Goal: Task Accomplishment & Management: Manage account settings

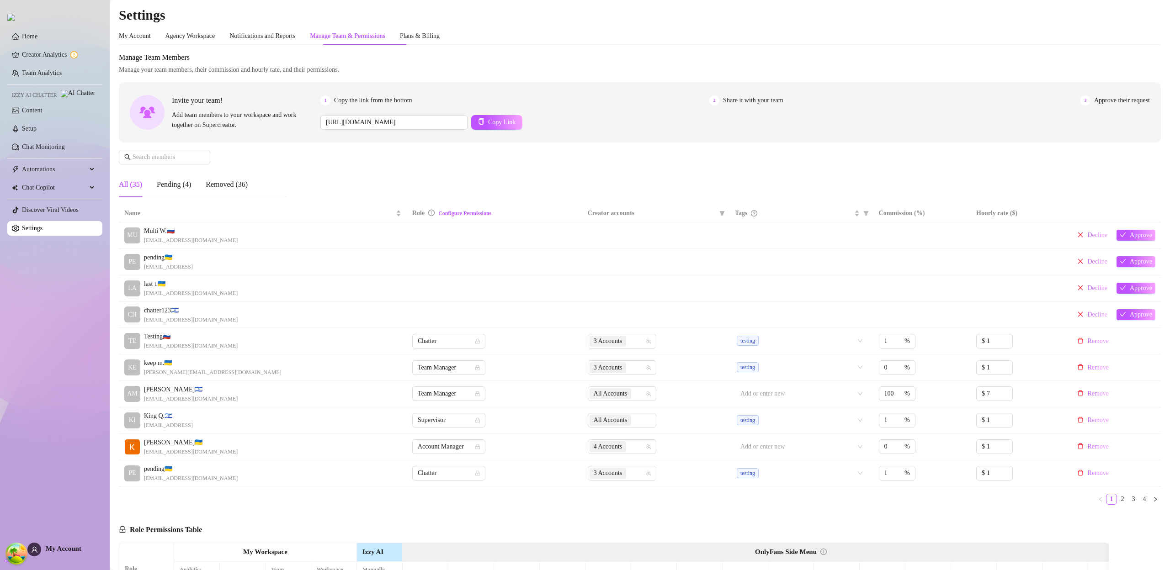
scroll to position [238, 0]
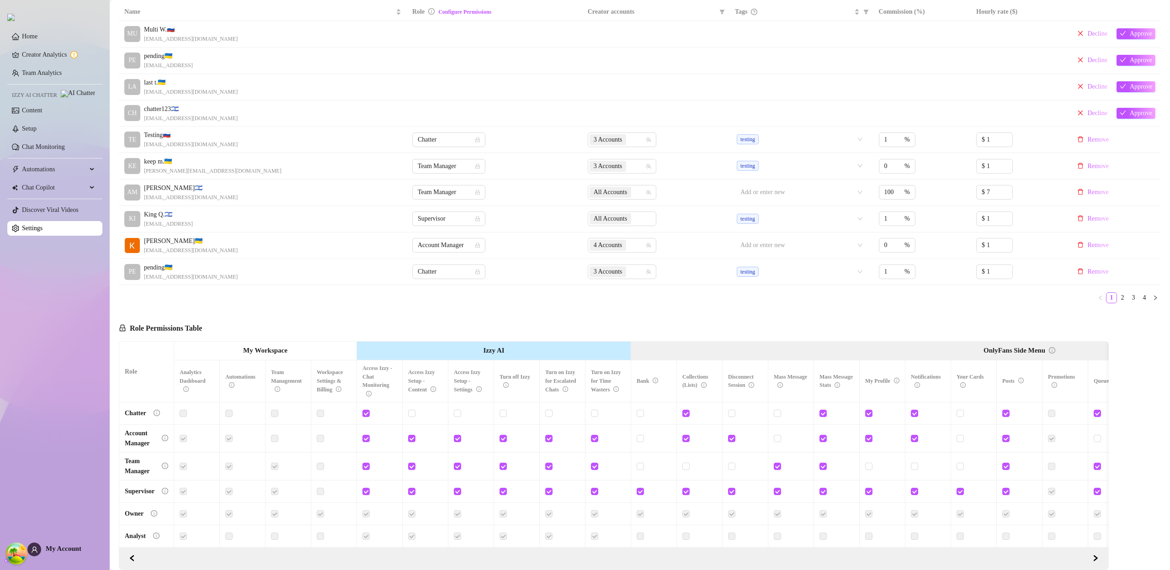
scroll to position [247, 0]
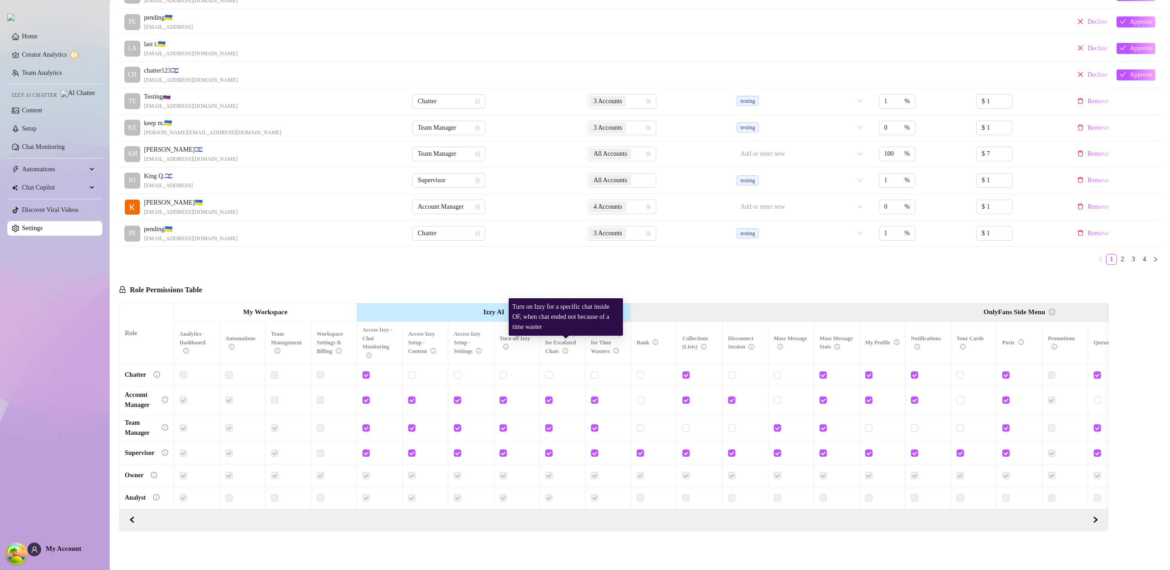
click at [566, 348] on icon "info-circle" at bounding box center [565, 350] width 5 height 5
click at [62, 150] on link "Chat Monitoring" at bounding box center [43, 147] width 43 height 7
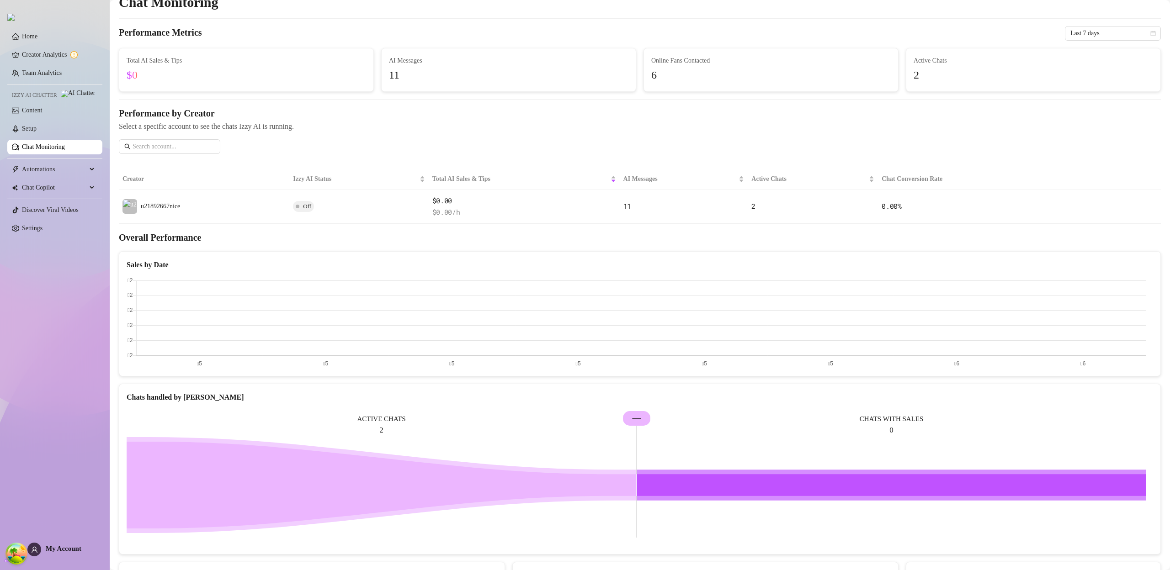
scroll to position [80, 0]
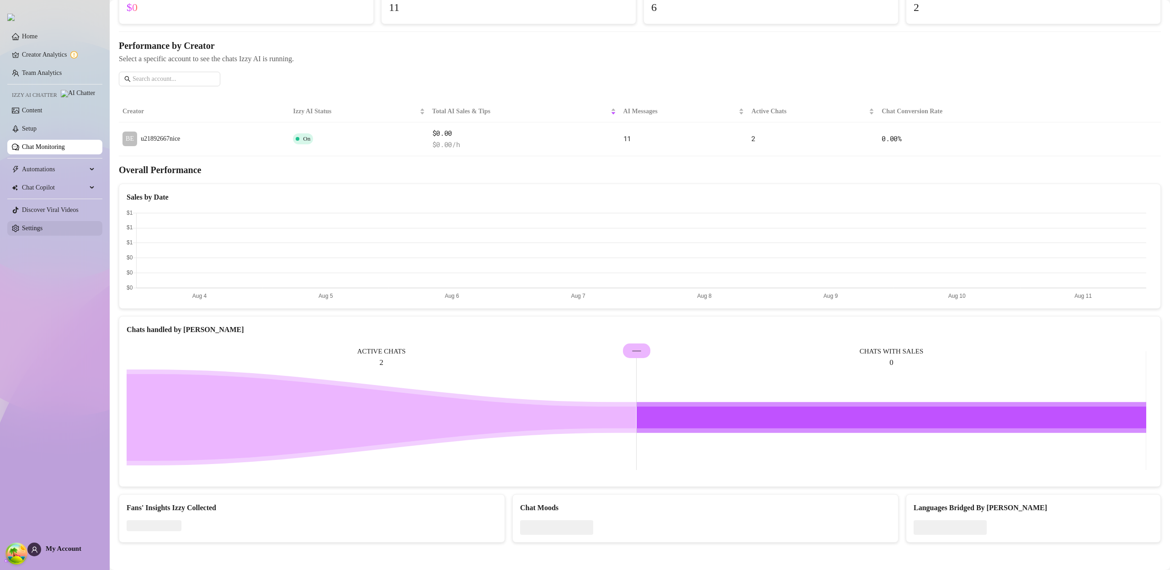
click at [43, 232] on link "Settings" at bounding box center [32, 228] width 21 height 7
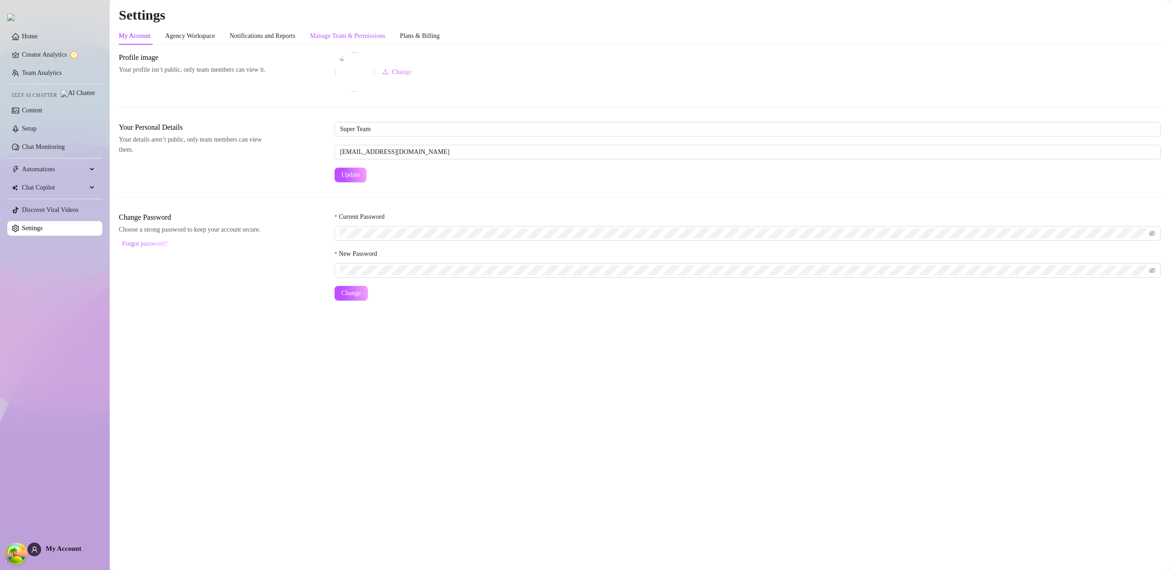
click at [371, 32] on div "Manage Team & Permissions" at bounding box center [347, 36] width 75 height 10
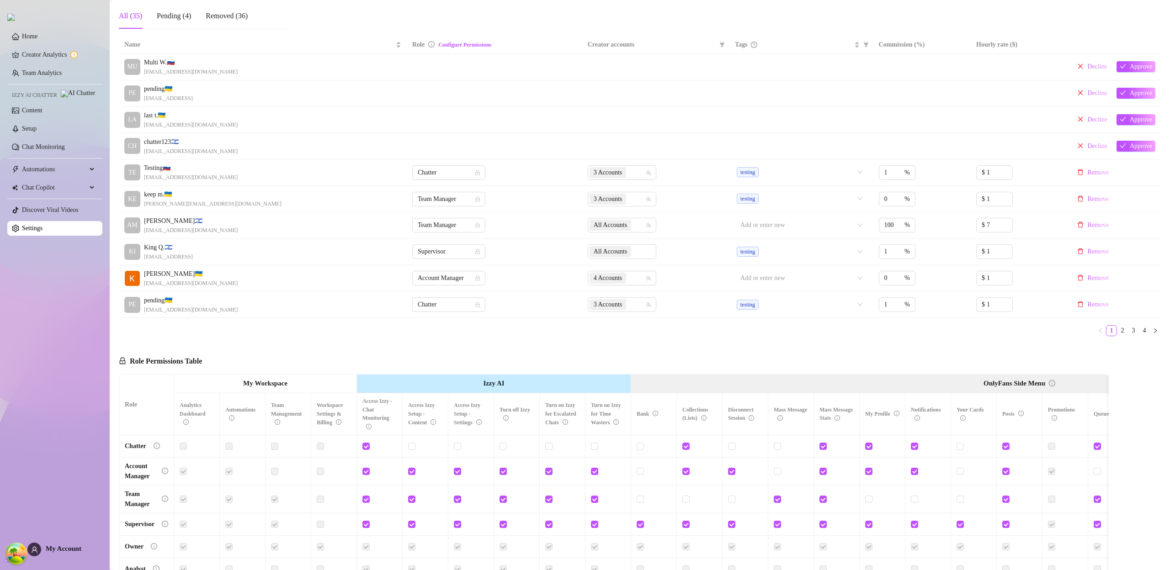
scroll to position [247, 0]
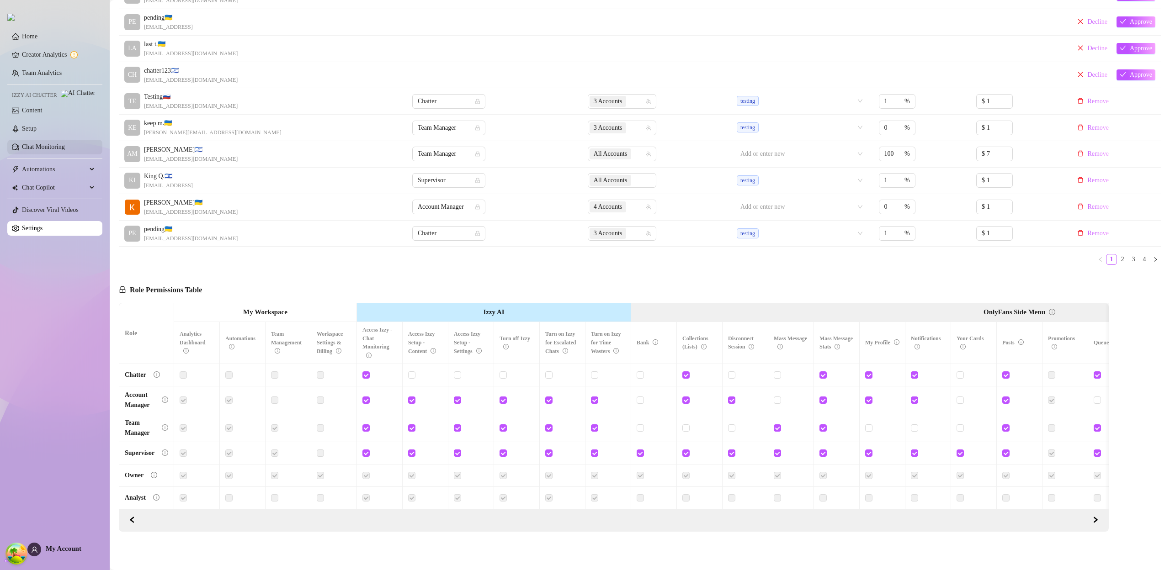
click at [65, 150] on link "Chat Monitoring" at bounding box center [43, 147] width 43 height 7
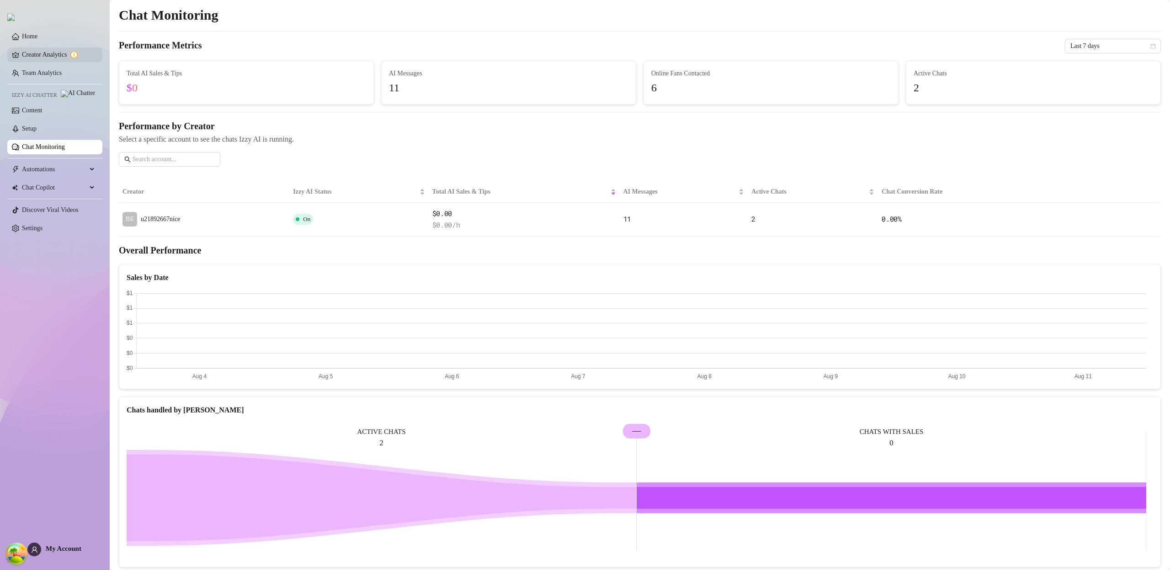
click at [47, 49] on link "Creator Analytics" at bounding box center [58, 55] width 73 height 15
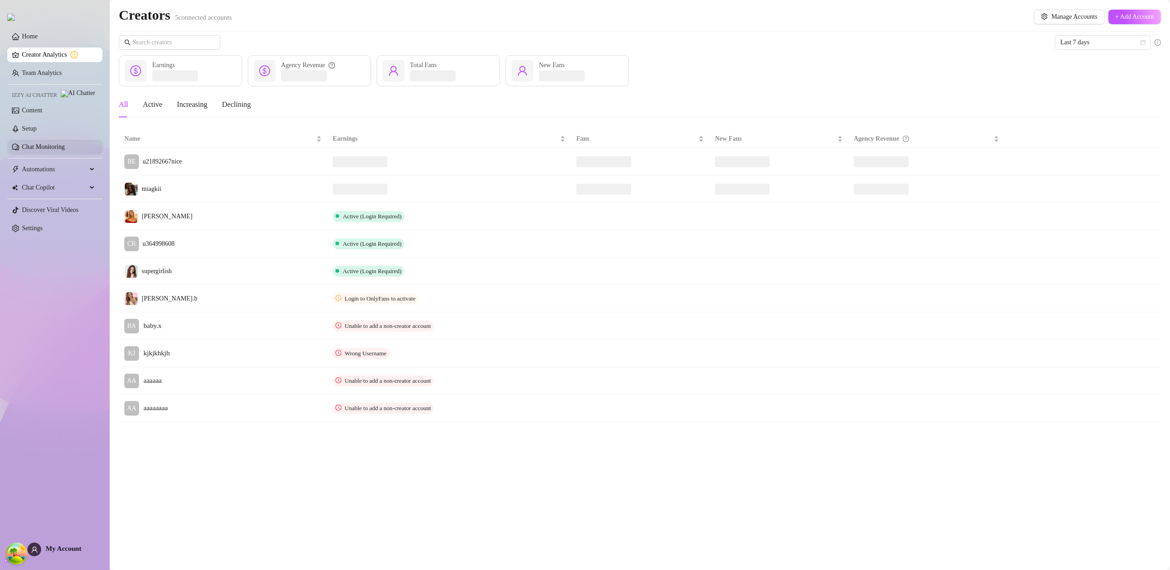
click at [50, 148] on link "Chat Monitoring" at bounding box center [43, 147] width 43 height 7
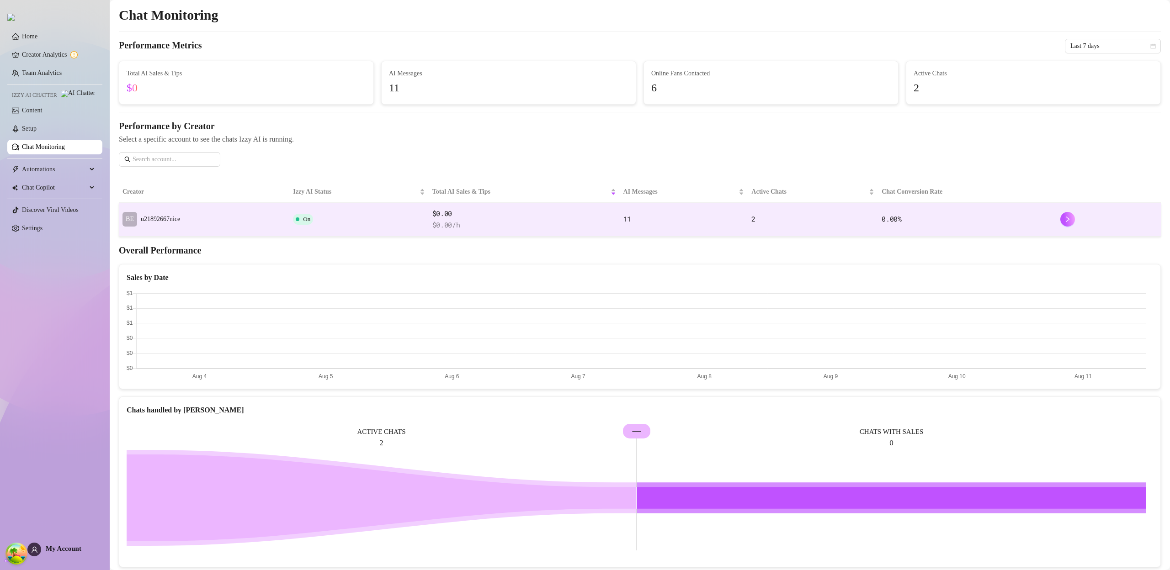
click at [257, 216] on td "BE u21892667nice" at bounding box center [204, 220] width 170 height 34
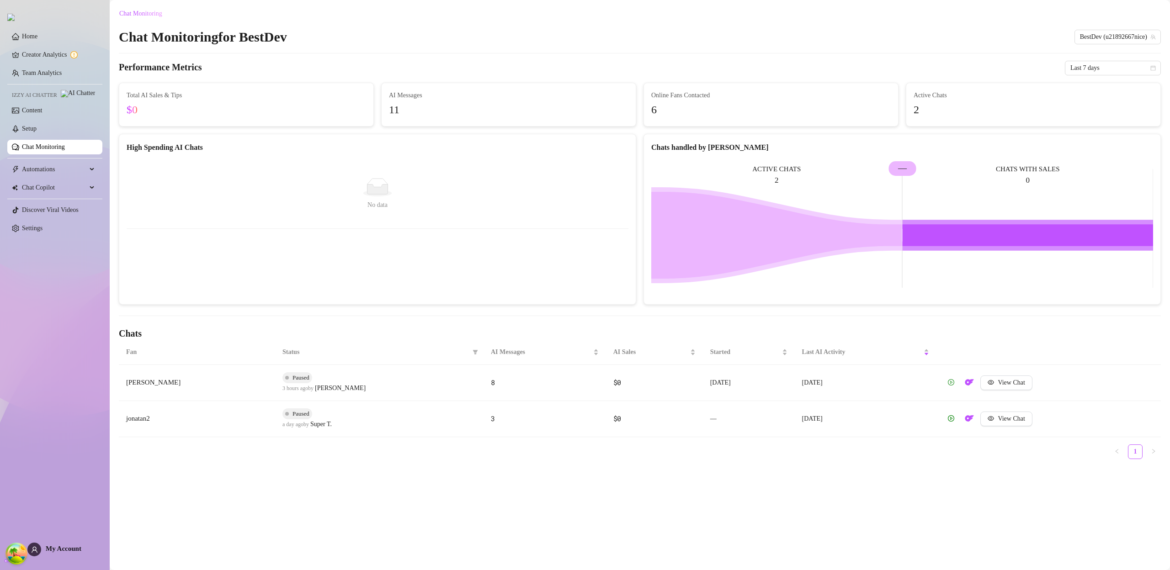
click at [959, 385] on button "button" at bounding box center [951, 383] width 15 height 15
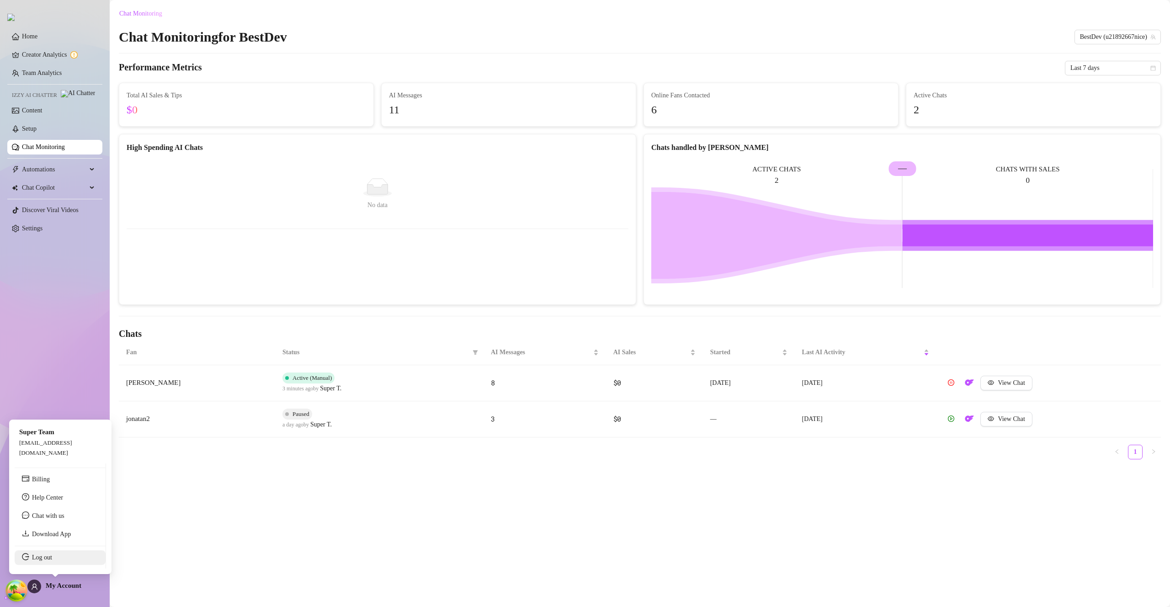
click at [52, 561] on link "Log out" at bounding box center [42, 557] width 20 height 7
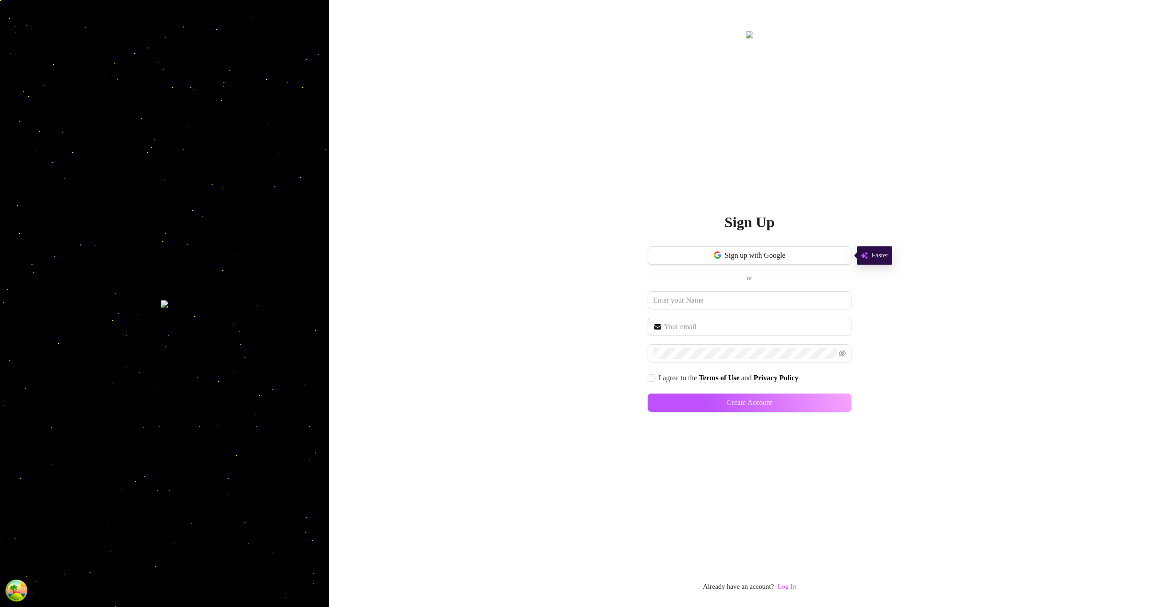
click at [796, 586] on link "Log In" at bounding box center [787, 586] width 18 height 7
click at [723, 313] on div "Sign up with Google or I agree to the Terms of Use and Privacy Policy Create Ac…" at bounding box center [750, 333] width 204 height 174
click at [794, 590] on link "Log In" at bounding box center [787, 586] width 18 height 7
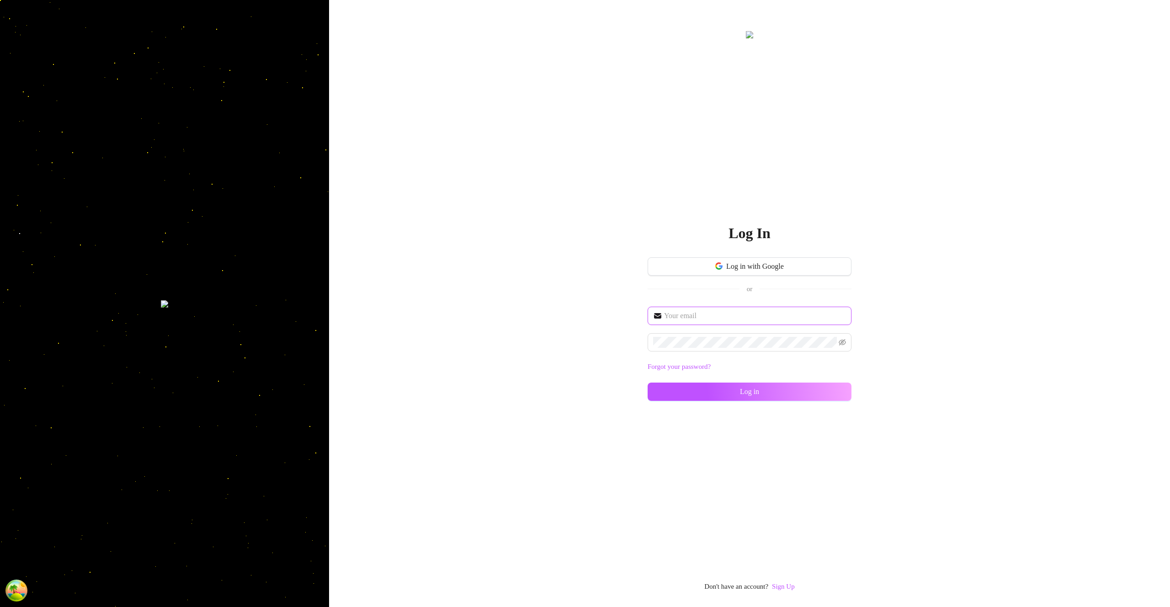
click at [714, 310] on input "text" at bounding box center [755, 315] width 182 height 11
type input "im@supercreator.app"
click at [838, 395] on button "Log in" at bounding box center [750, 392] width 204 height 18
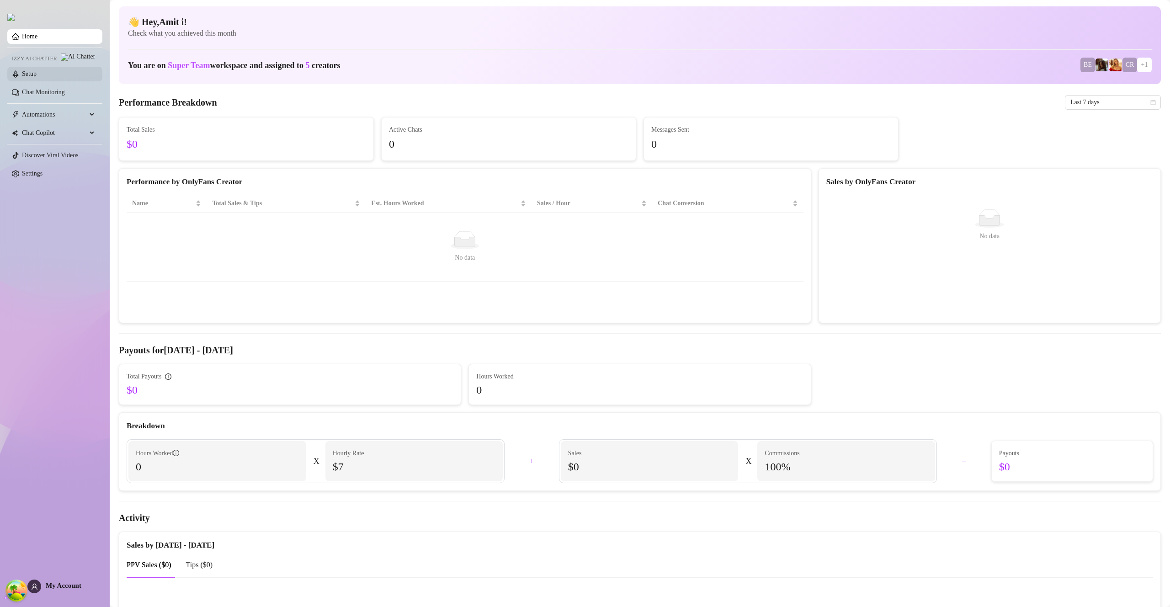
click at [37, 77] on link "Setup" at bounding box center [29, 73] width 15 height 7
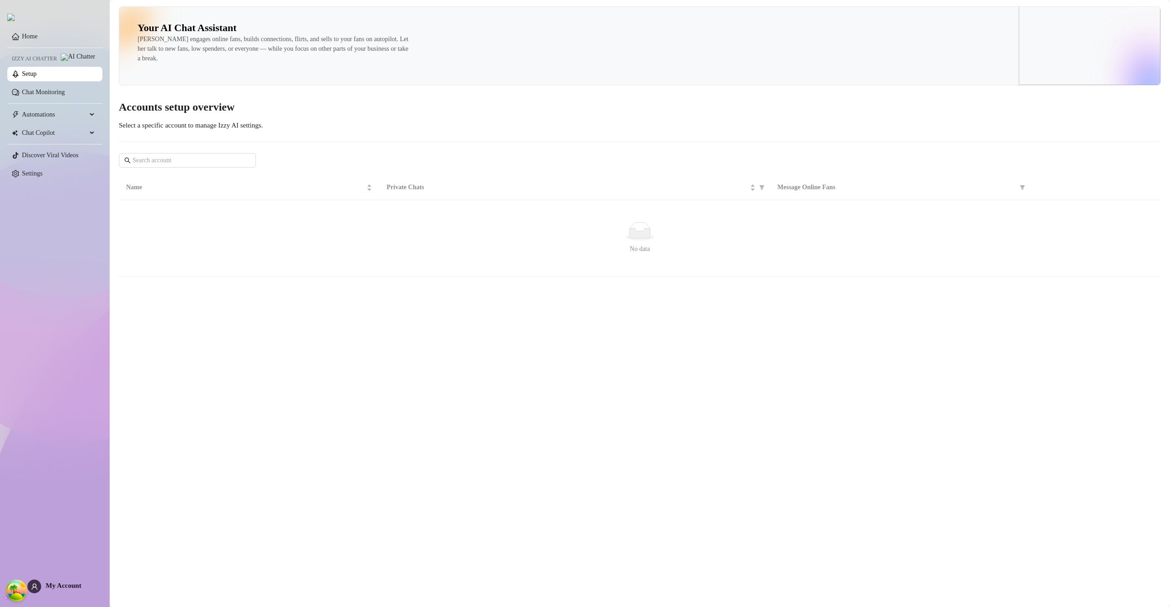
click at [37, 77] on link "Setup" at bounding box center [29, 73] width 15 height 7
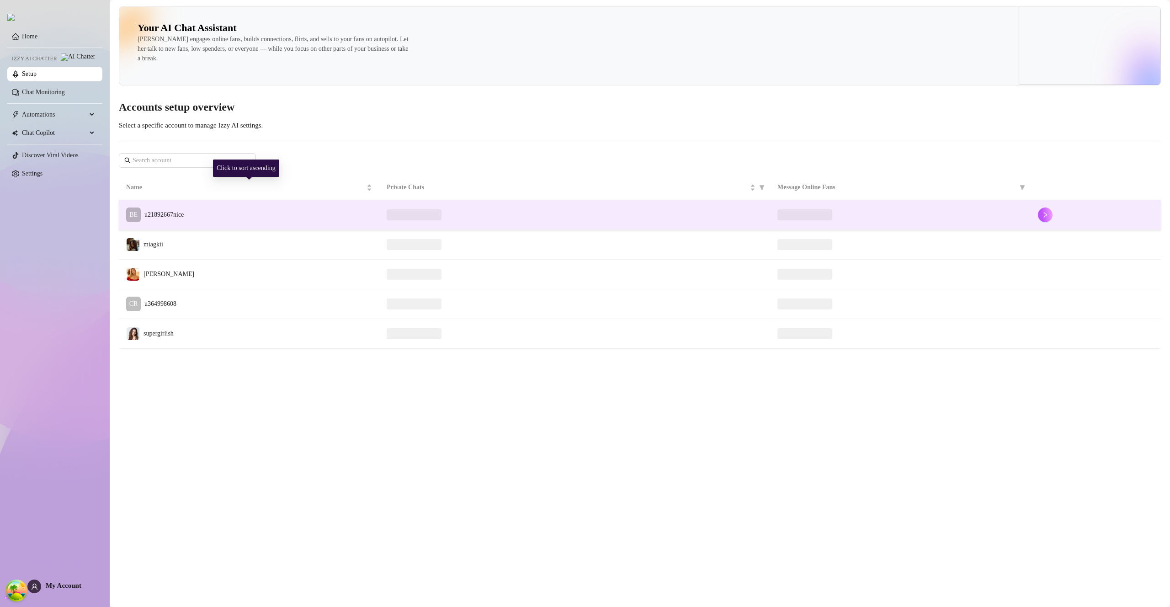
click at [177, 211] on span "u21892667nice" at bounding box center [163, 214] width 39 height 7
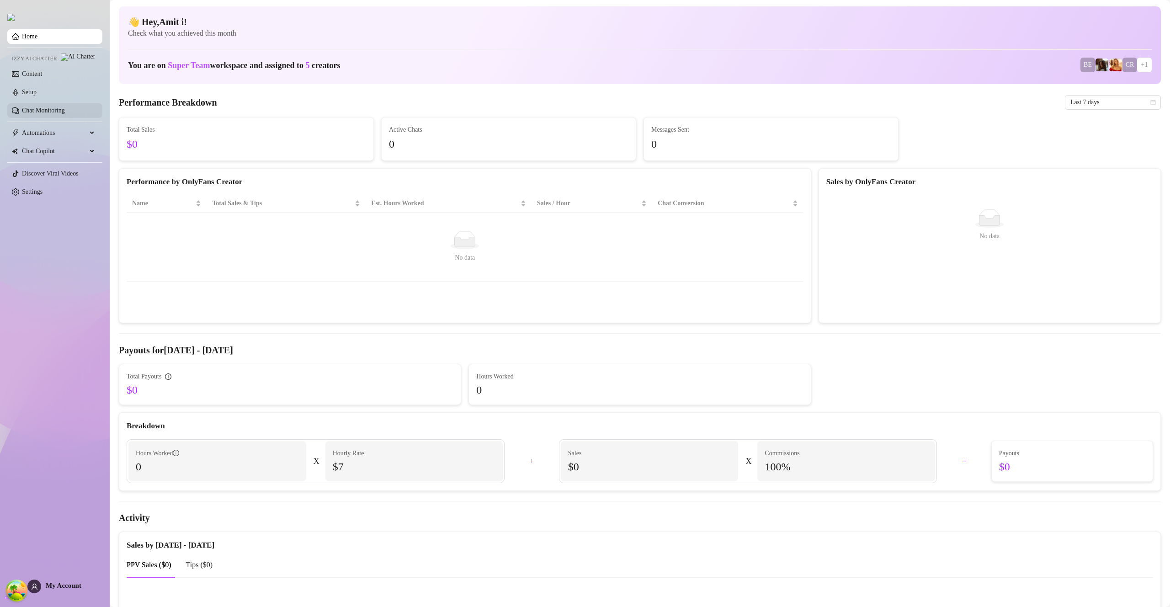
click at [65, 114] on link "Chat Monitoring" at bounding box center [43, 110] width 43 height 7
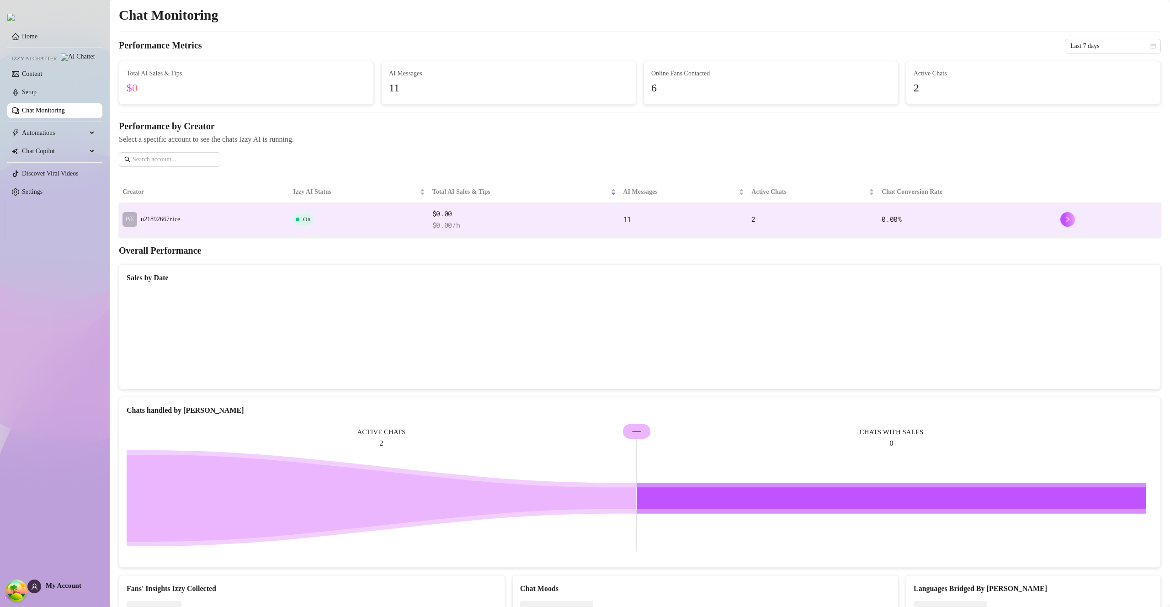
click at [260, 213] on td "BE u21892667nice" at bounding box center [204, 220] width 170 height 34
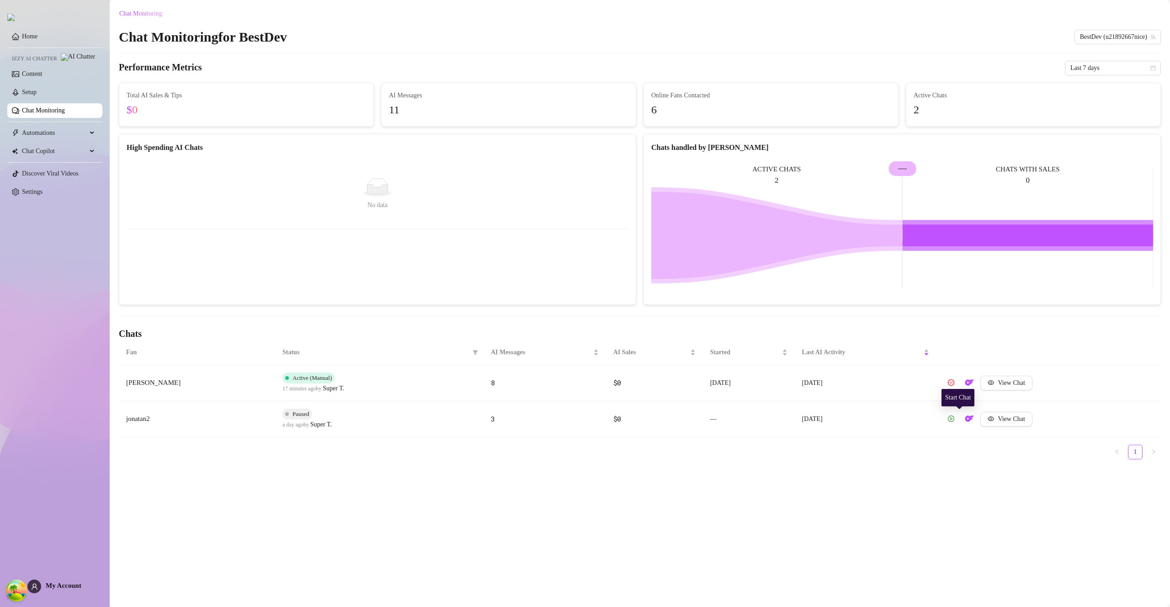
click at [954, 420] on icon "play-circle" at bounding box center [951, 418] width 6 height 6
click at [967, 419] on icon "pause-circle" at bounding box center [964, 418] width 6 height 6
click at [37, 96] on link "Setup" at bounding box center [29, 92] width 15 height 7
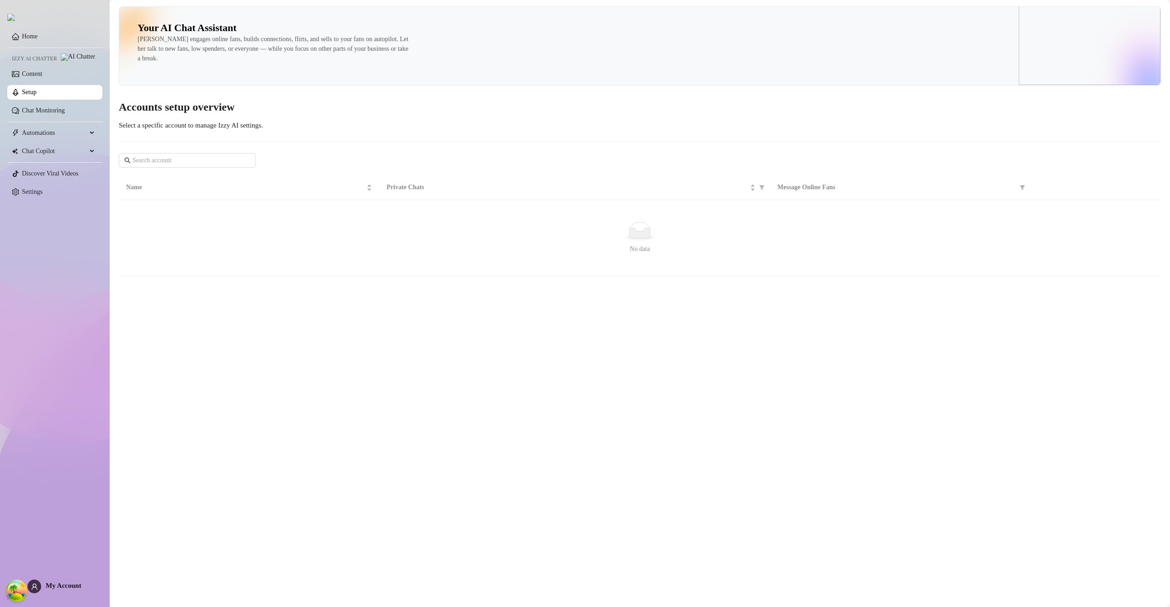
click at [37, 96] on link "Setup" at bounding box center [29, 92] width 15 height 7
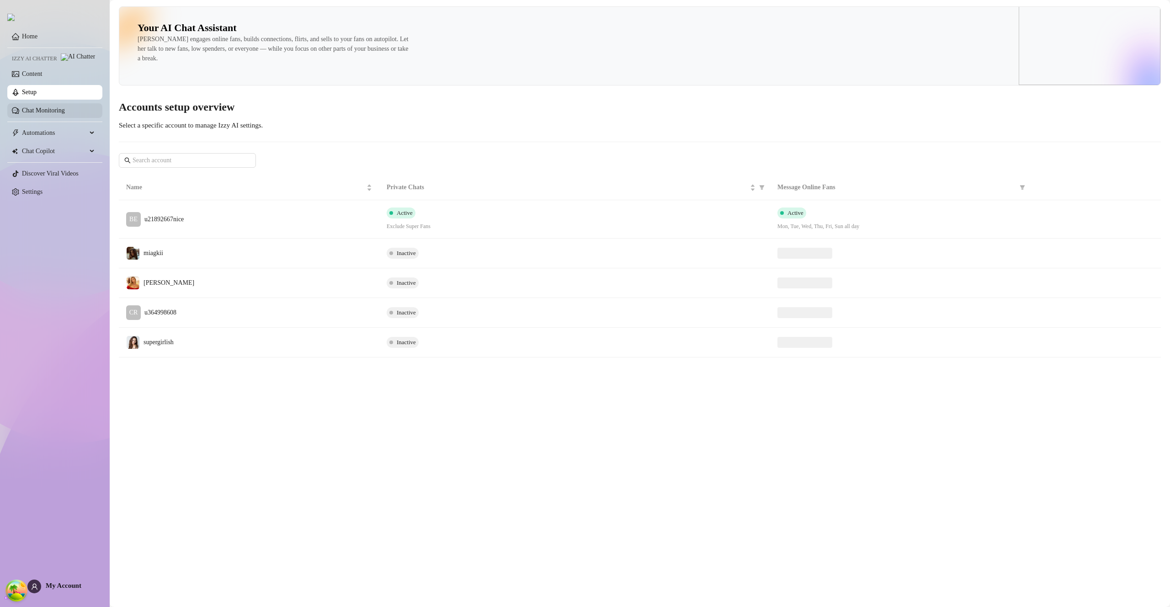
click at [47, 110] on link "Chat Monitoring" at bounding box center [43, 110] width 43 height 7
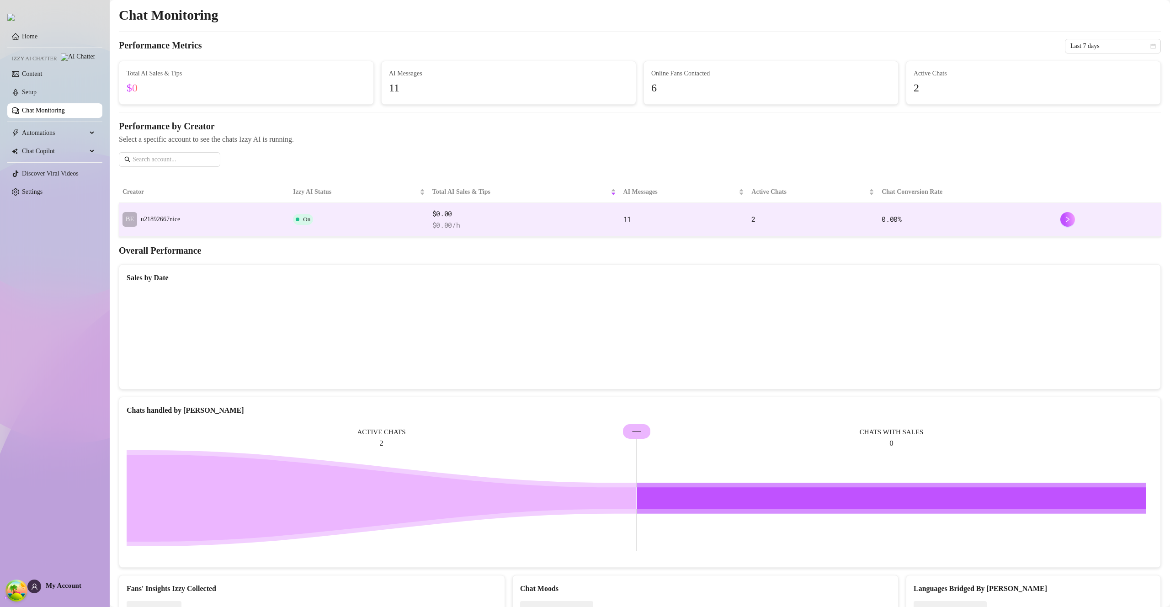
click at [204, 207] on td "BE u21892667nice" at bounding box center [204, 220] width 170 height 34
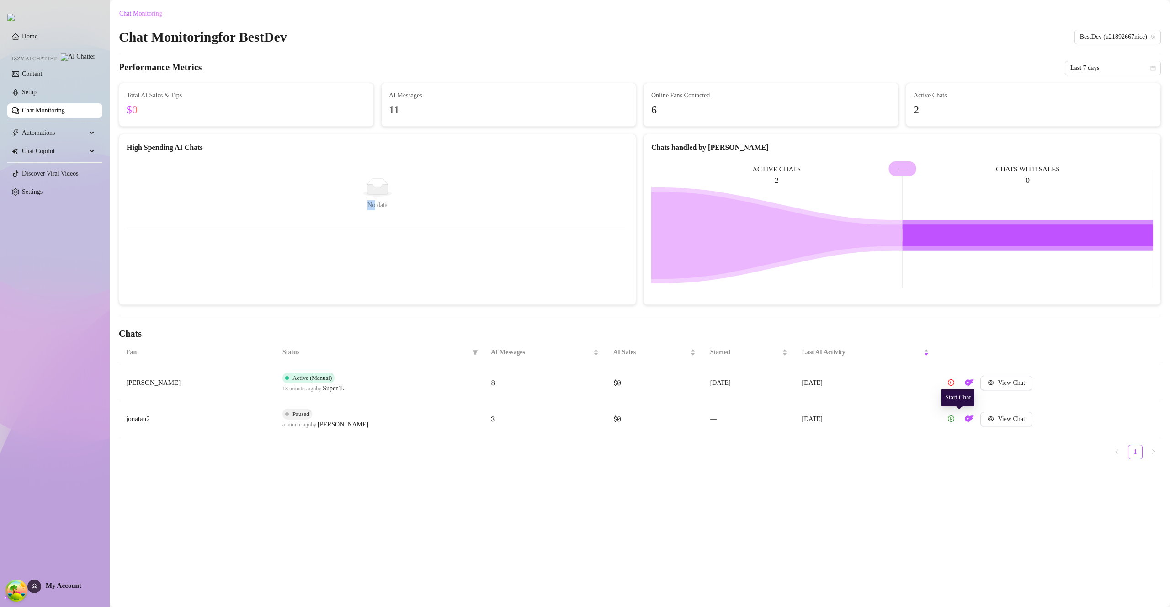
click at [954, 416] on icon "play-circle" at bounding box center [951, 418] width 6 height 6
click at [972, 420] on button "button" at bounding box center [964, 419] width 15 height 15
click at [884, 405] on td "[DATE]" at bounding box center [883, 419] width 134 height 36
click at [885, 411] on td "[DATE]" at bounding box center [883, 419] width 134 height 36
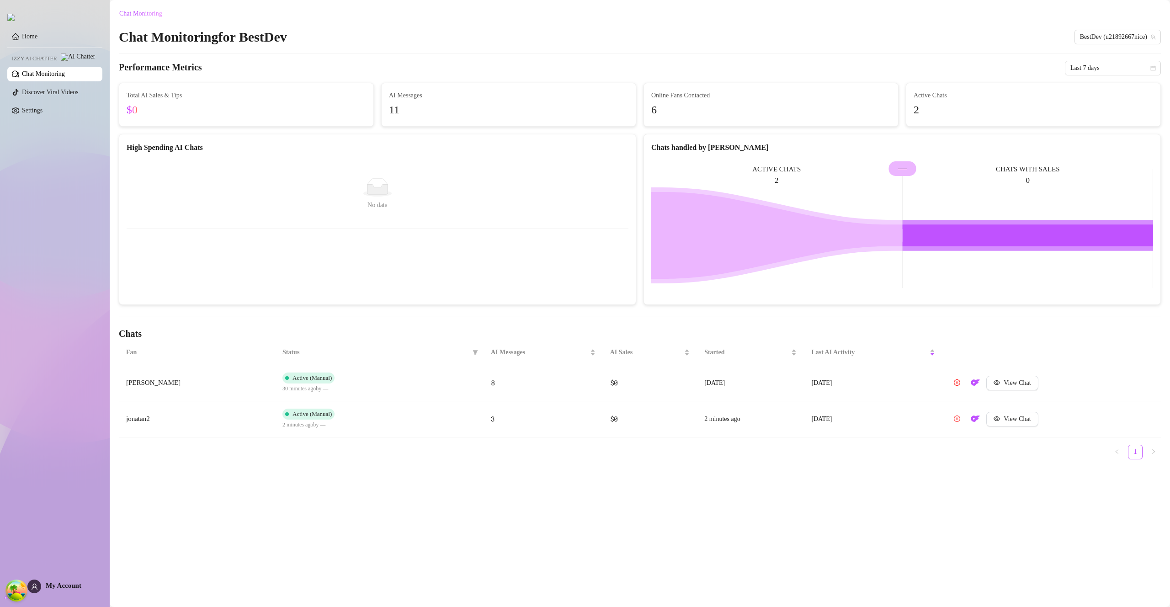
click at [960, 420] on icon "pause-circle" at bounding box center [957, 418] width 6 height 6
click at [963, 466] on div "Fan Status AI Messages AI Sales Started Last AI Activity [PERSON_NAME] Active (…" at bounding box center [640, 403] width 1042 height 127
click at [959, 418] on icon "pause-circle" at bounding box center [955, 418] width 6 height 6
click at [957, 419] on button "button" at bounding box center [957, 419] width 15 height 15
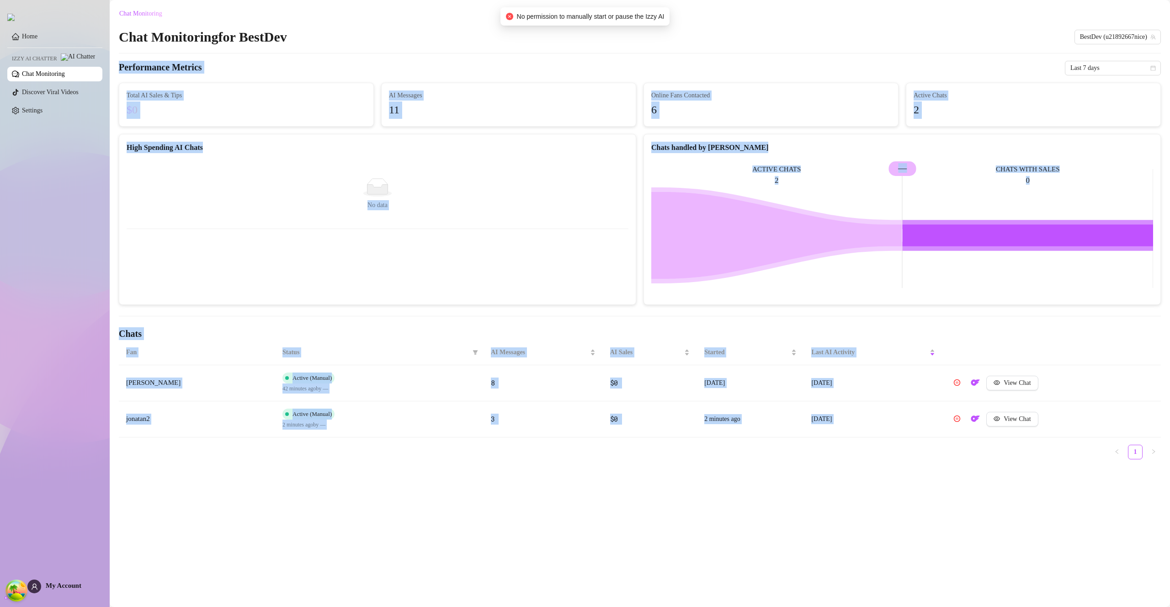
drag, startPoint x: 504, startPoint y: 43, endPoint x: 674, endPoint y: 54, distance: 169.9
click at [648, 46] on body "Home Izzy AI Chatter Chat Monitoring Discover Viral Videos Settings Izzy AI Cha…" at bounding box center [585, 303] width 1170 height 607
click at [910, 456] on ul "1" at bounding box center [640, 452] width 1042 height 15
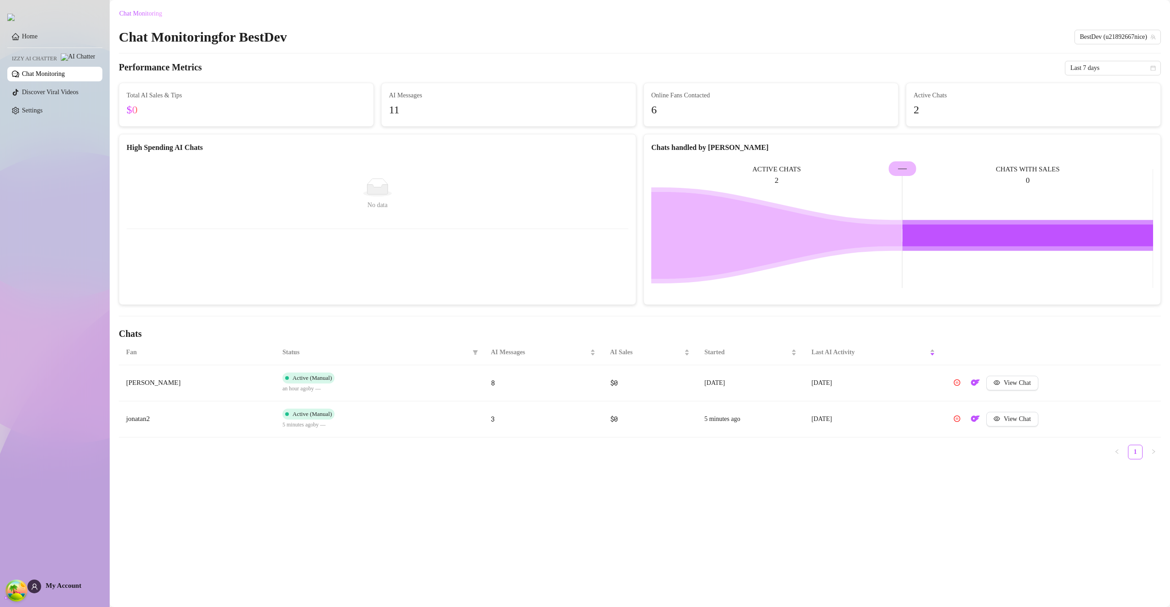
click at [37, 73] on link "Chat Monitoring" at bounding box center [43, 73] width 43 height 7
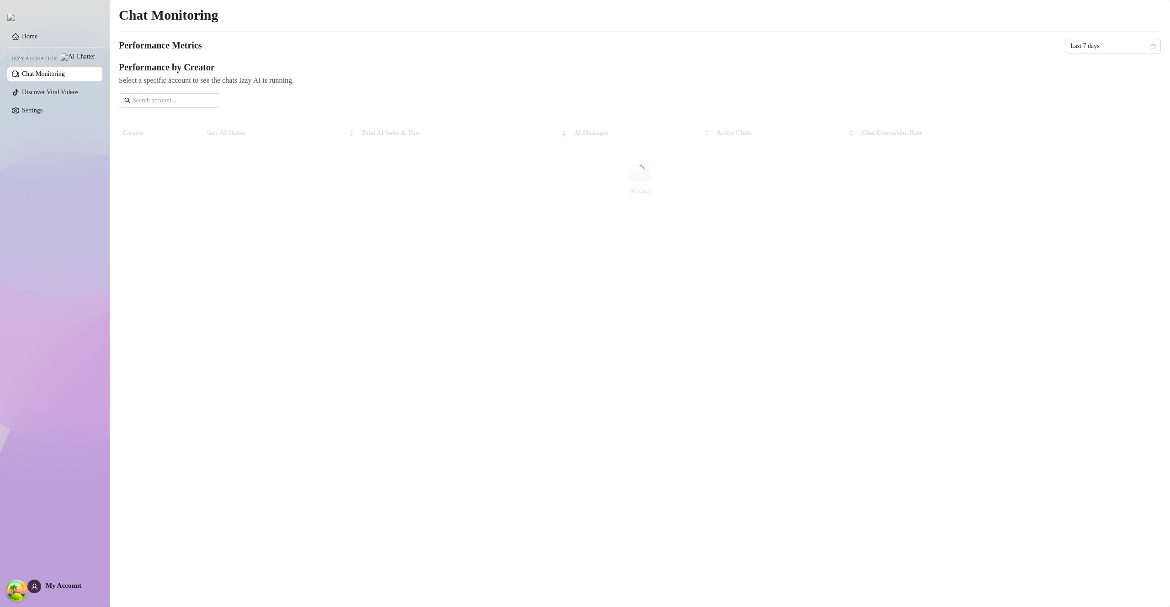
click at [37, 73] on link "Chat Monitoring" at bounding box center [43, 73] width 43 height 7
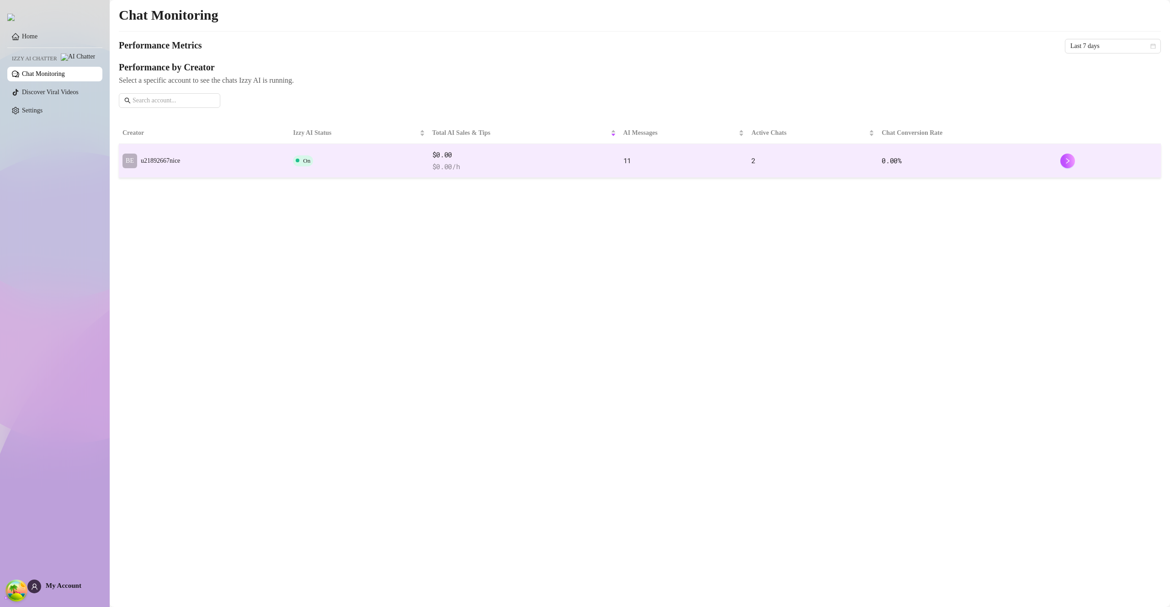
click at [151, 150] on td "BE u21892667nice" at bounding box center [204, 161] width 170 height 34
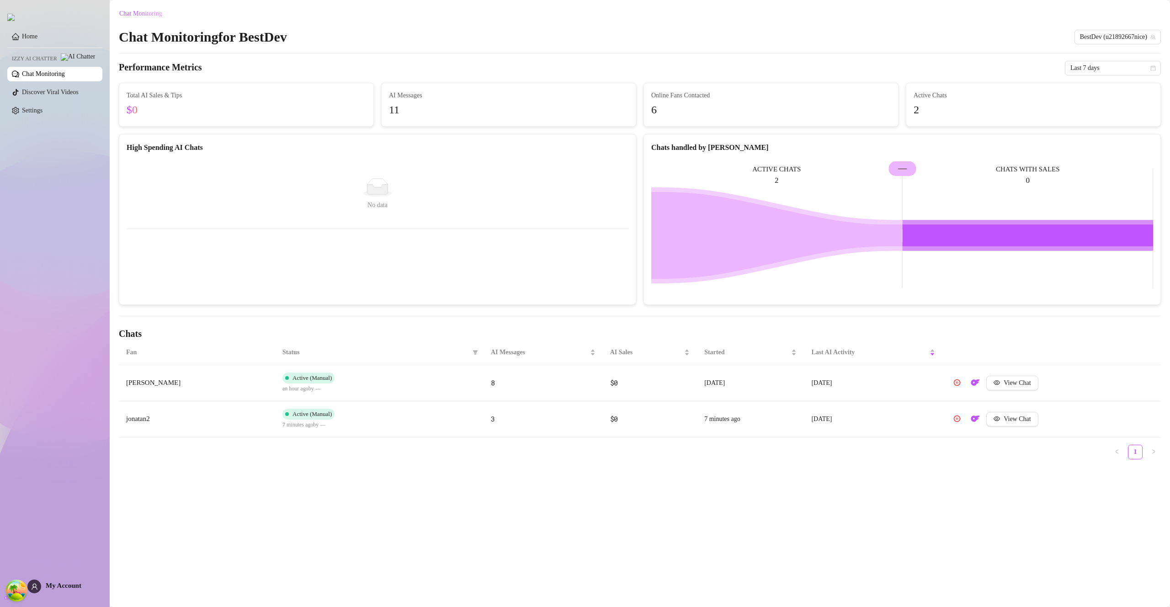
click at [56, 75] on link "Chat Monitoring" at bounding box center [43, 73] width 43 height 7
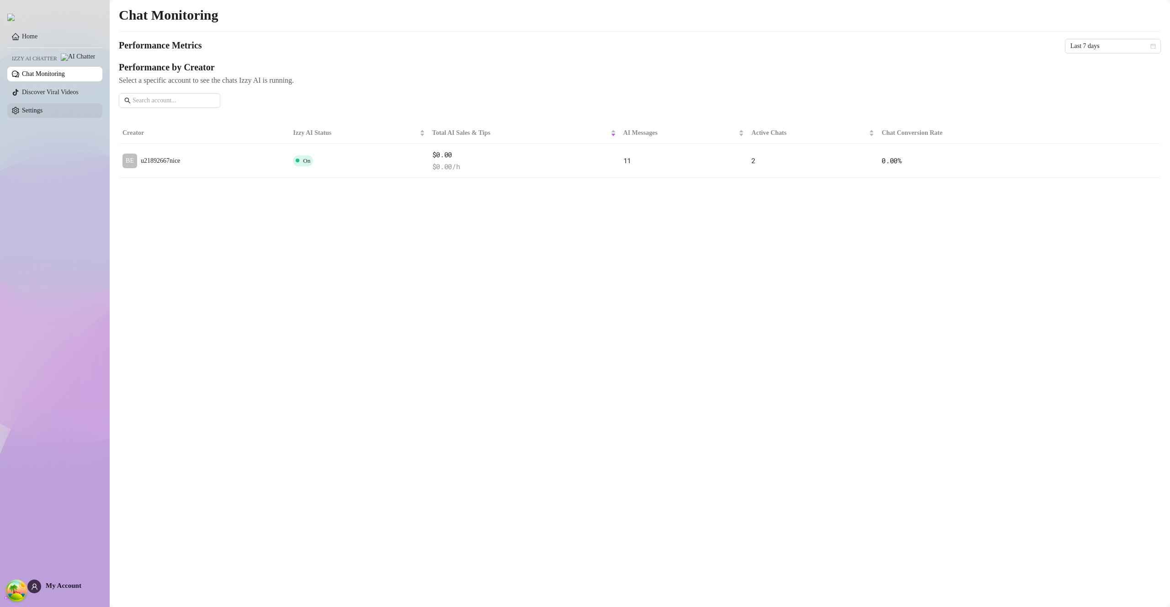
click at [43, 114] on link "Settings" at bounding box center [32, 110] width 21 height 7
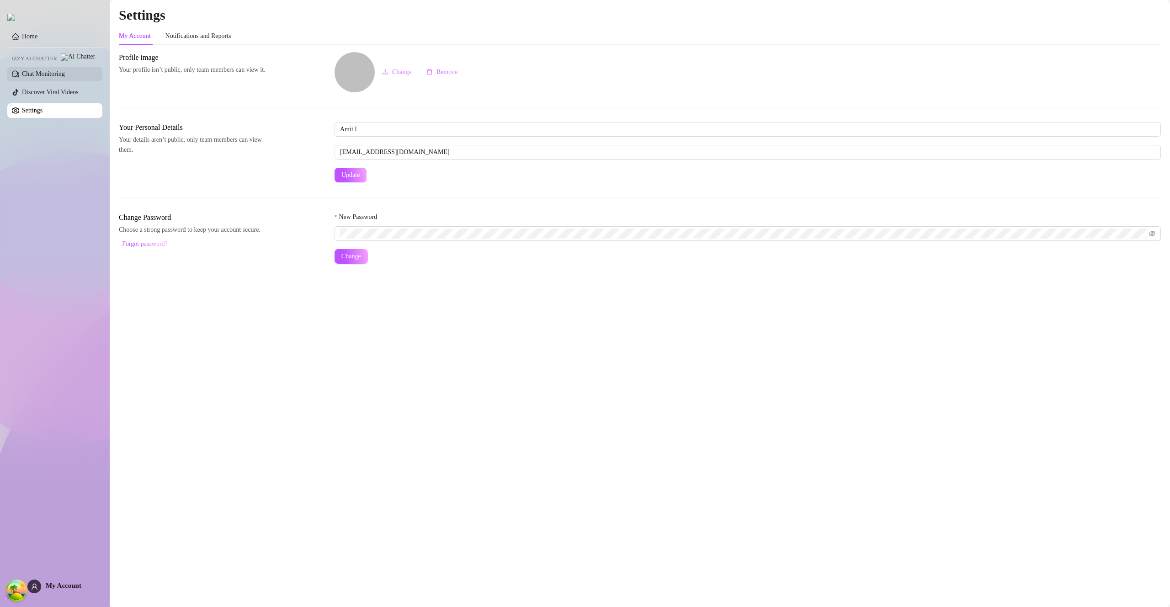
drag, startPoint x: 41, startPoint y: 36, endPoint x: 59, endPoint y: 83, distance: 50.3
click at [37, 36] on link "Home" at bounding box center [30, 36] width 16 height 7
click at [37, 37] on link "Home" at bounding box center [30, 36] width 16 height 7
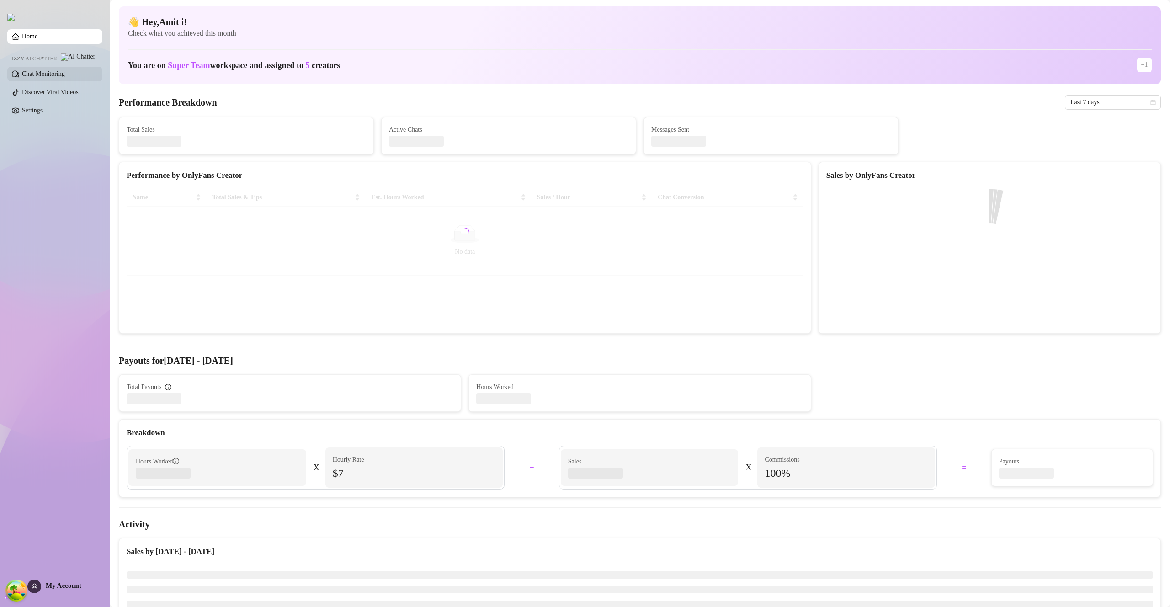
click at [60, 77] on link "Chat Monitoring" at bounding box center [43, 73] width 43 height 7
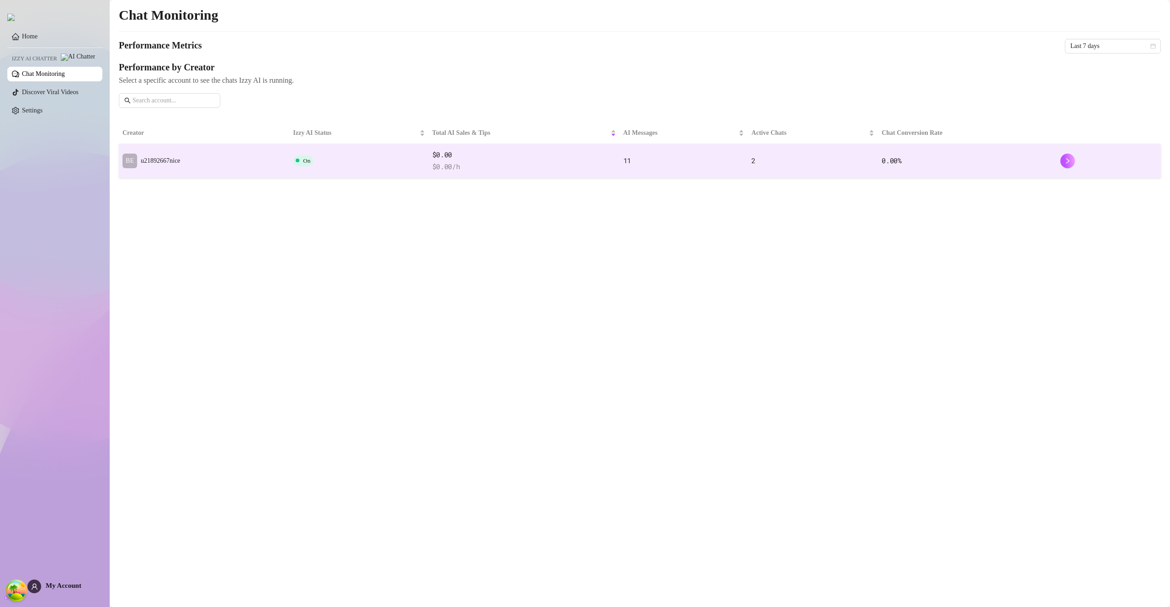
click at [248, 151] on td "BE u21892667nice" at bounding box center [204, 161] width 170 height 34
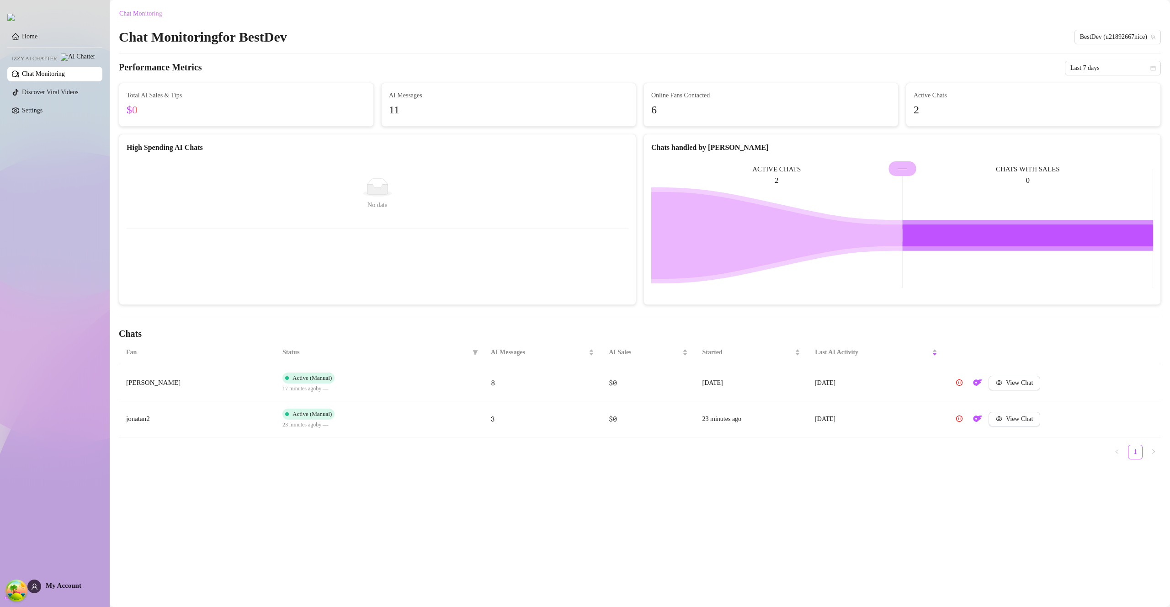
click at [279, 155] on div "No data No data" at bounding box center [377, 195] width 517 height 84
click at [37, 77] on link "Setup" at bounding box center [29, 73] width 15 height 7
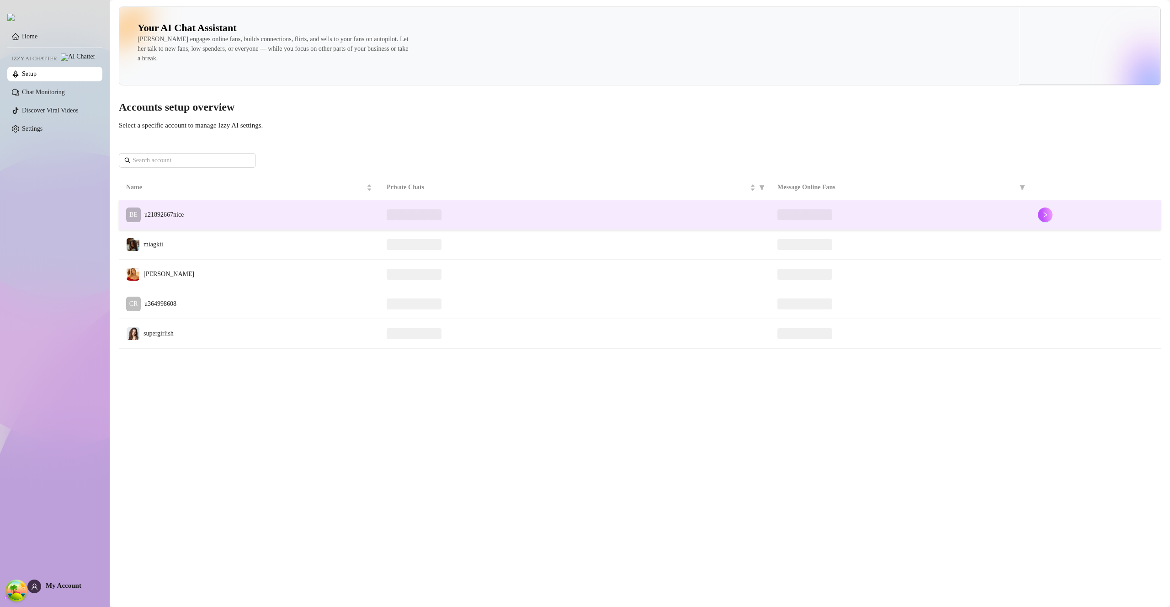
click at [218, 207] on td "BE u21892667nice" at bounding box center [249, 215] width 261 height 30
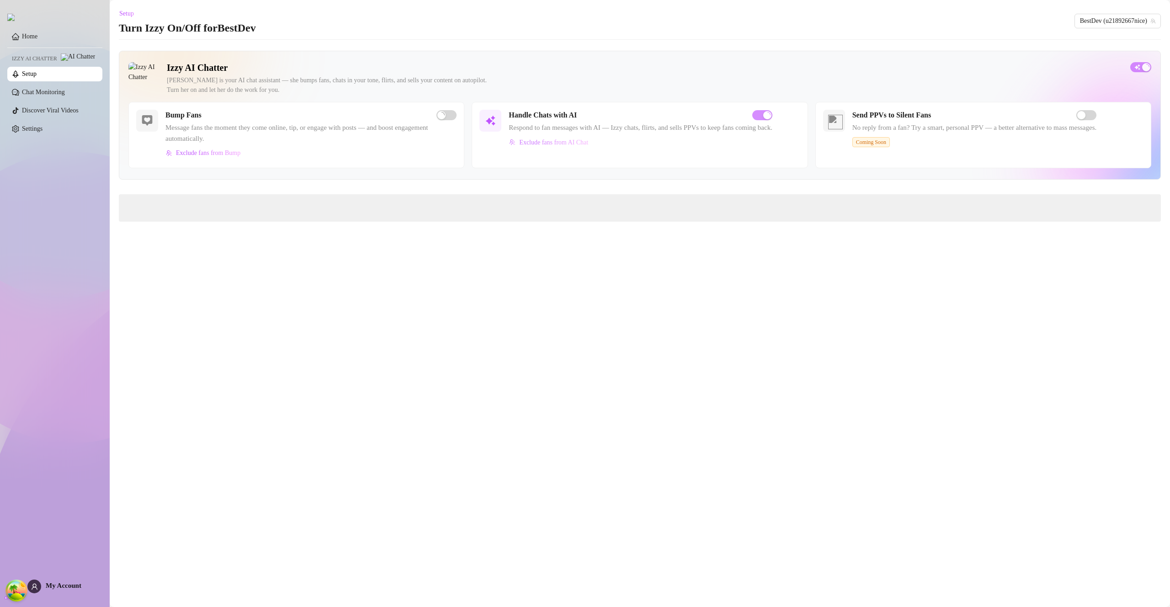
click at [557, 141] on span "Exclude fans from AI Chat" at bounding box center [553, 142] width 69 height 7
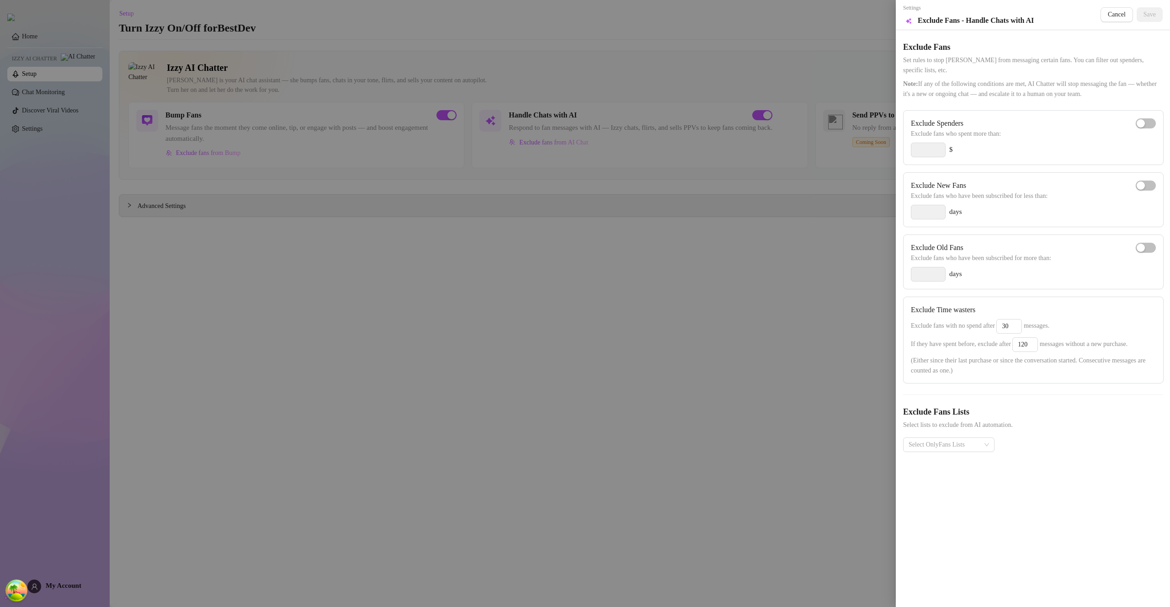
click at [546, 166] on div at bounding box center [585, 303] width 1170 height 607
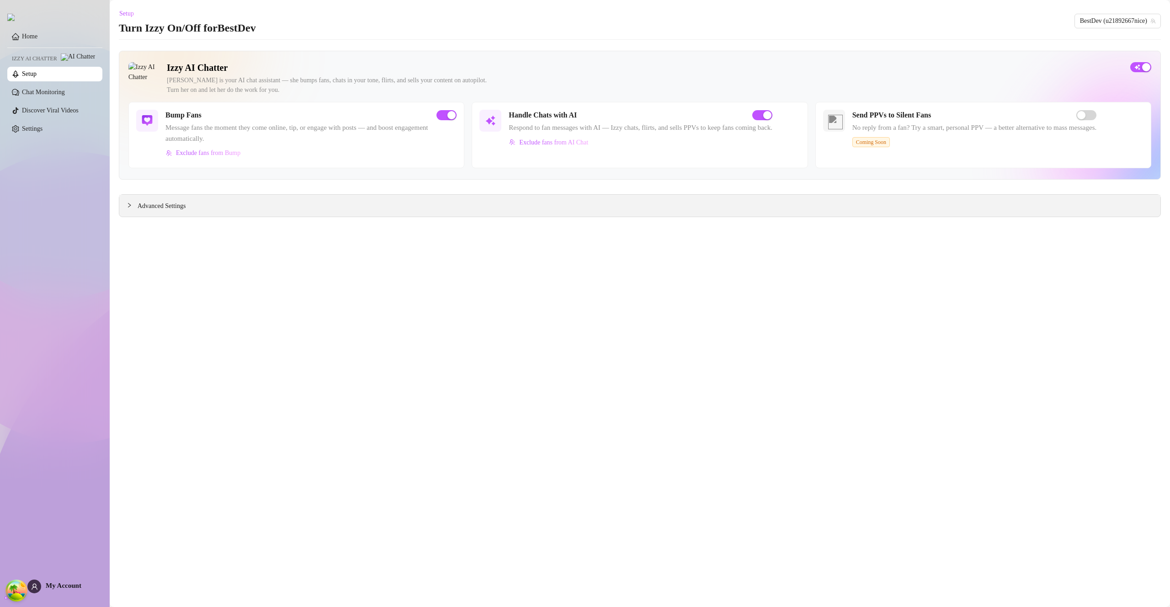
click at [150, 195] on div "Advanced Settings" at bounding box center [639, 206] width 1041 height 22
click at [145, 201] on span "Advanced Settings" at bounding box center [162, 206] width 48 height 10
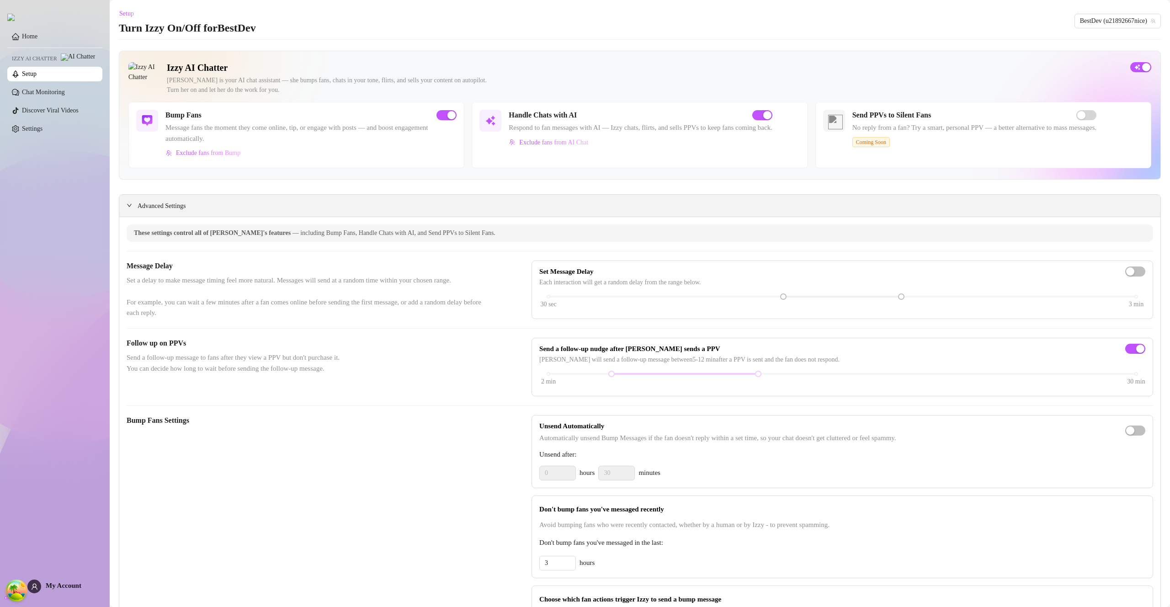
click at [147, 205] on span "Advanced Settings" at bounding box center [162, 206] width 48 height 10
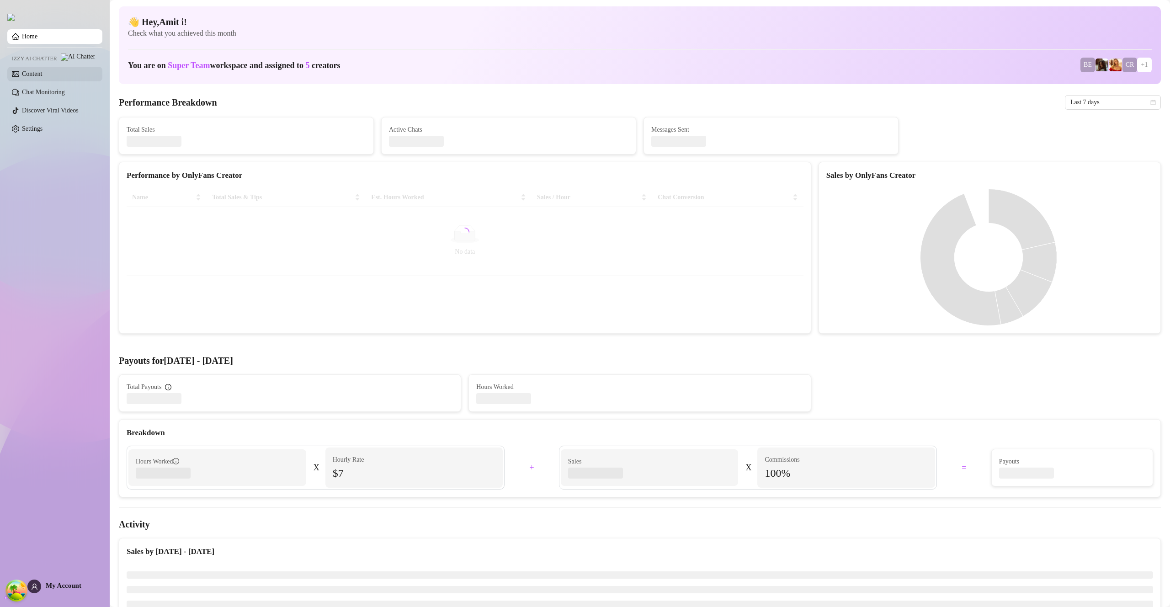
click at [39, 75] on link "Content" at bounding box center [32, 73] width 20 height 7
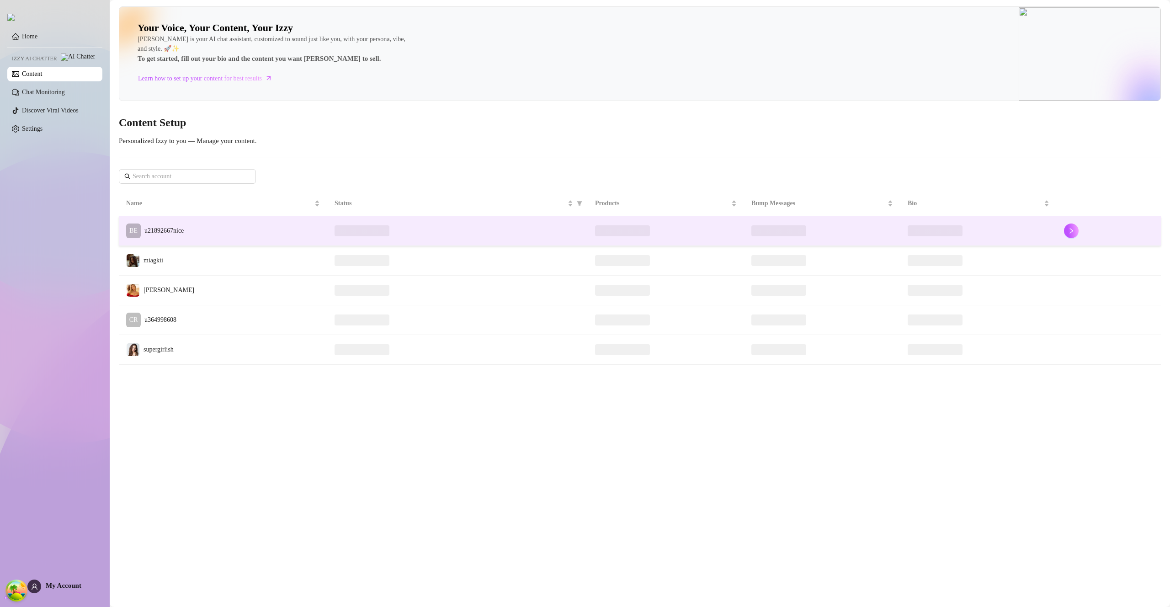
click at [238, 227] on td "BE u21892667nice" at bounding box center [223, 231] width 208 height 30
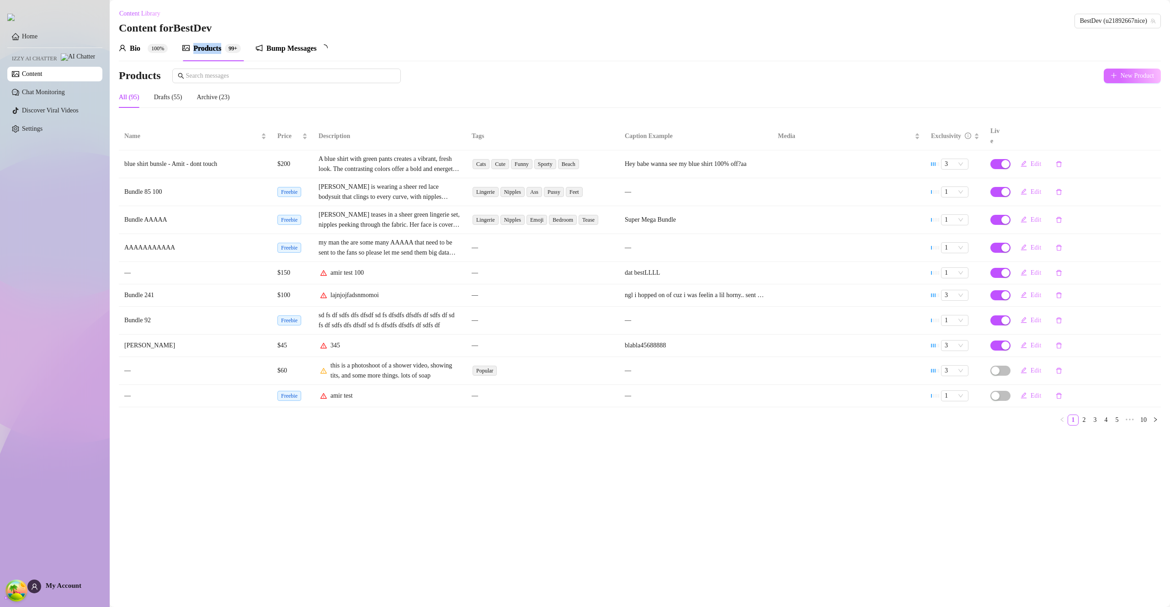
click at [1104, 77] on button "New Product" at bounding box center [1133, 76] width 58 height 15
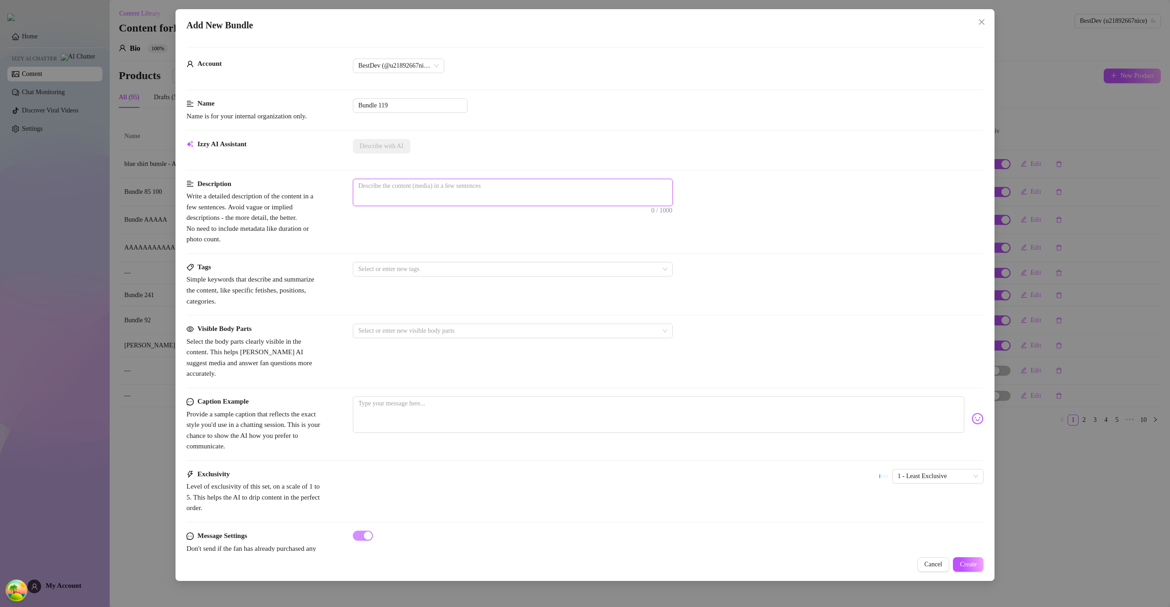
click at [565, 183] on textarea at bounding box center [512, 186] width 319 height 14
click at [487, 264] on div at bounding box center [508, 269] width 307 height 13
click at [550, 226] on div "0 / 1000" at bounding box center [668, 205] width 631 height 52
click at [484, 208] on div at bounding box center [668, 215] width 631 height 15
click at [463, 179] on textarea at bounding box center [512, 186] width 319 height 14
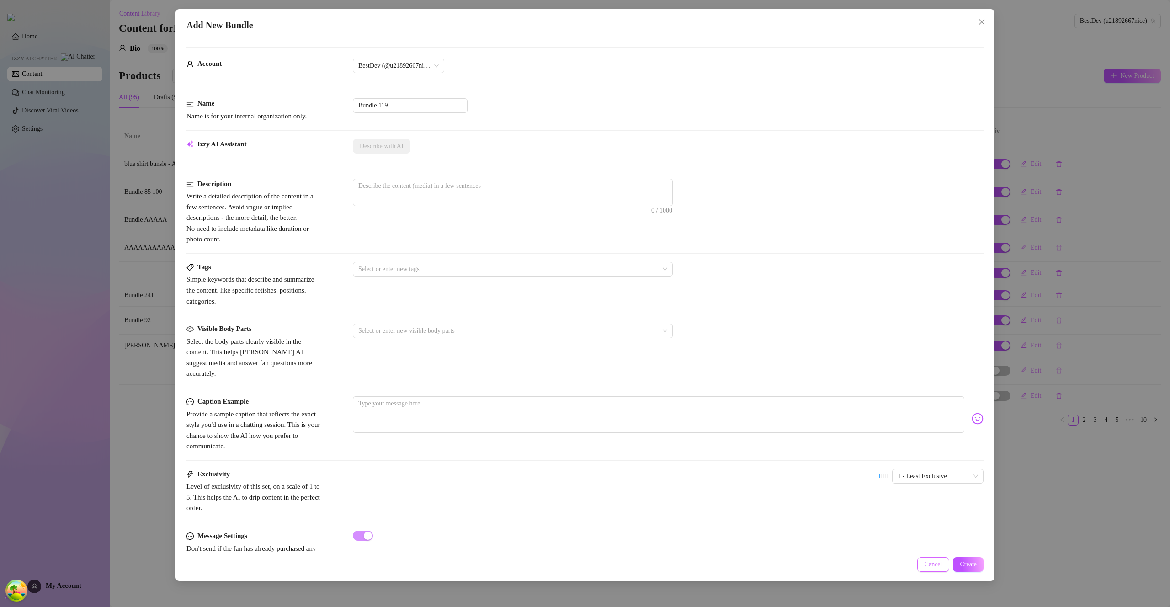
click at [925, 562] on span "Cancel" at bounding box center [934, 564] width 18 height 7
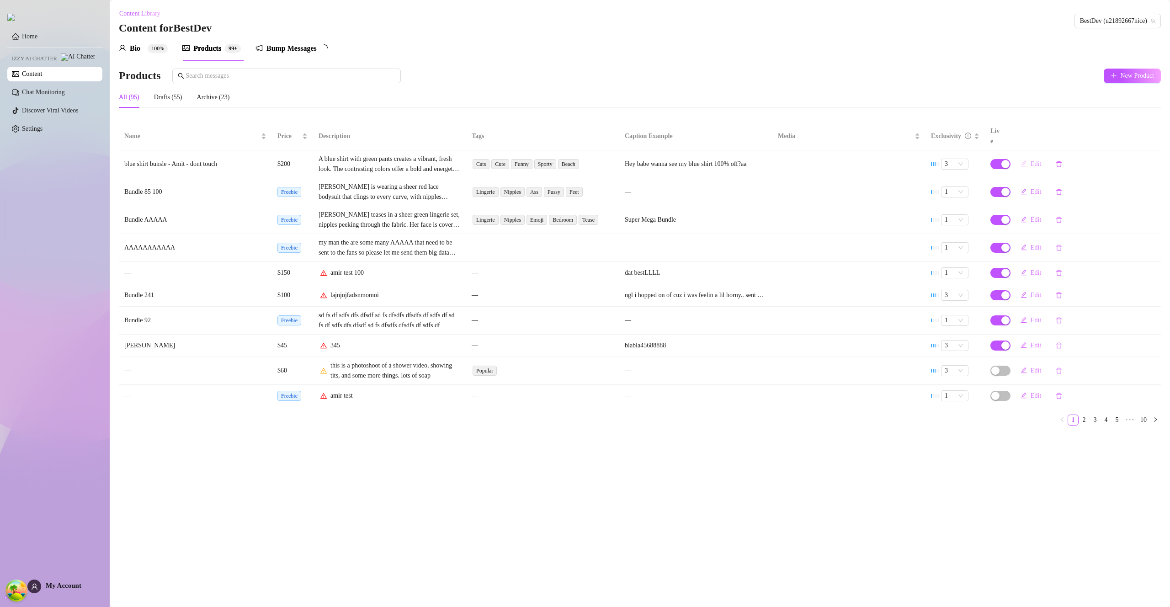
click at [1033, 160] on span "Edit" at bounding box center [1036, 163] width 11 height 7
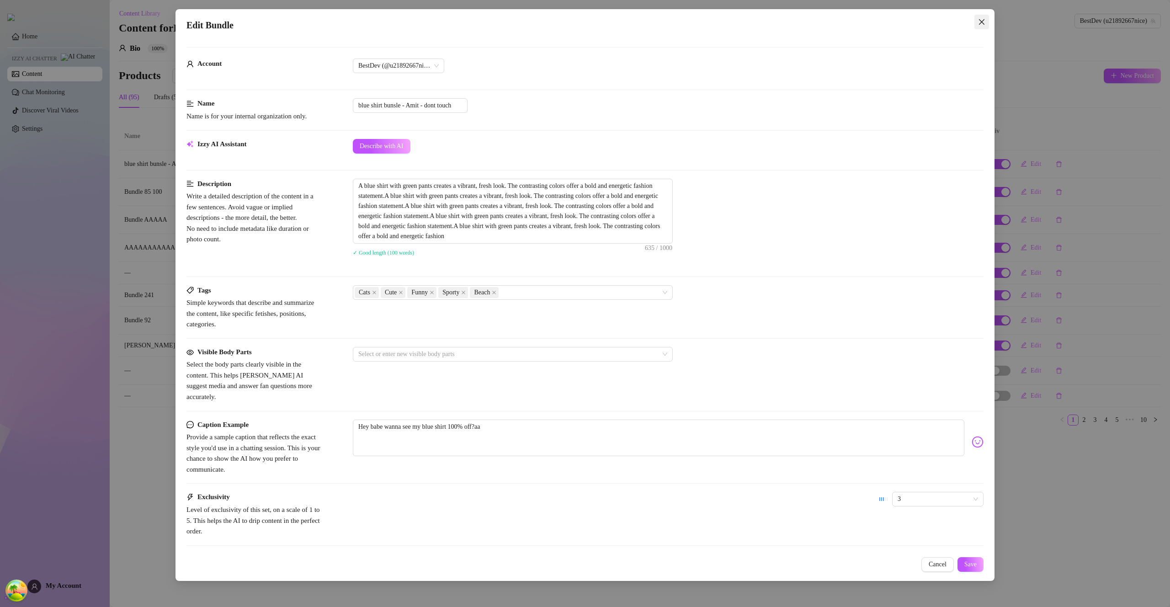
click at [980, 16] on button "Close" at bounding box center [982, 22] width 15 height 15
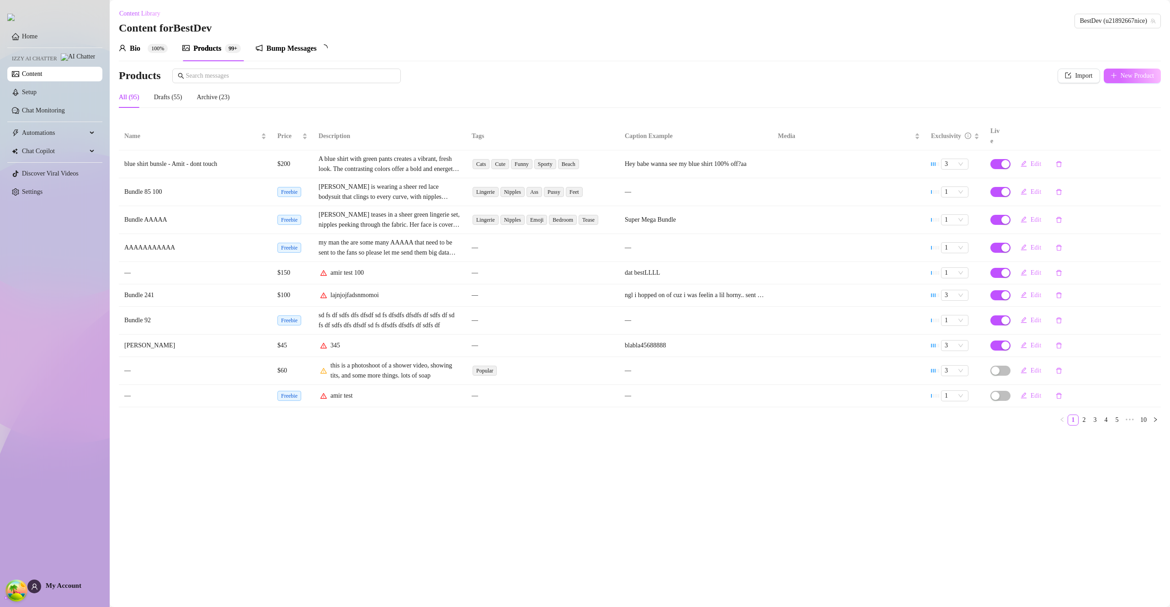
click at [1138, 79] on span "New Product" at bounding box center [1138, 75] width 34 height 7
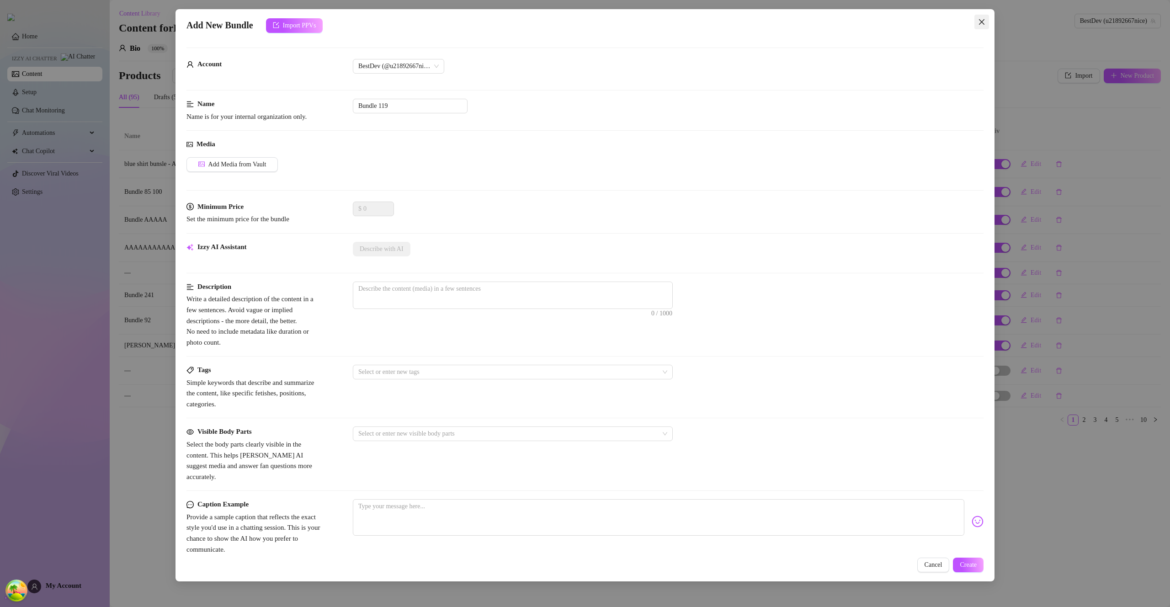
click at [984, 20] on icon "close" at bounding box center [981, 21] width 7 height 7
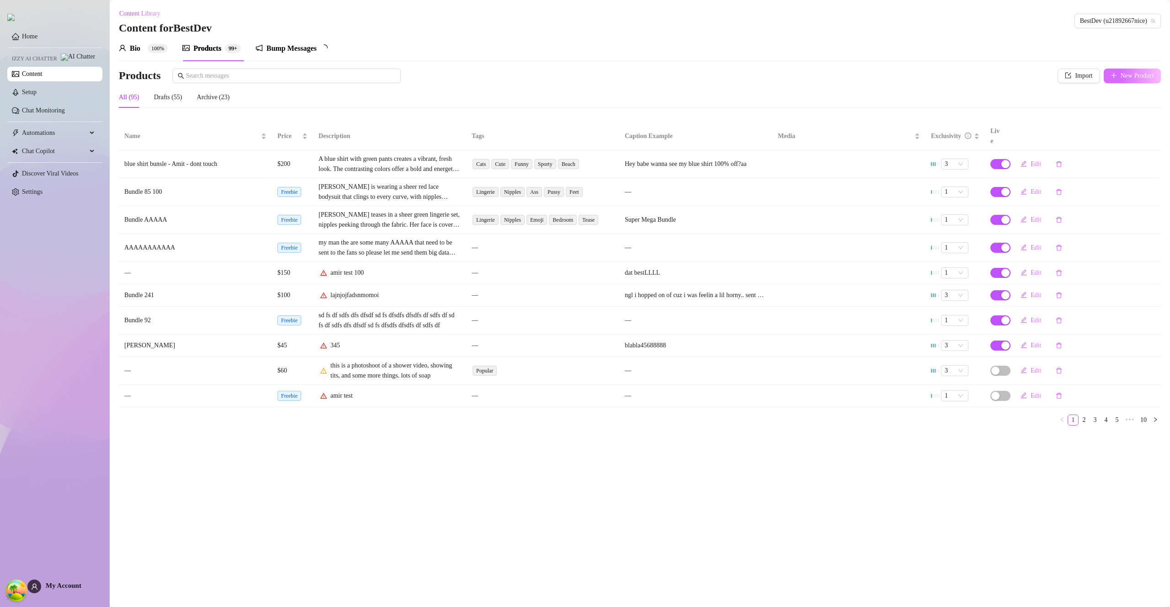
click at [1138, 77] on span "New Product" at bounding box center [1138, 75] width 34 height 7
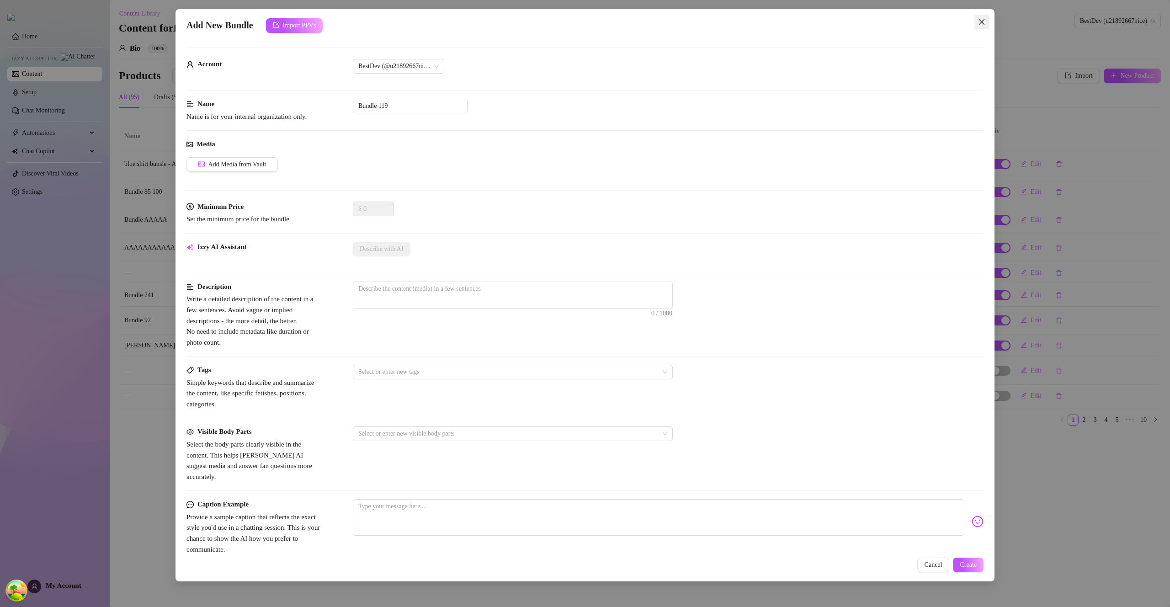
click at [980, 22] on icon "close" at bounding box center [981, 21] width 7 height 7
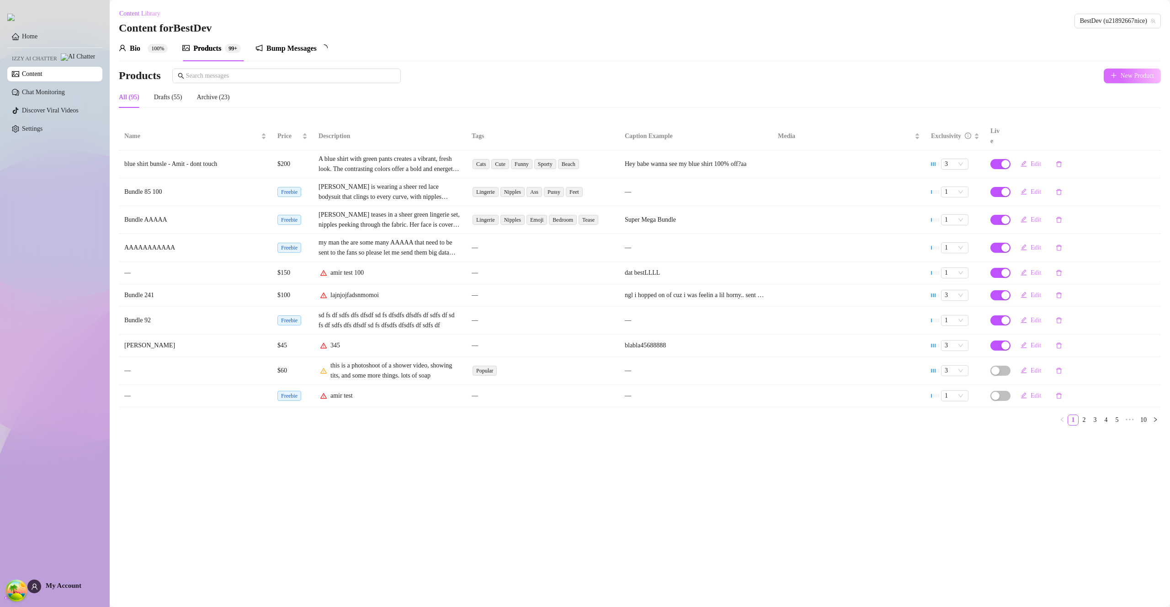
click at [1132, 76] on span "New Product" at bounding box center [1138, 75] width 34 height 7
click at [1130, 76] on span "New Product" at bounding box center [1138, 75] width 34 height 7
type textarea "Type your message here..."
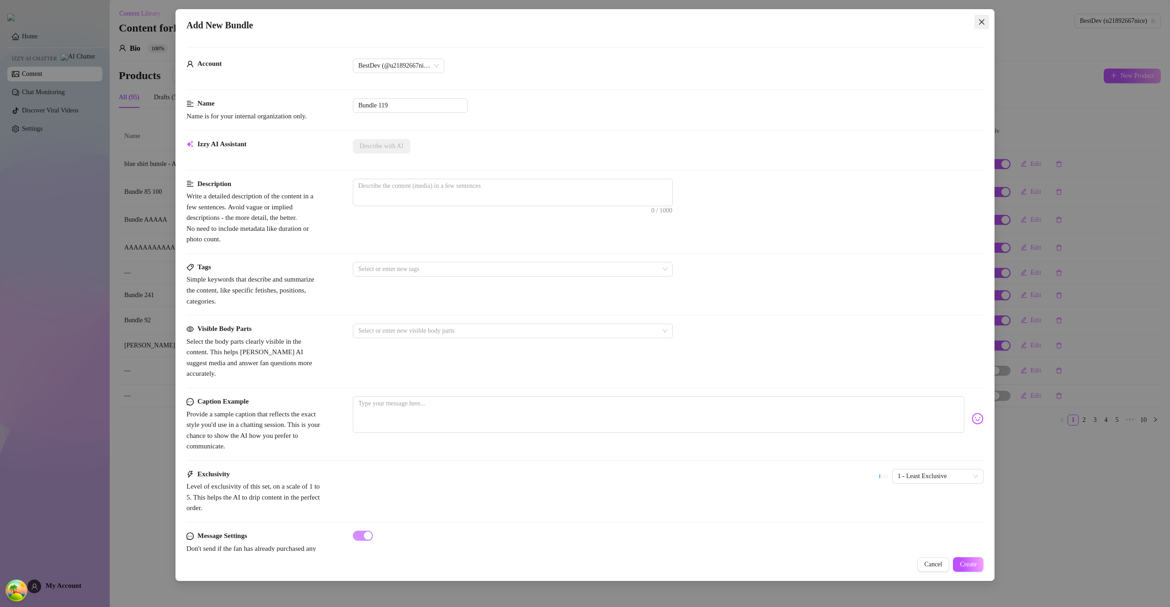
click at [981, 16] on button "Close" at bounding box center [982, 22] width 15 height 15
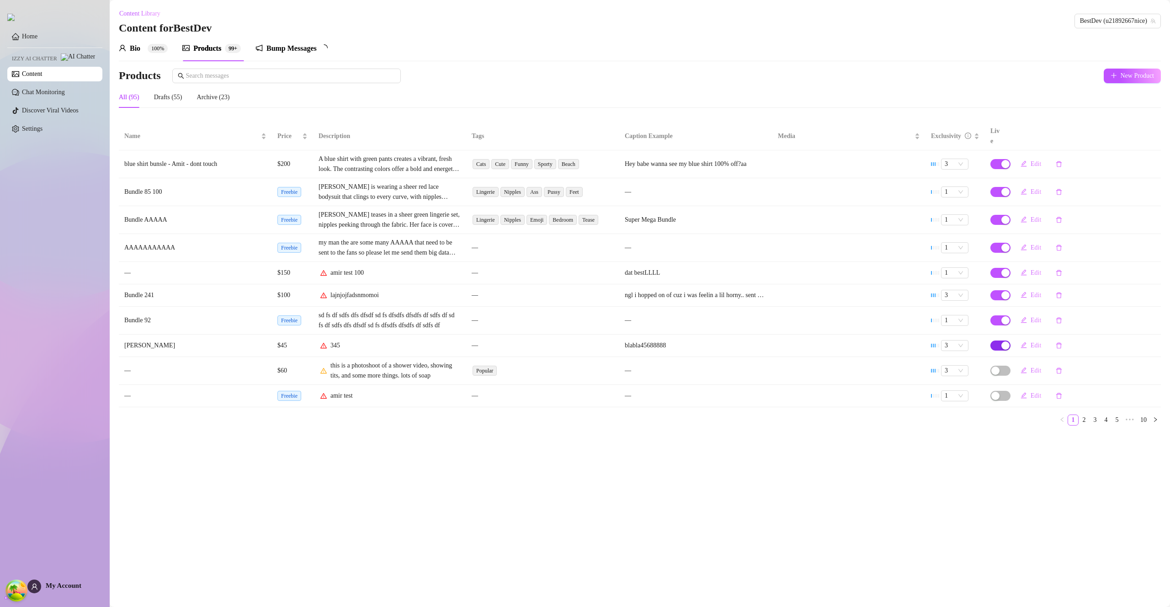
click at [1000, 341] on span "button" at bounding box center [1001, 346] width 20 height 10
click at [1064, 313] on button "OK" at bounding box center [1060, 314] width 16 height 11
click at [1001, 316] on div "button" at bounding box center [1005, 320] width 8 height 8
click at [1067, 288] on button "OK" at bounding box center [1060, 289] width 16 height 11
click at [936, 462] on main "Content Library Content for BestDev BestDev (u21892667nice) Bio 100% Products 9…" at bounding box center [640, 303] width 1060 height 607
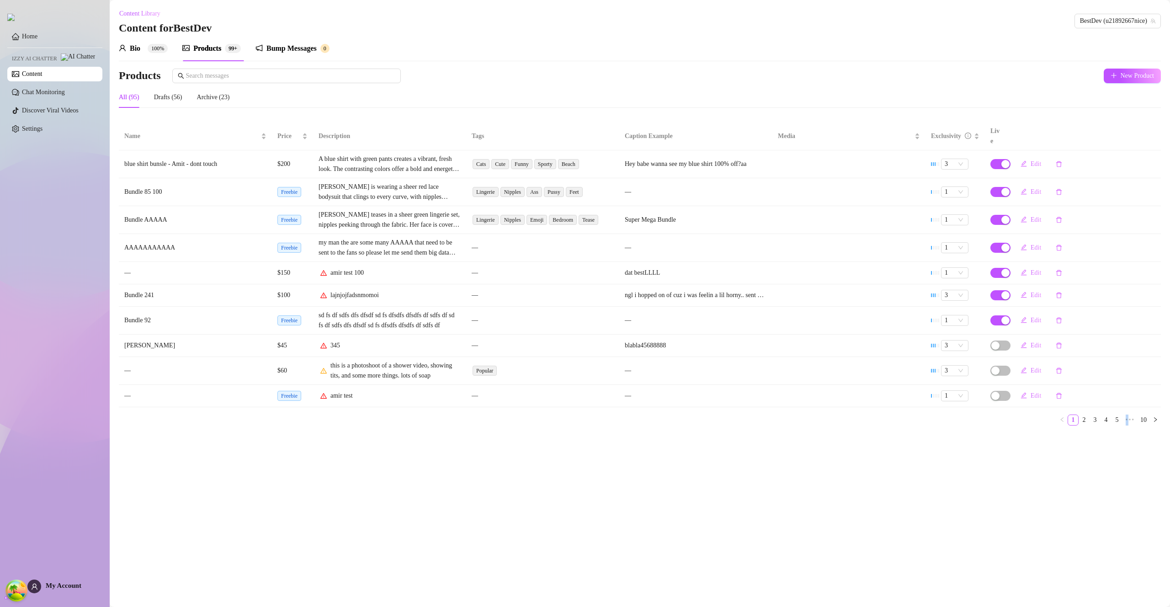
click at [936, 462] on main "Content Library Content for BestDev BestDev (u21892667nice) Bio 100% Products 9…" at bounding box center [640, 303] width 1060 height 607
click at [37, 94] on link "Setup" at bounding box center [29, 92] width 15 height 7
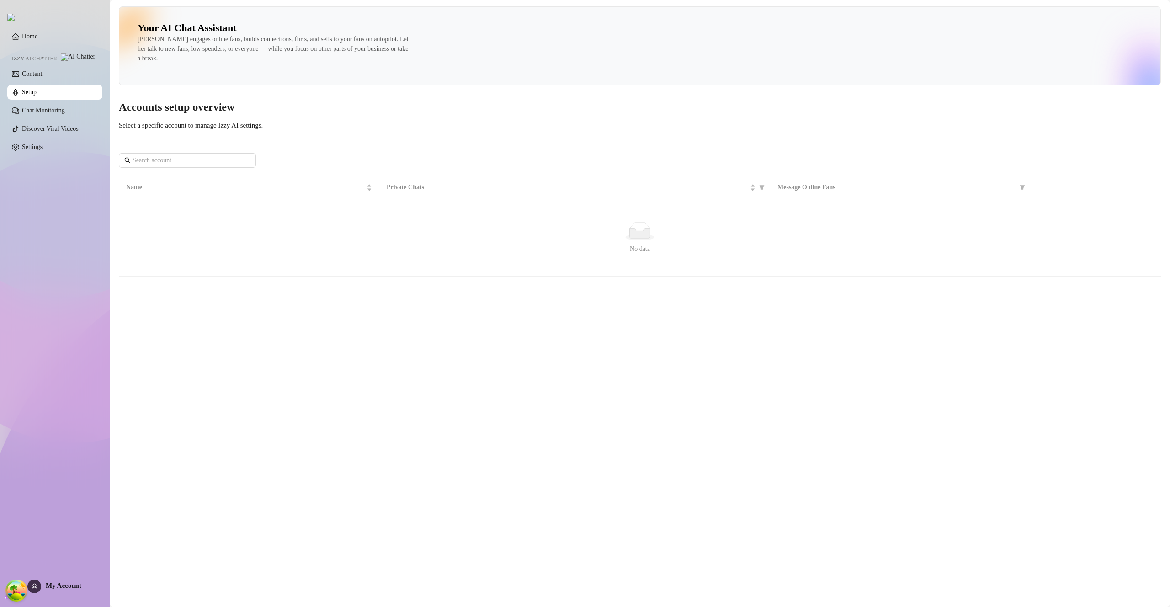
click at [37, 94] on link "Setup" at bounding box center [29, 92] width 15 height 7
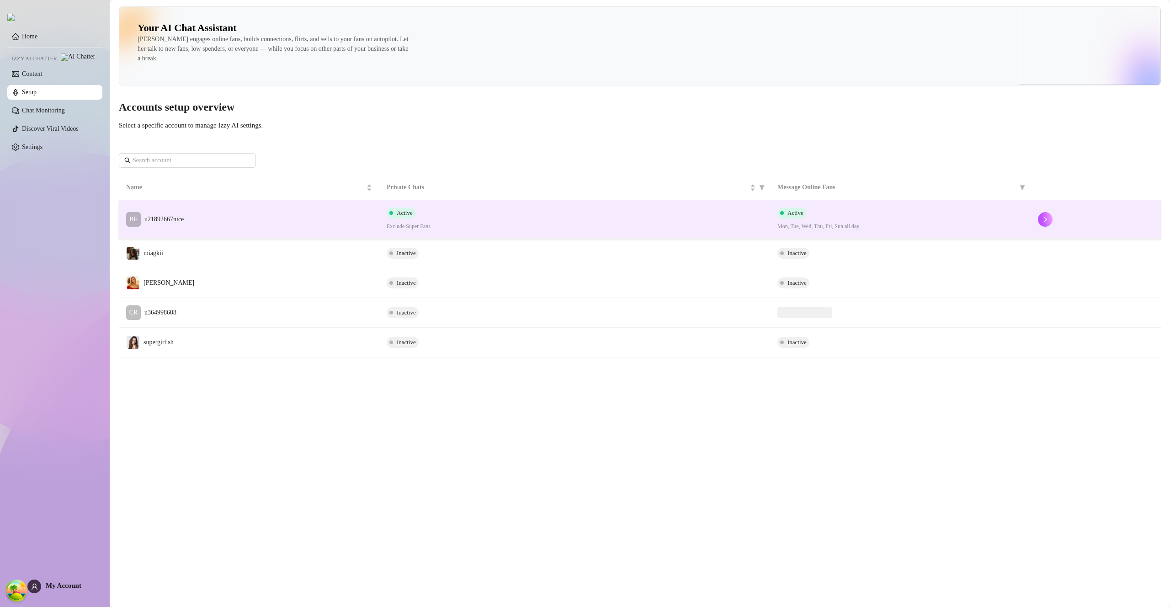
click at [298, 214] on td "BE u21892667nice" at bounding box center [249, 219] width 261 height 38
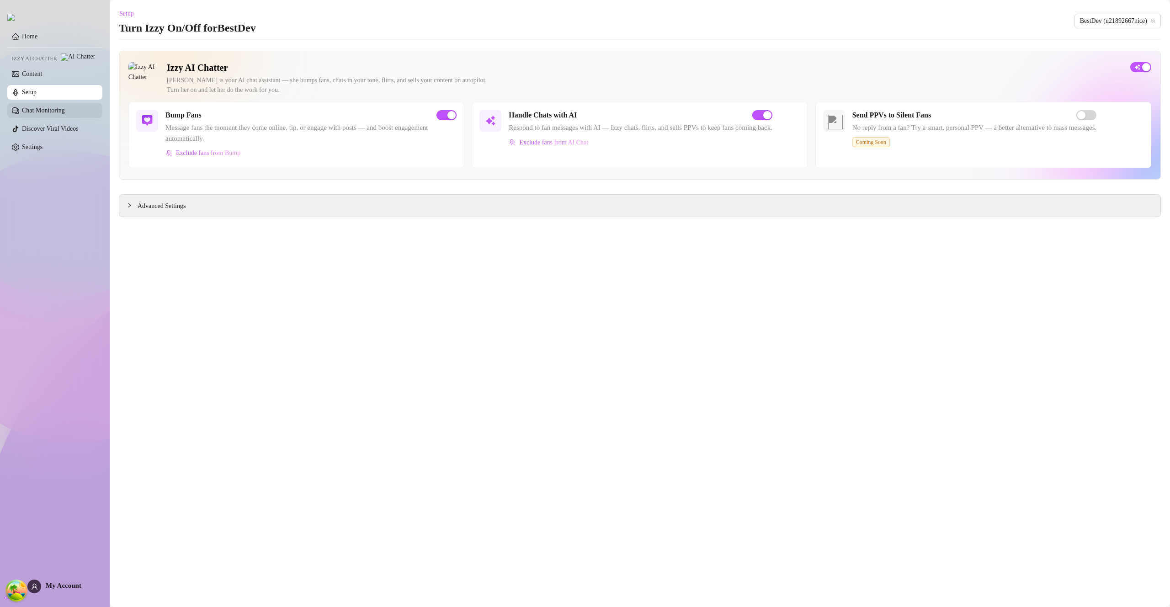
click at [48, 114] on link "Chat Monitoring" at bounding box center [43, 110] width 43 height 7
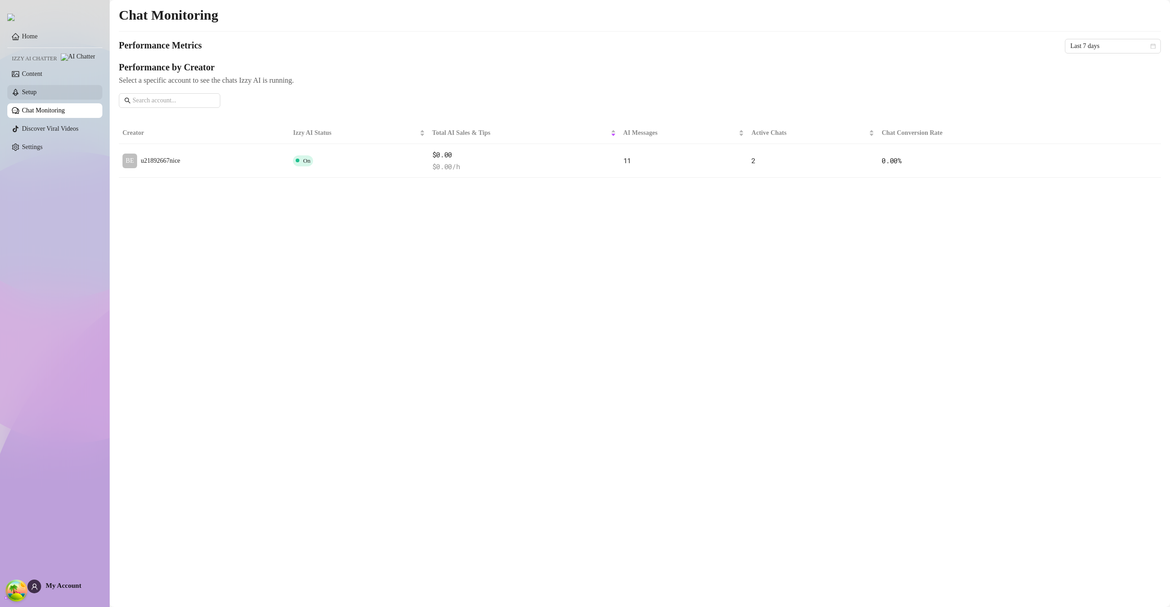
click at [37, 96] on link "Setup" at bounding box center [29, 92] width 15 height 7
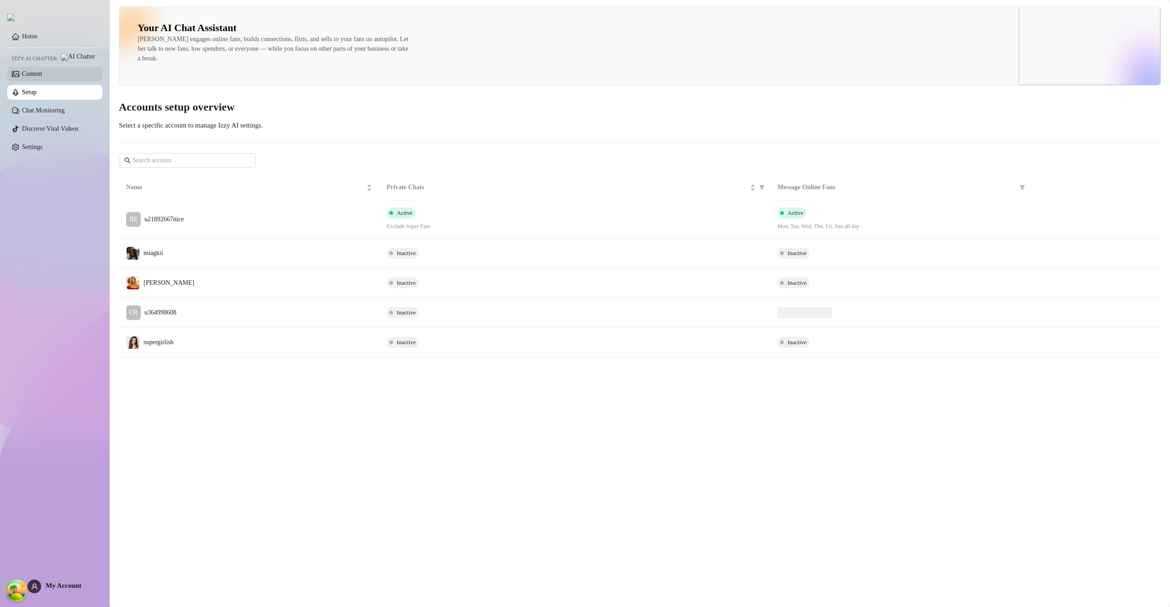
click at [42, 77] on link "Content" at bounding box center [32, 73] width 20 height 7
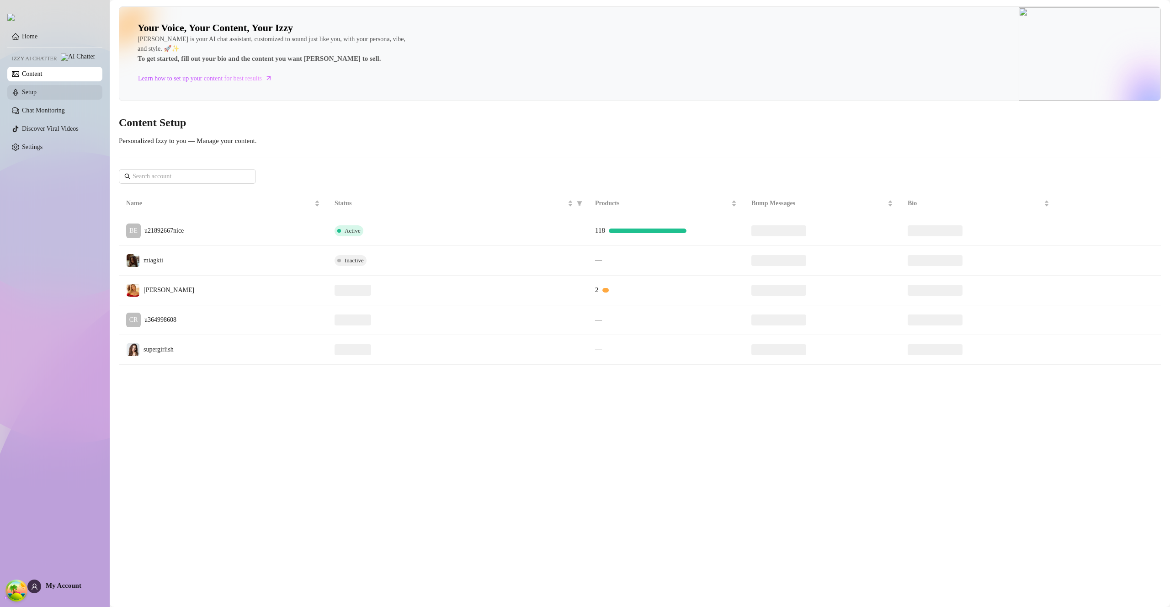
click at [37, 92] on link "Setup" at bounding box center [29, 92] width 15 height 7
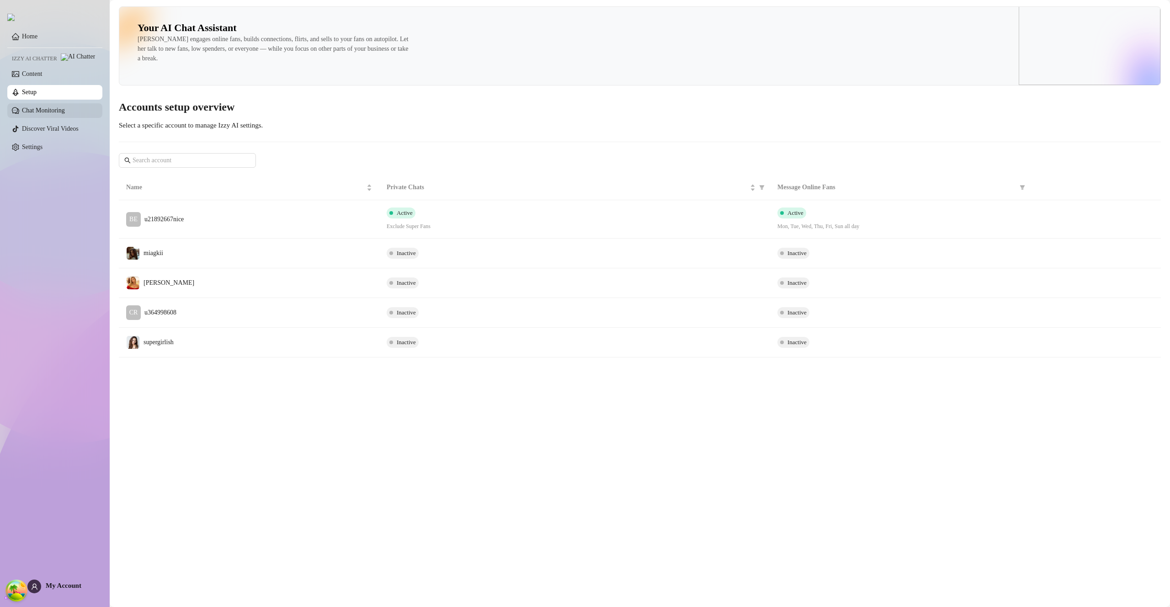
click at [59, 114] on link "Chat Monitoring" at bounding box center [43, 110] width 43 height 7
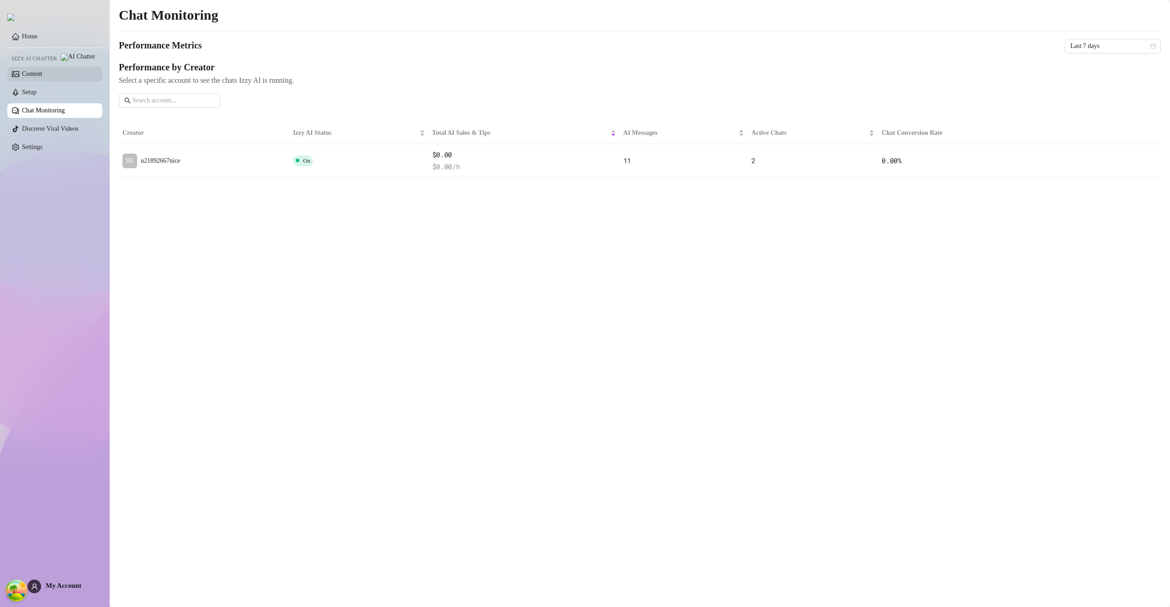
click at [42, 77] on link "Content" at bounding box center [32, 73] width 20 height 7
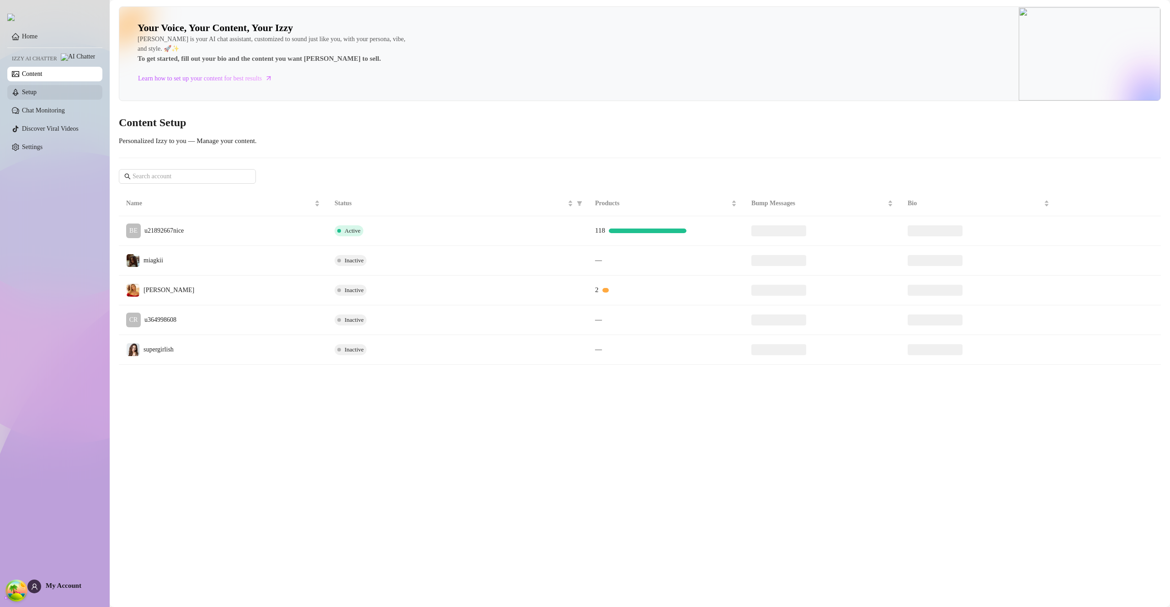
click at [37, 92] on link "Setup" at bounding box center [29, 92] width 15 height 7
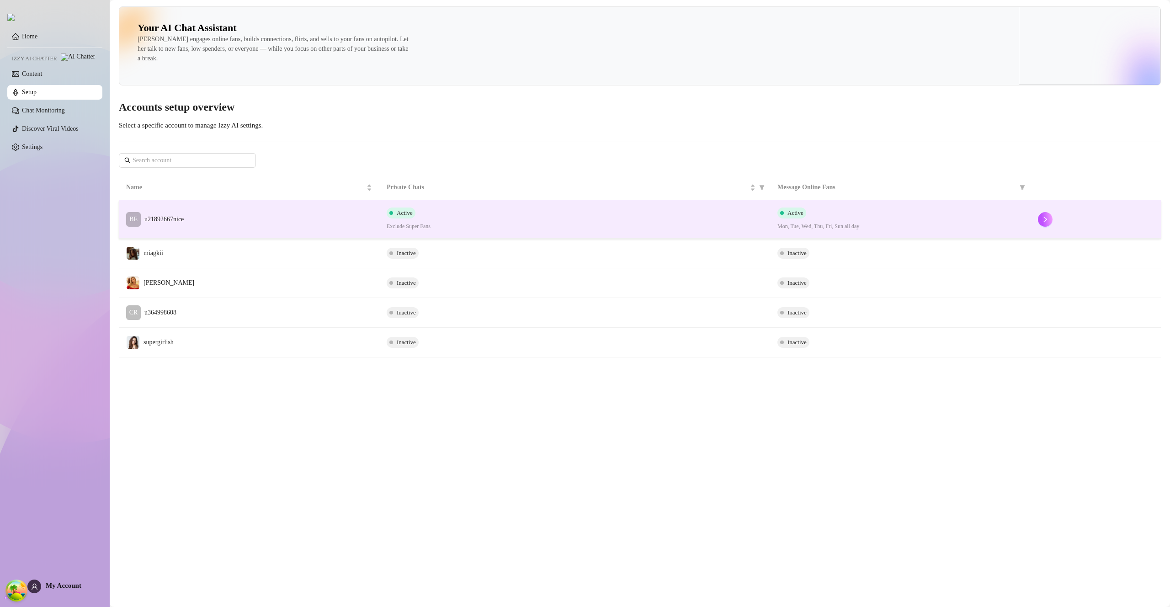
click at [269, 220] on td "BE u21892667nice" at bounding box center [249, 219] width 261 height 38
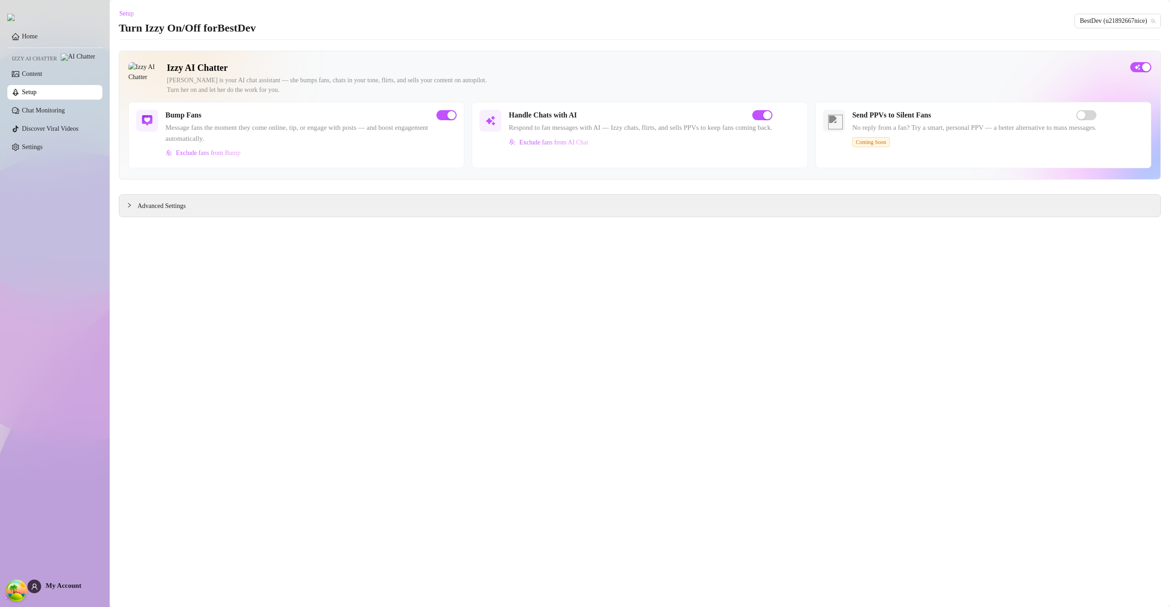
drag, startPoint x: 53, startPoint y: 97, endPoint x: 51, endPoint y: 89, distance: 8.5
click at [37, 96] on link "Setup" at bounding box center [29, 92] width 15 height 7
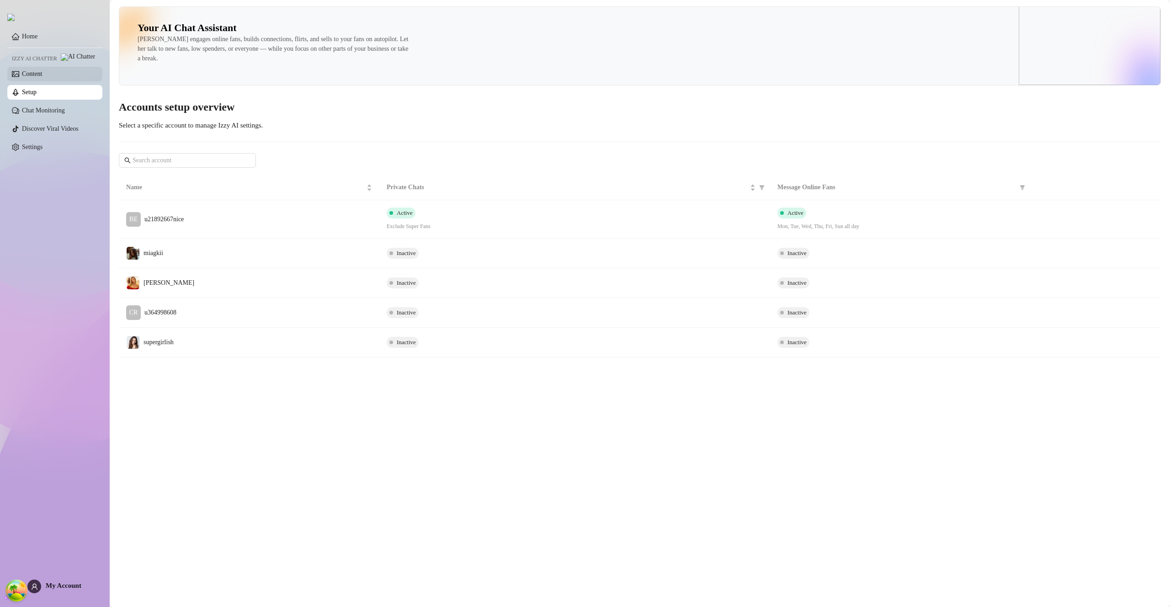
click at [42, 77] on link "Content" at bounding box center [32, 73] width 20 height 7
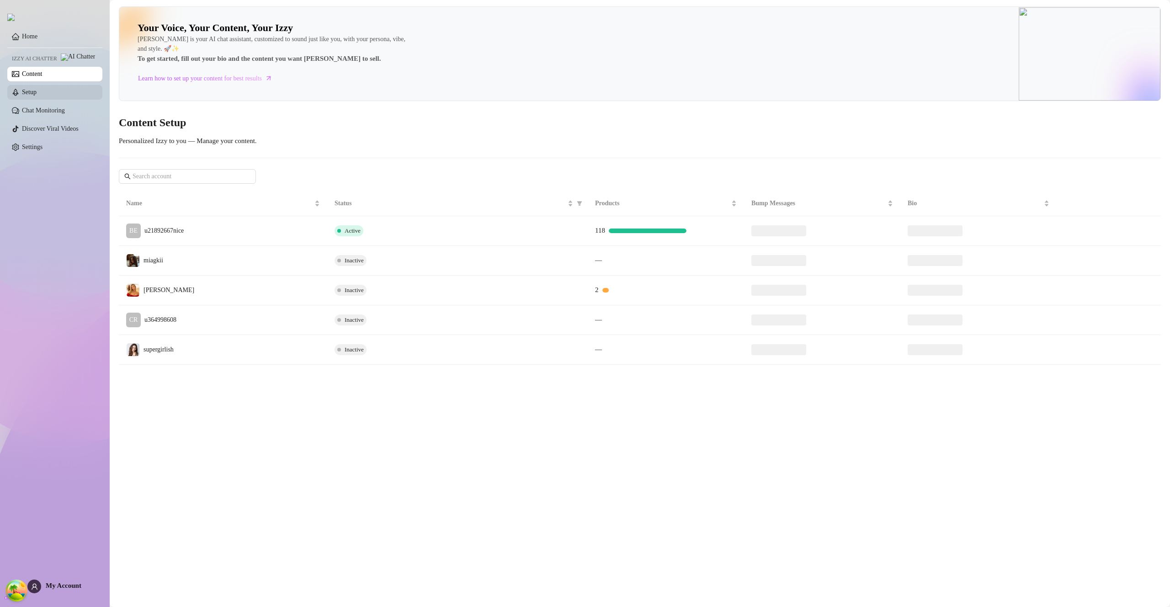
click at [37, 91] on link "Setup" at bounding box center [29, 92] width 15 height 7
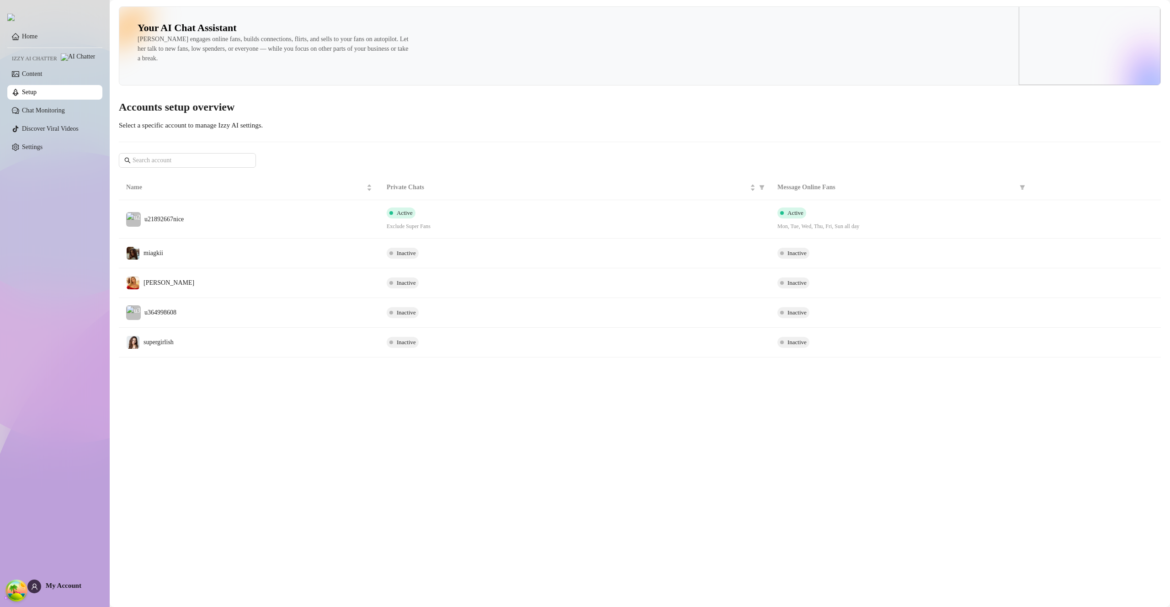
click at [37, 91] on link "Setup" at bounding box center [29, 92] width 15 height 7
click at [209, 226] on td "BE u21892667nice" at bounding box center [249, 219] width 261 height 38
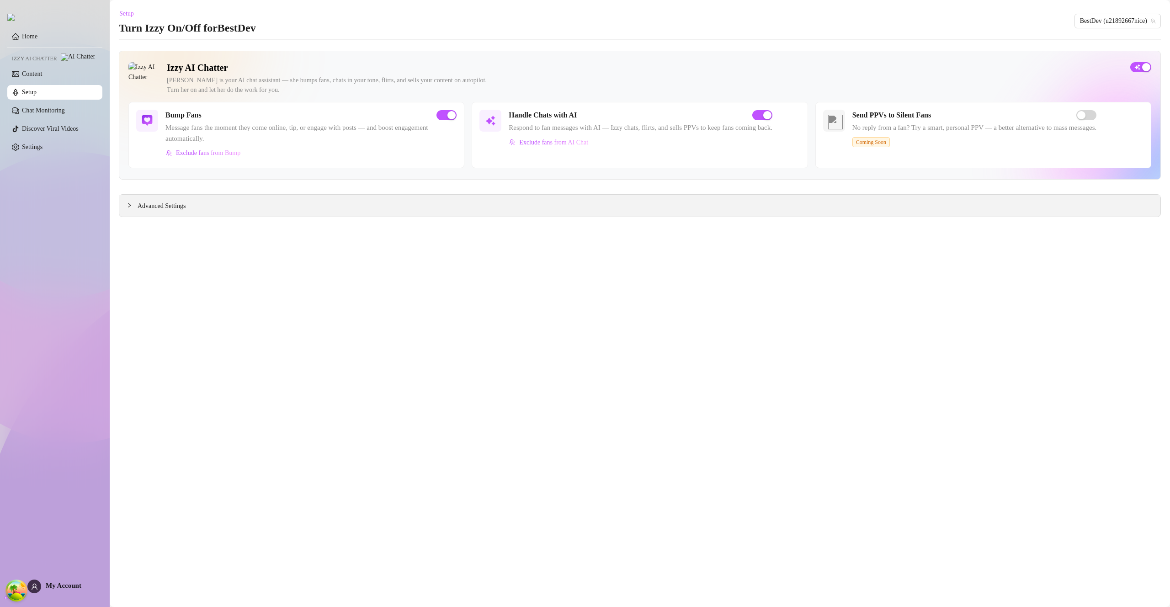
click at [160, 206] on span "Advanced Settings" at bounding box center [162, 206] width 48 height 10
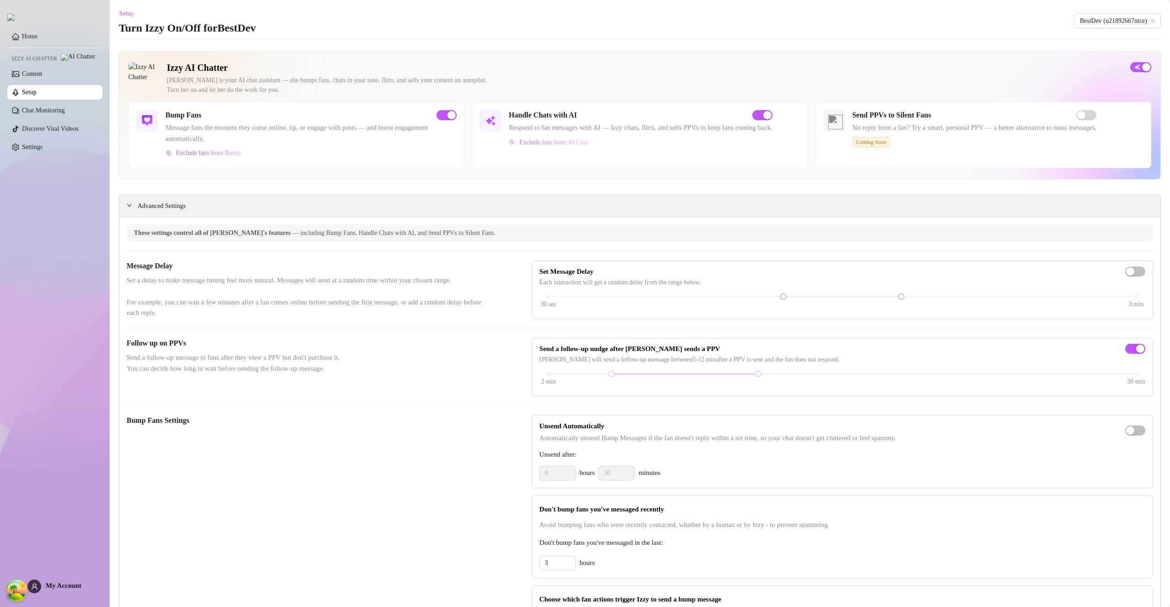
click at [570, 144] on span "Exclude fans from AI Chat" at bounding box center [553, 142] width 69 height 7
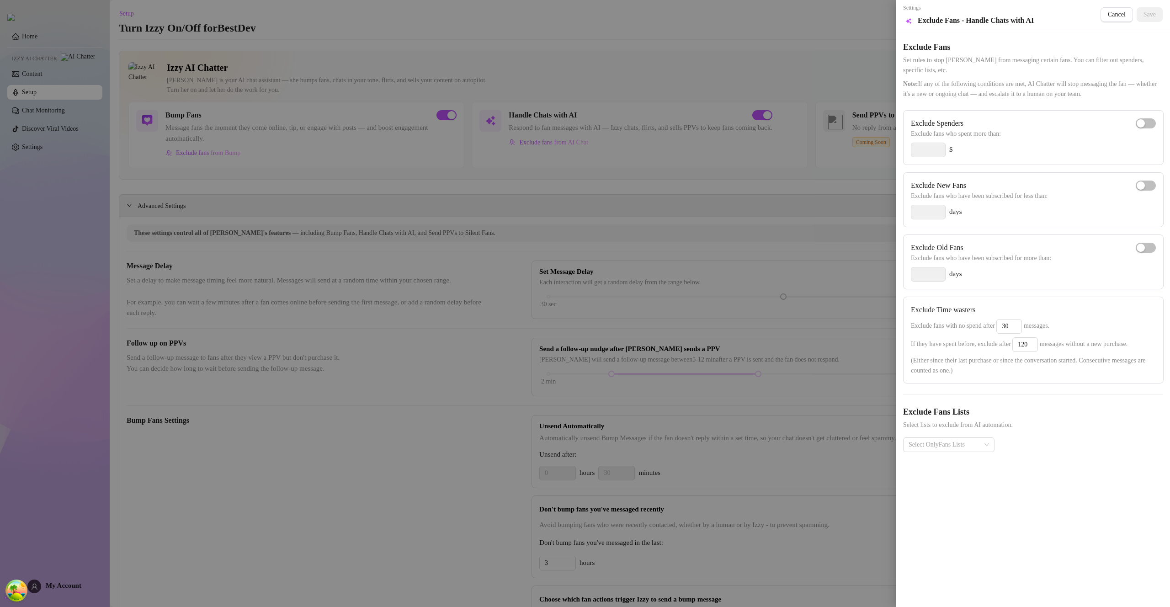
click at [565, 172] on div at bounding box center [585, 303] width 1170 height 607
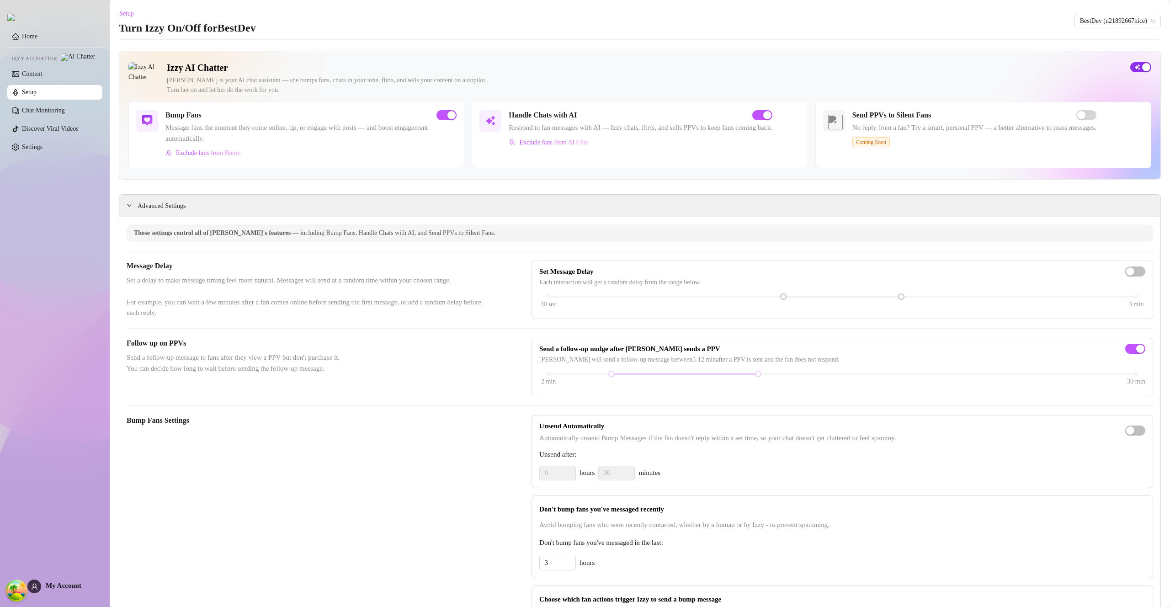
click at [1131, 72] on span "button" at bounding box center [1140, 67] width 21 height 10
click at [1132, 70] on div "button" at bounding box center [1135, 67] width 8 height 8
click at [762, 113] on div "button" at bounding box center [757, 115] width 8 height 8
click at [762, 118] on div "button" at bounding box center [757, 115] width 8 height 8
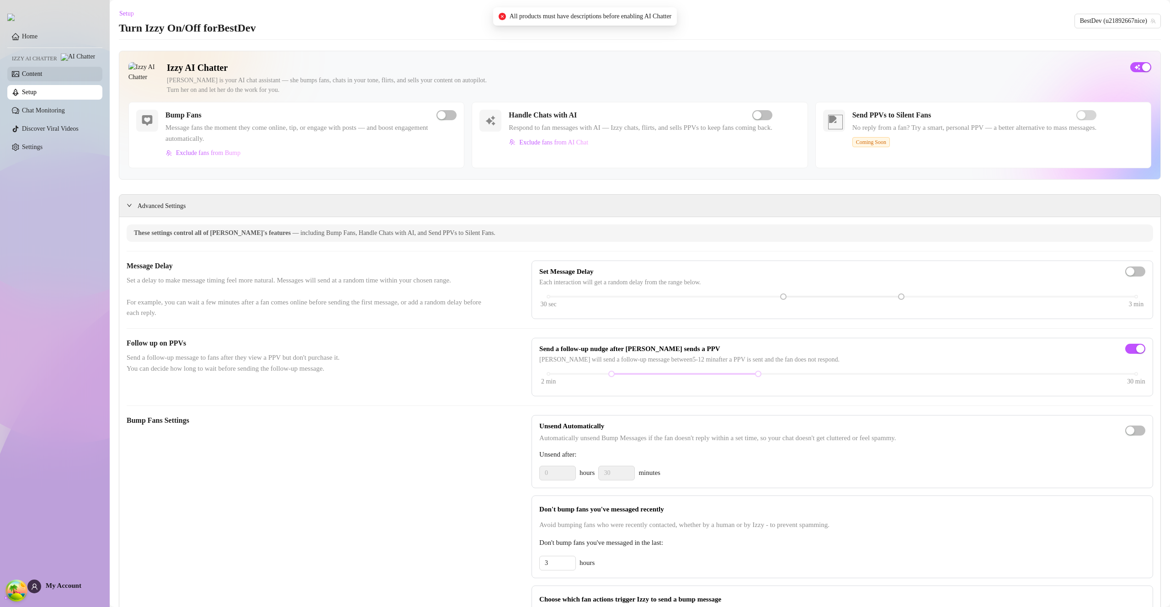
click at [42, 77] on link "Content" at bounding box center [32, 73] width 20 height 7
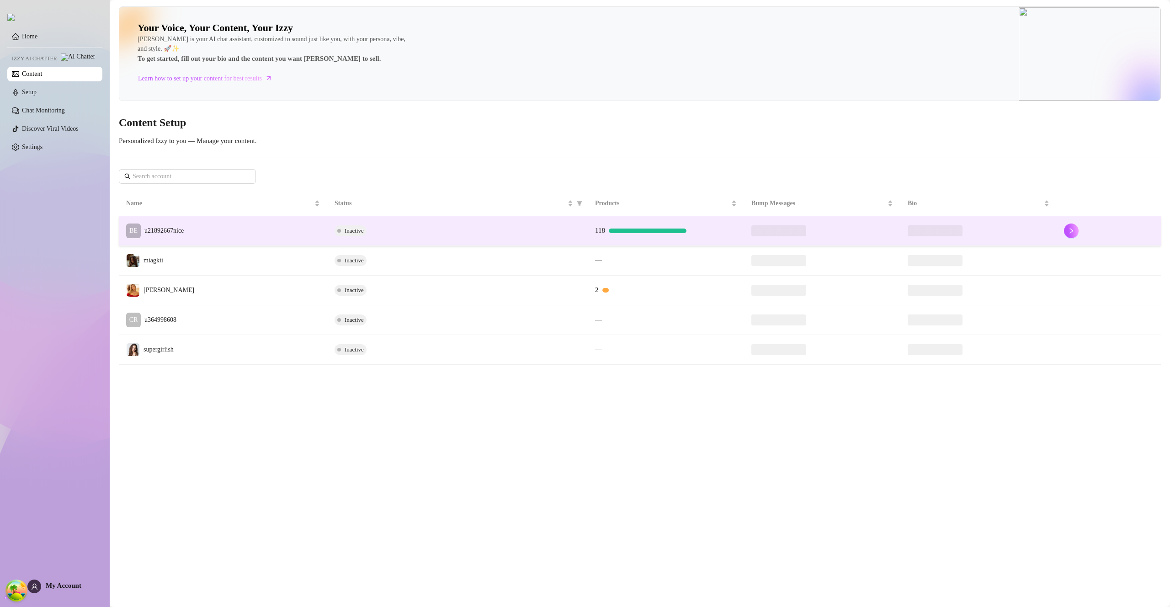
click at [261, 225] on td "BE u21892667nice" at bounding box center [223, 231] width 208 height 30
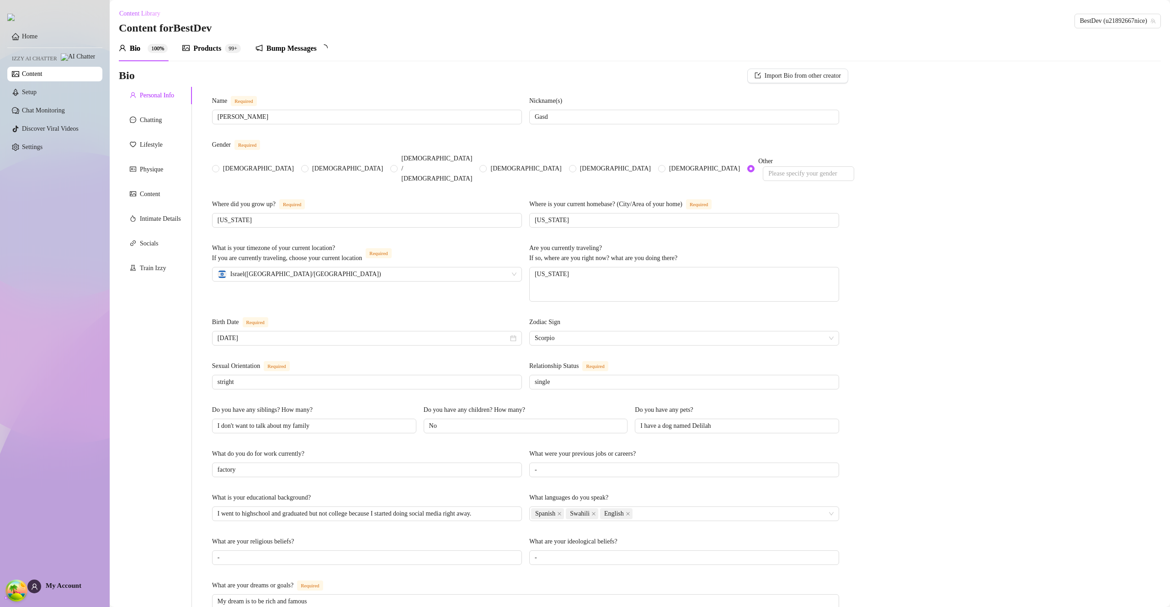
click at [221, 44] on div "Products" at bounding box center [207, 48] width 28 height 11
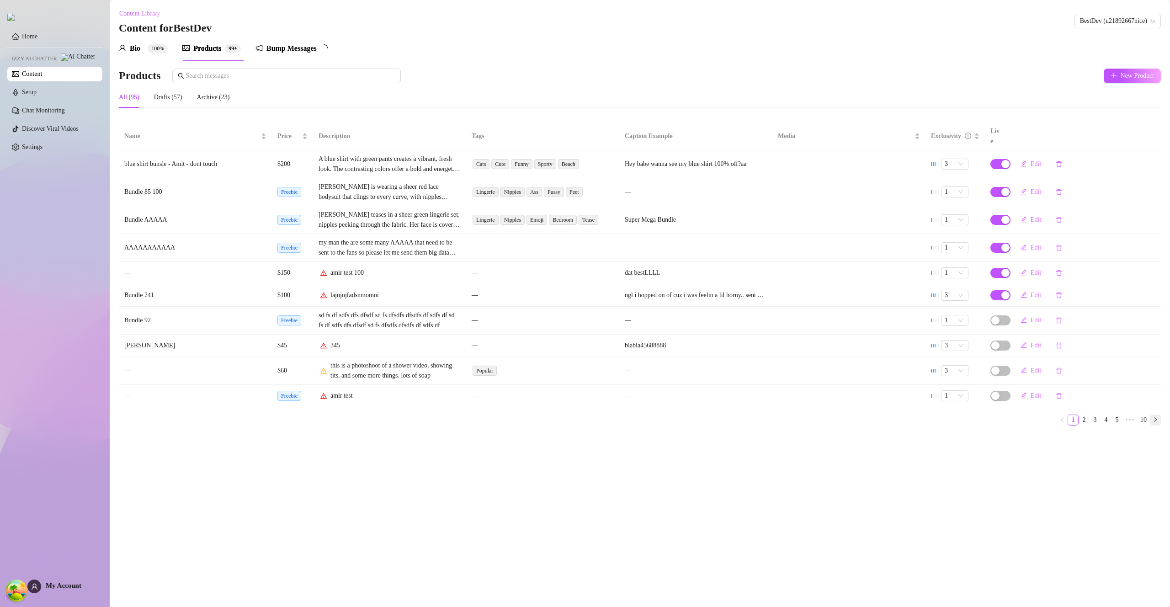
click at [1152, 415] on button "button" at bounding box center [1155, 420] width 11 height 11
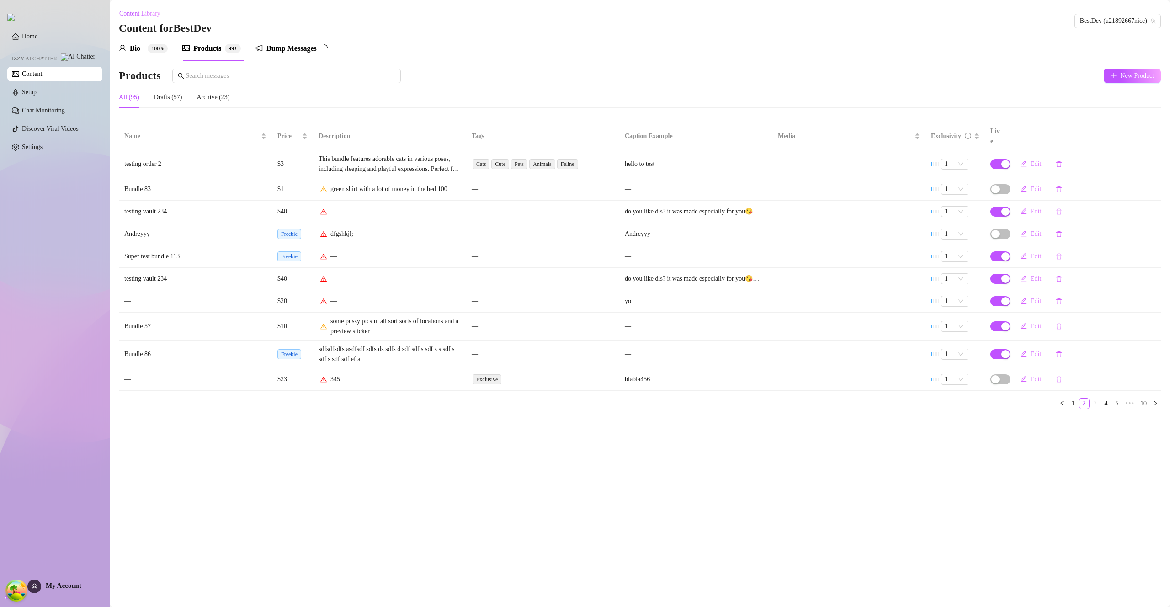
click at [336, 296] on div "—" at bounding box center [390, 301] width 142 height 10
click at [1030, 294] on button "Edit" at bounding box center [1030, 301] width 35 height 15
type textarea "yo"
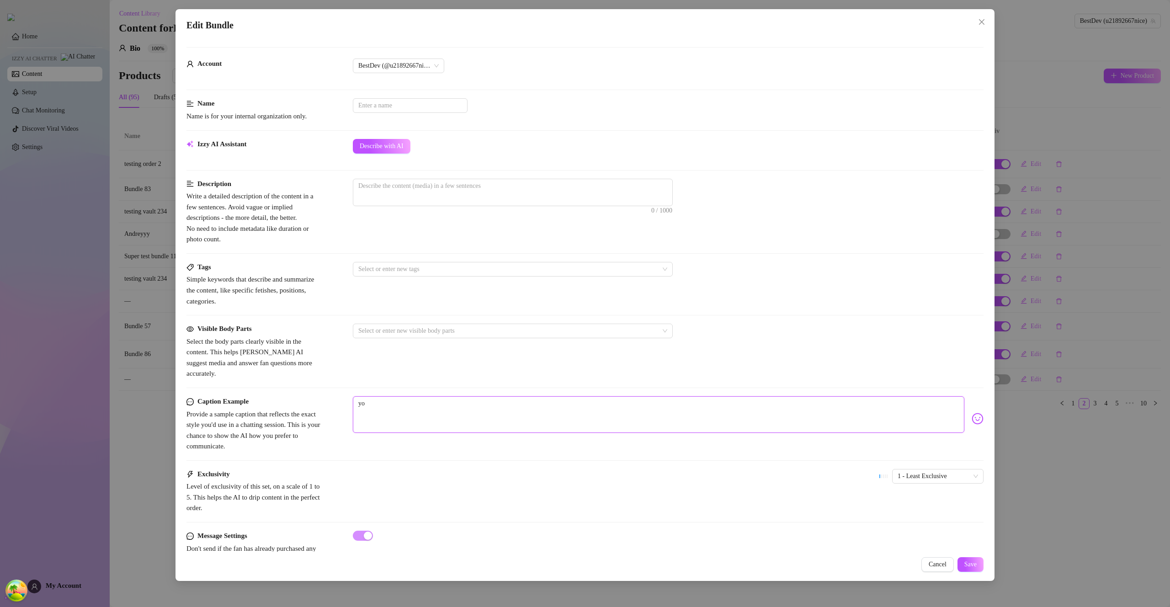
click at [400, 401] on textarea "yo" at bounding box center [659, 414] width 612 height 37
click at [415, 192] on textarea at bounding box center [512, 186] width 319 height 14
type textarea "x"
type textarea "xc"
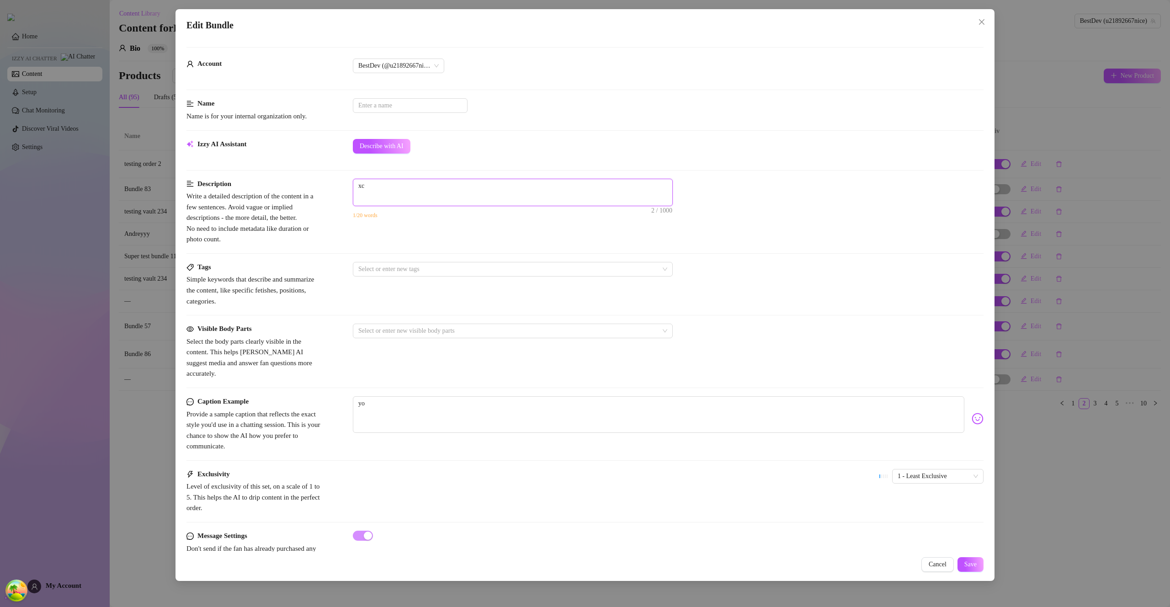
type textarea "xcv"
type textarea "xcvn"
type textarea "xcvnb"
type textarea "xcvnbx"
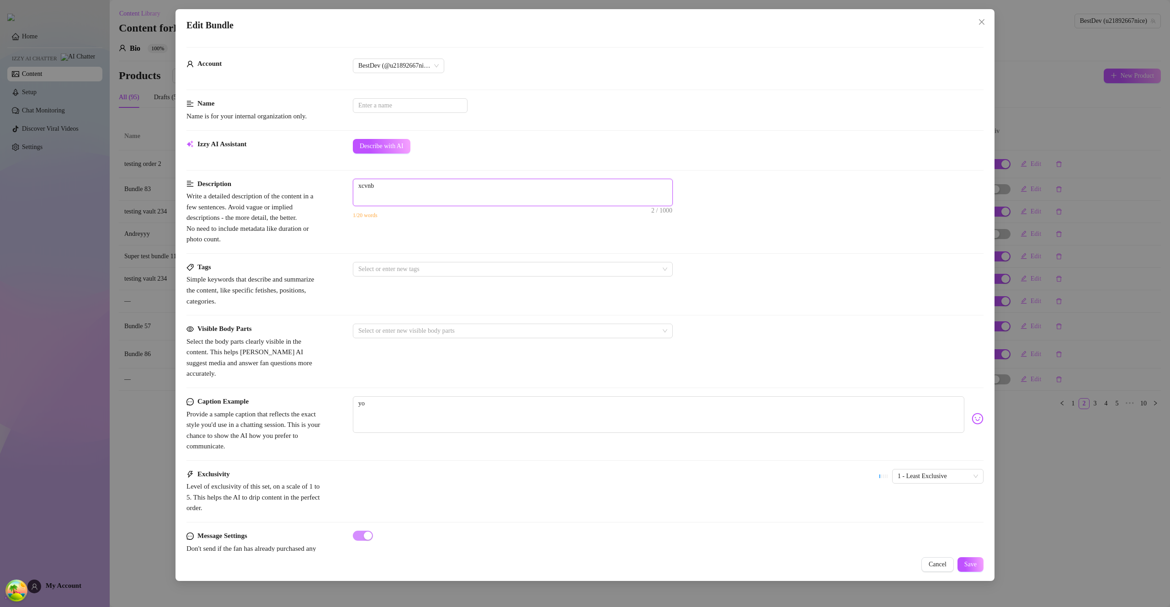
type textarea "xcvnbx"
type textarea "xcvnbxc"
type textarea "xcvnbxcn"
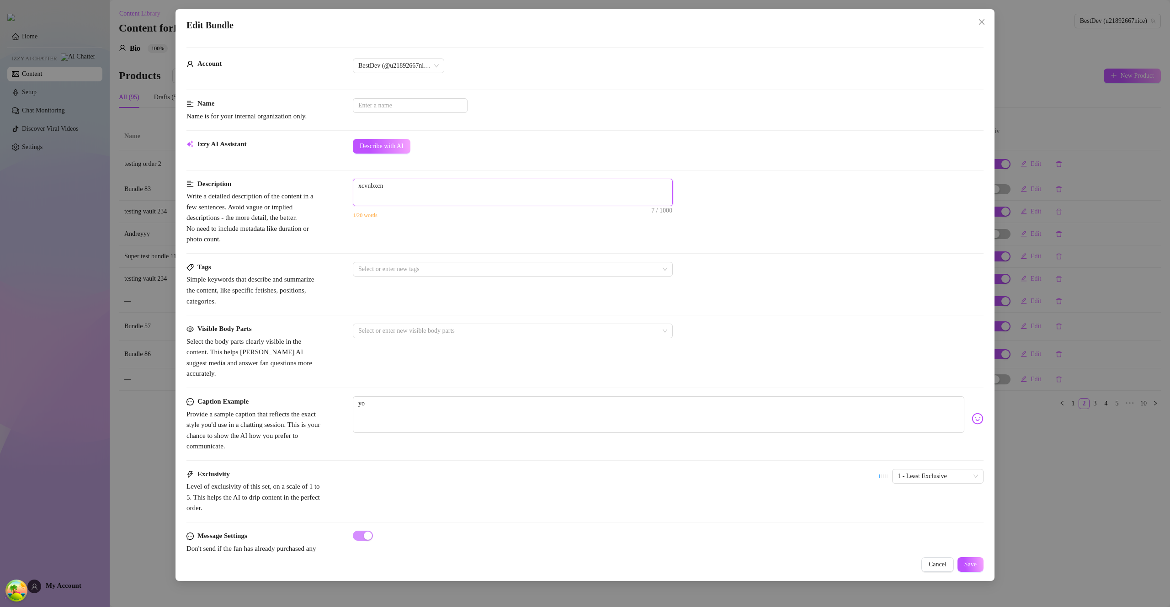
type textarea "xcvnbxcnn"
type textarea "xcvnbxcnnb"
type textarea "xcvnbxcnnbc"
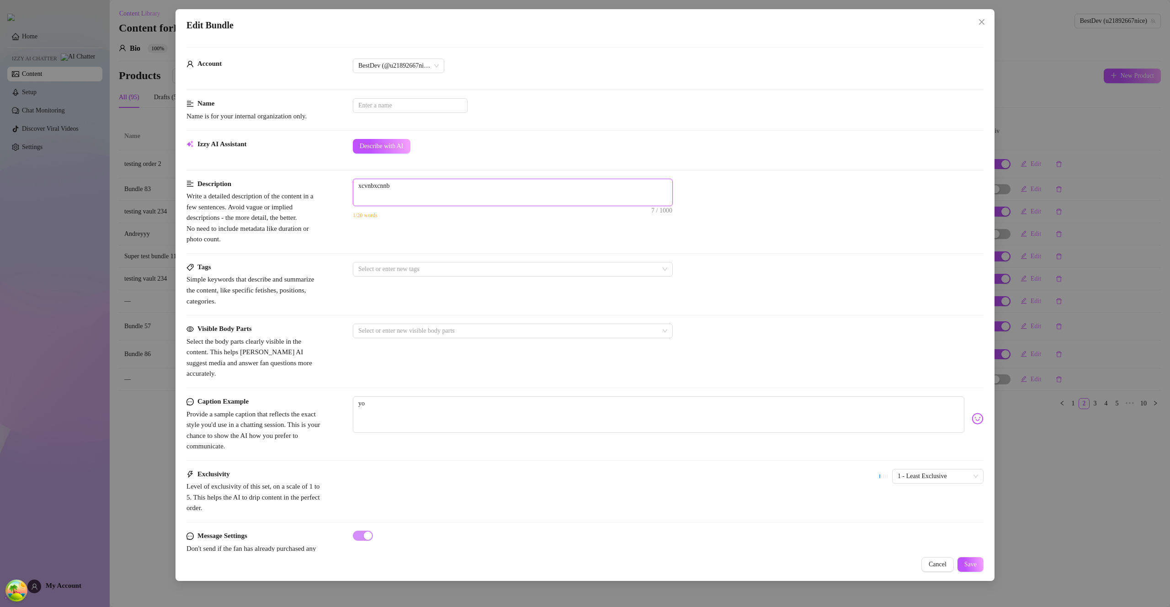
type textarea "xcvnbxcnnbc"
type textarea "xcvnbxcnnbcx"
type textarea "xcvnbxcnnbcxx"
type textarea "xcvnbxcnnbcxxc"
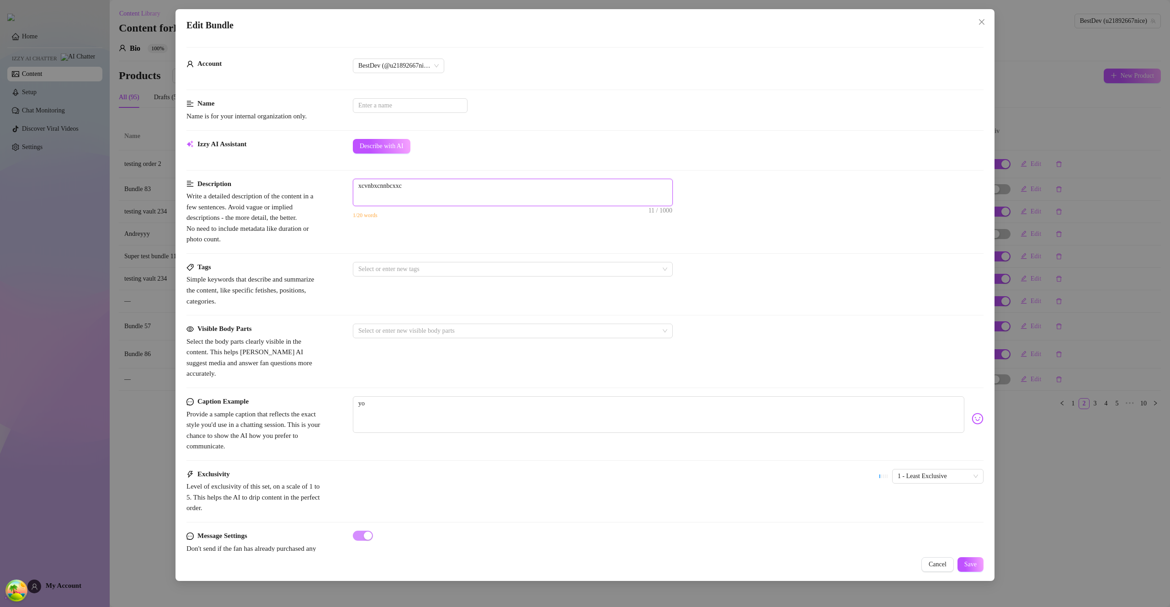
type textarea "xcvnbxcnnbcxxcn"
type textarea "xcvnbxcnnbcxxcnb"
click at [976, 561] on span "Save" at bounding box center [970, 564] width 12 height 7
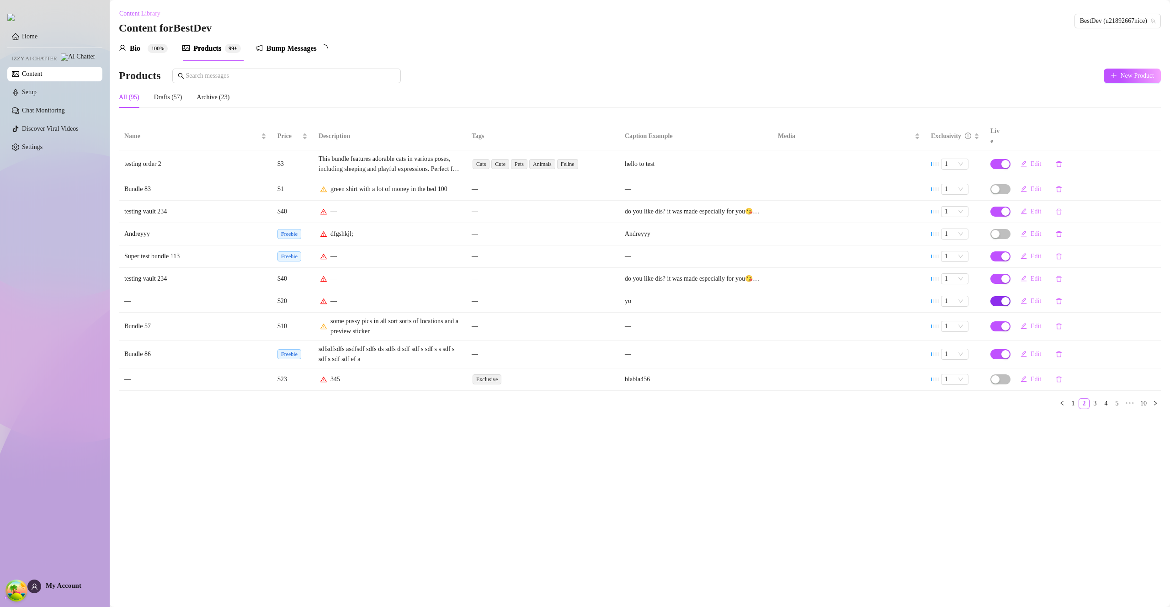
click at [1000, 296] on span "button" at bounding box center [1001, 301] width 20 height 10
click at [1064, 267] on span "OK" at bounding box center [1059, 269] width 9 height 7
click at [1153, 400] on icon "right" at bounding box center [1155, 402] width 5 height 5
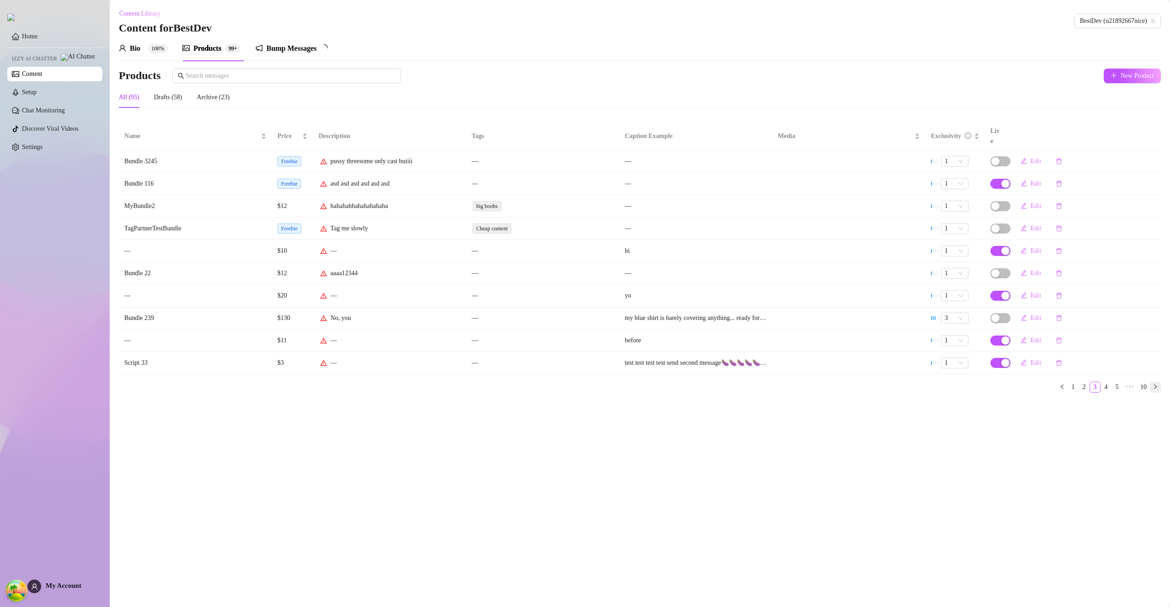
click at [1154, 382] on button "button" at bounding box center [1155, 387] width 11 height 11
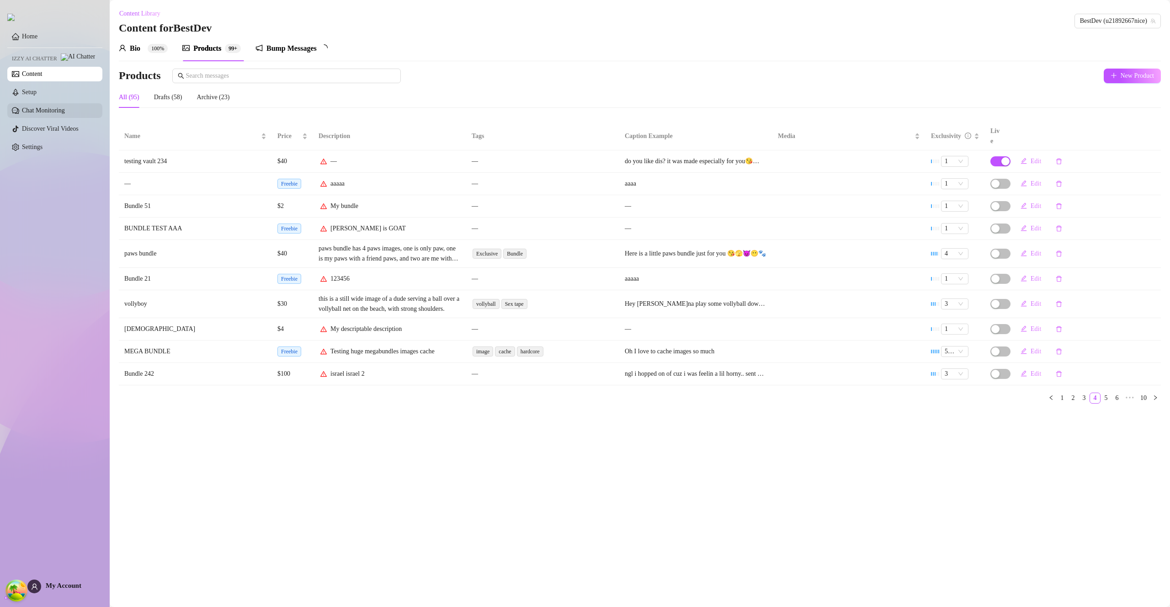
click at [50, 114] on link "Chat Monitoring" at bounding box center [43, 110] width 43 height 7
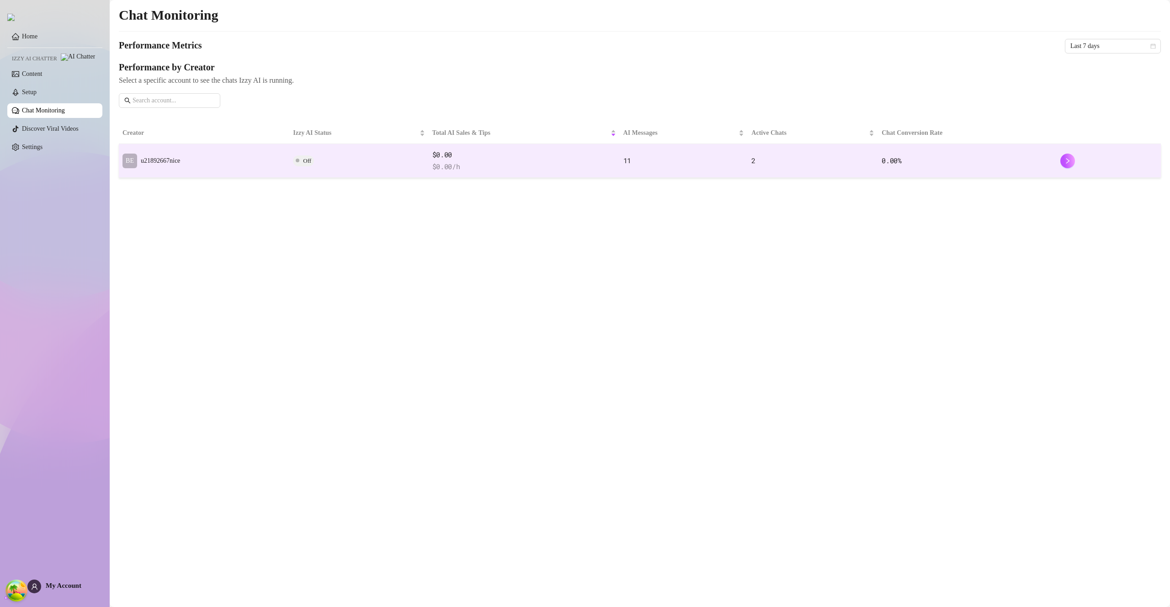
click at [363, 167] on td "Off" at bounding box center [358, 161] width 139 height 34
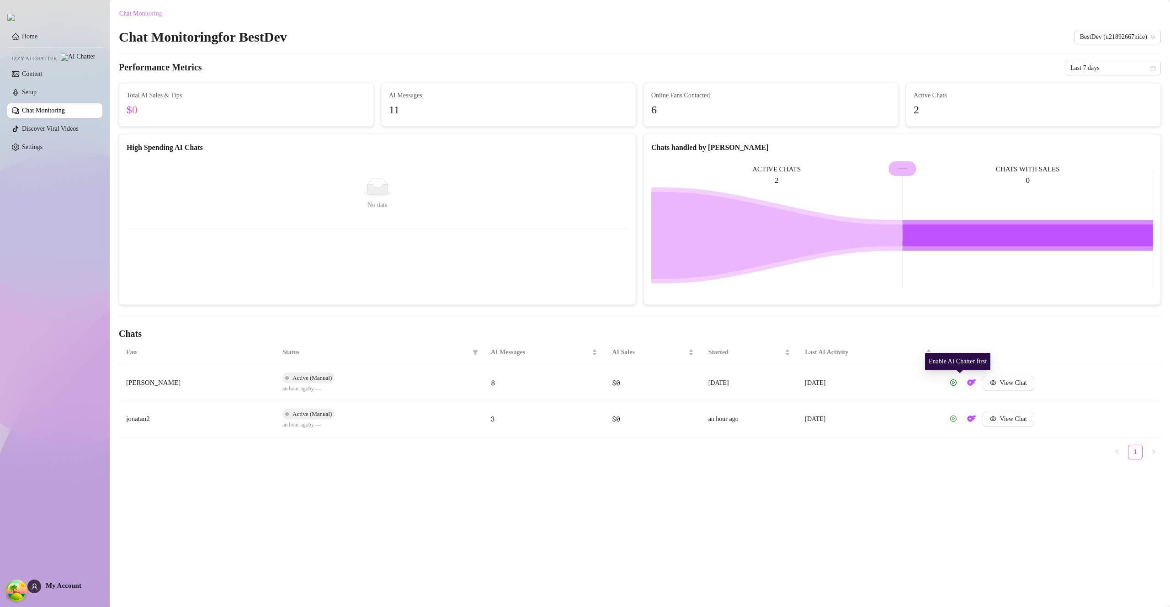
click at [960, 411] on td "View Chat" at bounding box center [1050, 419] width 222 height 36
click at [37, 89] on link "Setup" at bounding box center [29, 92] width 15 height 7
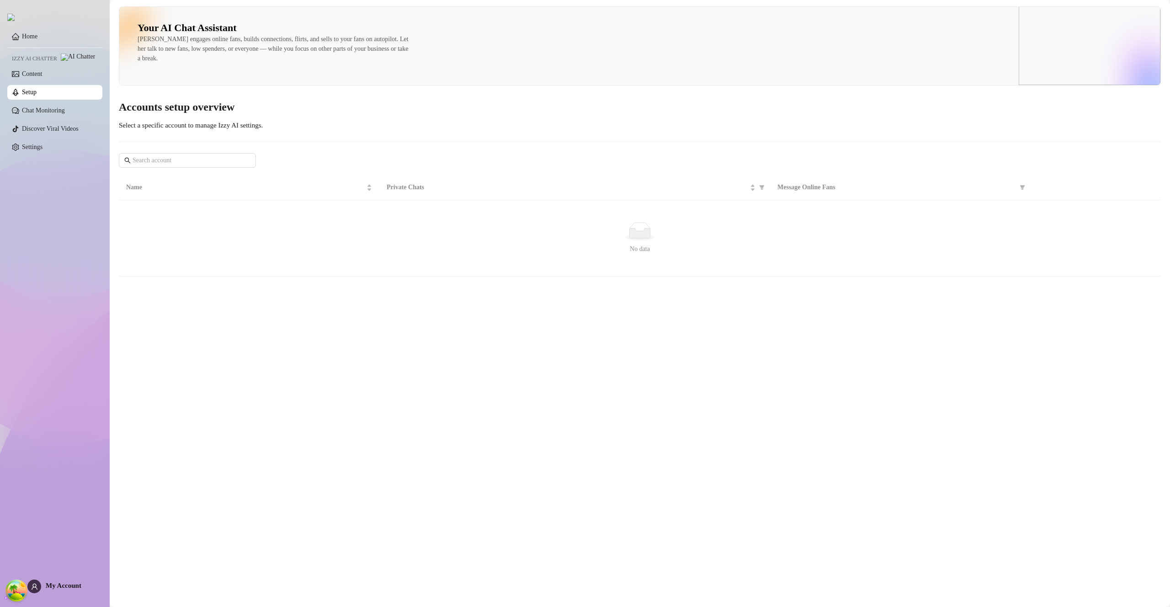
click at [37, 89] on link "Setup" at bounding box center [29, 92] width 15 height 7
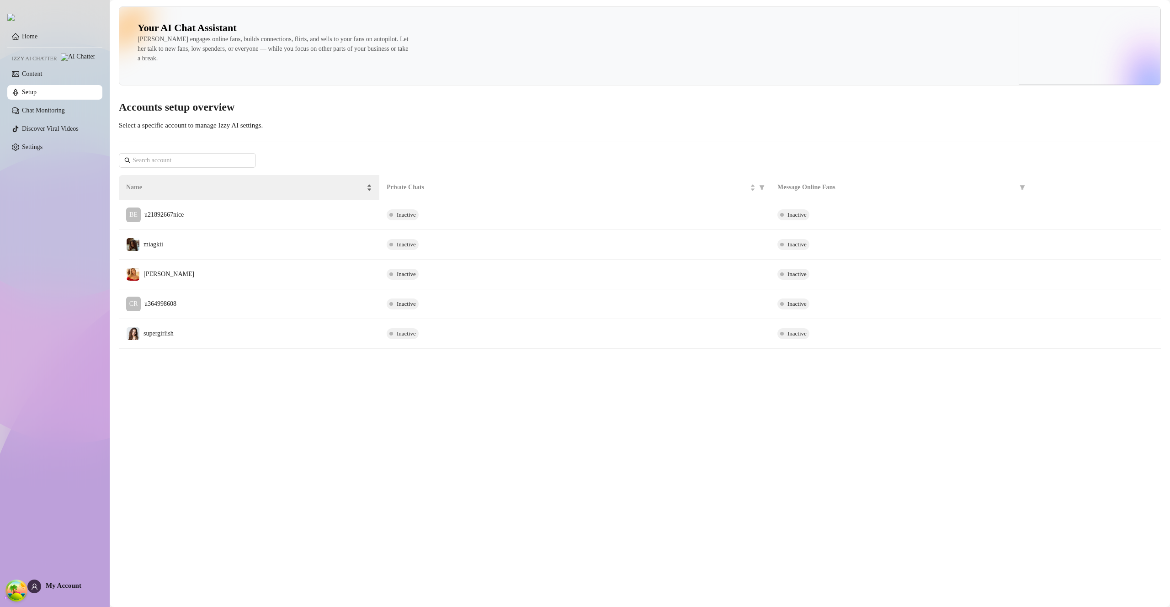
click at [256, 192] on div "Name" at bounding box center [249, 187] width 246 height 10
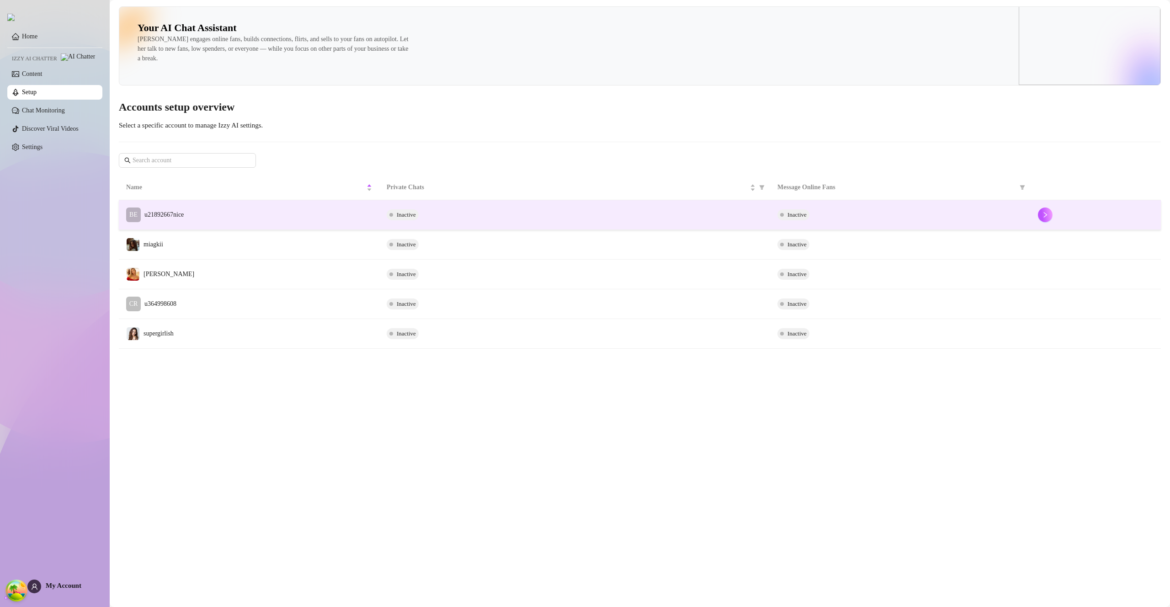
click at [256, 210] on td "BE u21892667nice" at bounding box center [249, 215] width 261 height 30
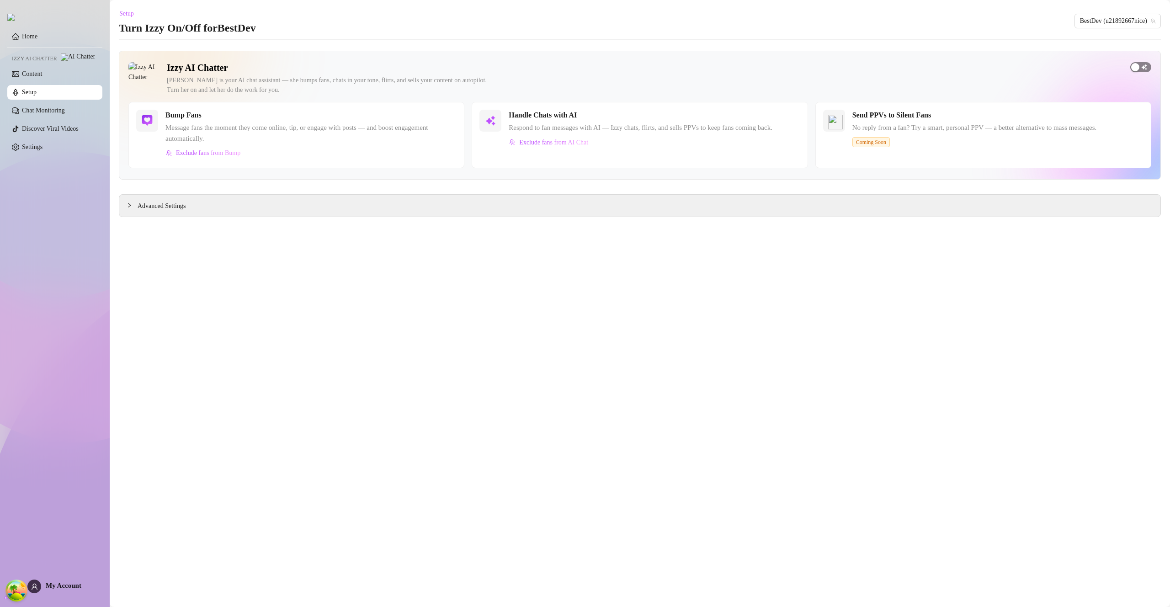
click at [1144, 67] on span "button" at bounding box center [1140, 67] width 21 height 10
click at [762, 118] on div "button" at bounding box center [757, 115] width 8 height 8
click at [32, 77] on link "Content" at bounding box center [32, 73] width 20 height 7
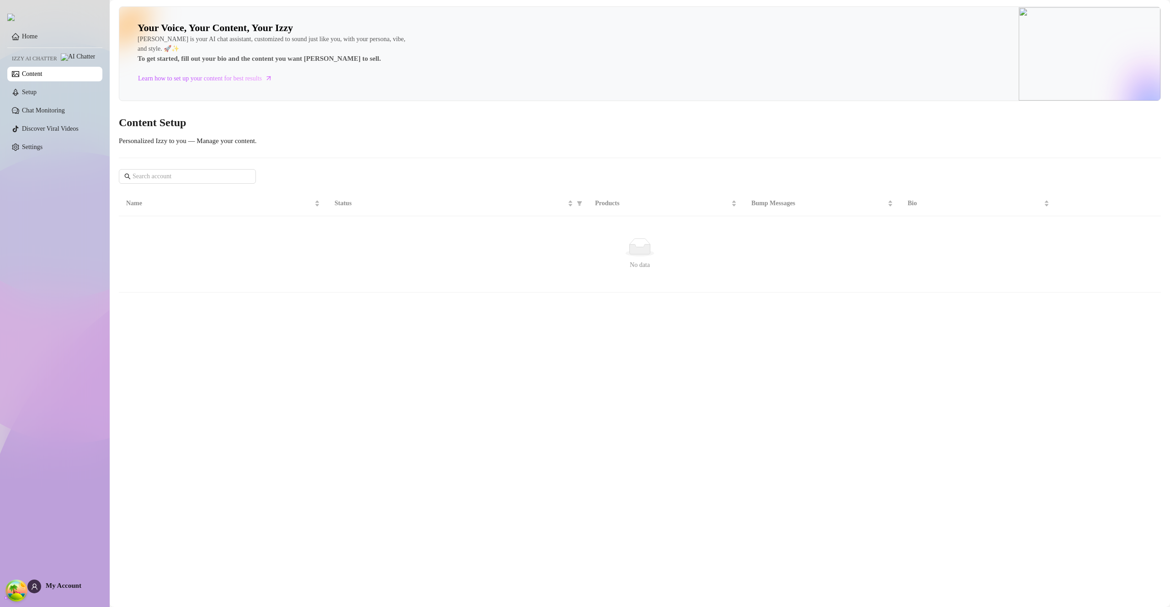
click at [32, 77] on link "Content" at bounding box center [32, 73] width 20 height 7
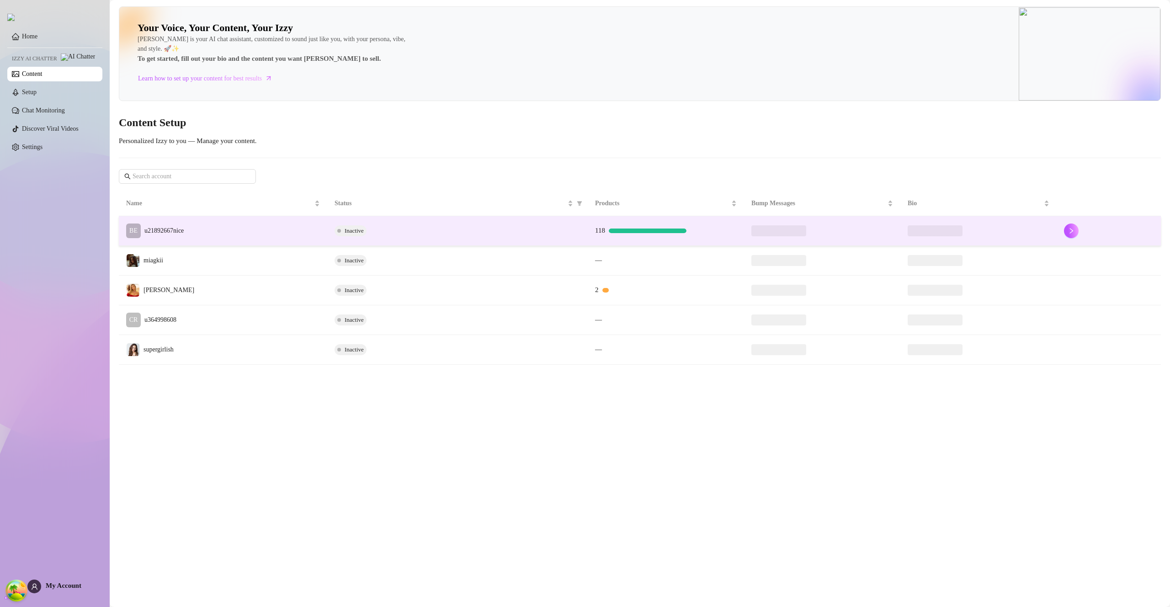
click at [293, 226] on td "BE u21892667nice" at bounding box center [223, 231] width 208 height 30
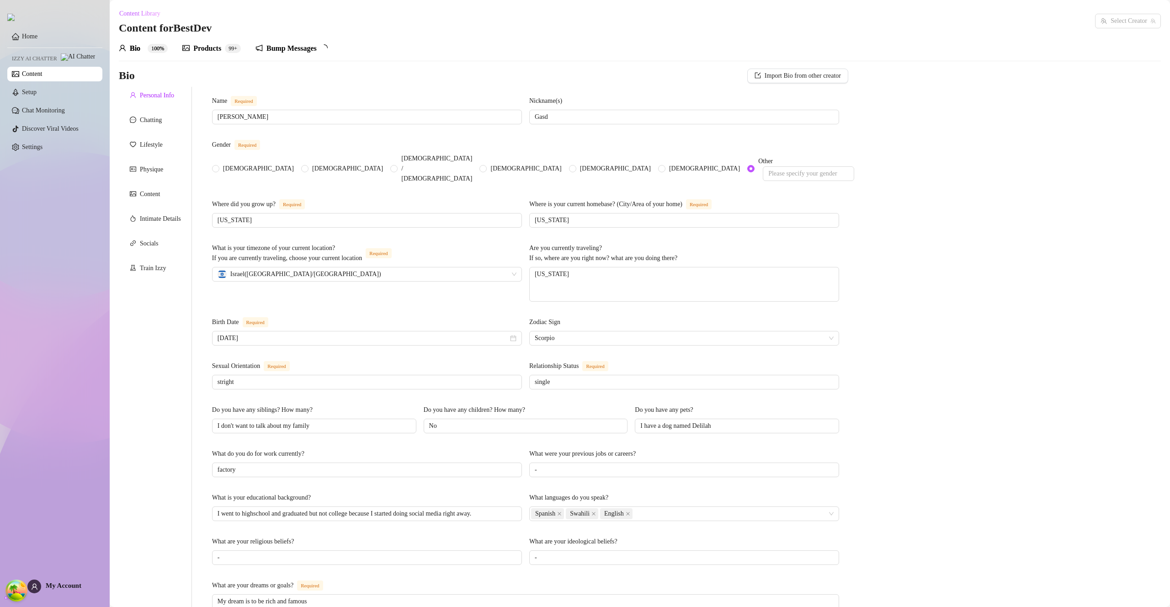
click at [217, 48] on div "Products" at bounding box center [207, 48] width 28 height 11
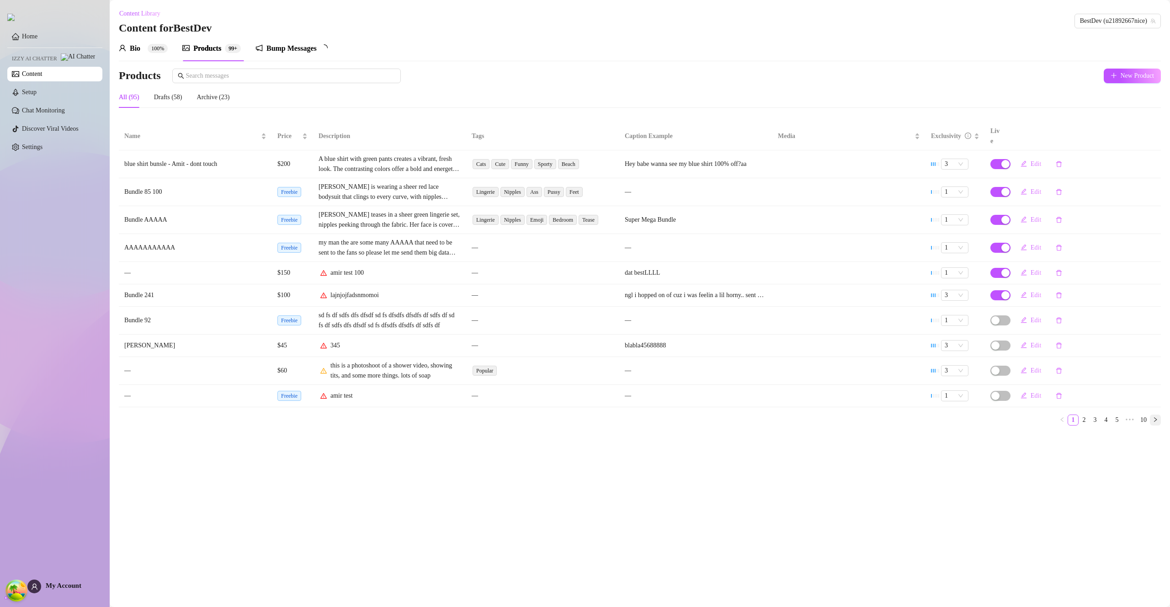
click at [1156, 417] on icon "right" at bounding box center [1155, 419] width 5 height 5
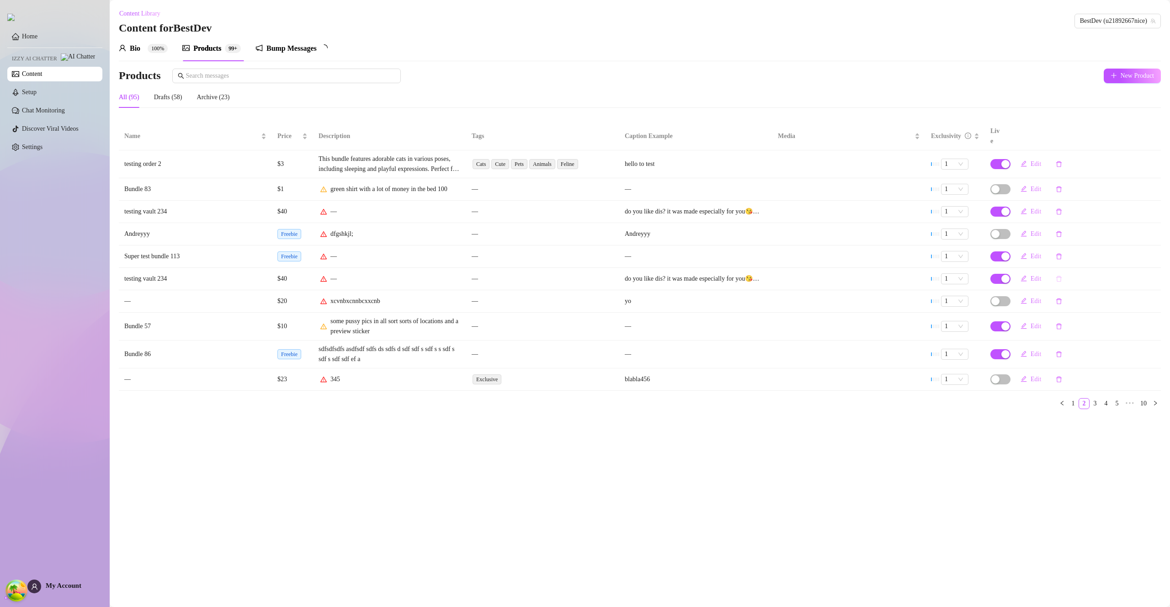
click at [1063, 272] on button "button" at bounding box center [1059, 279] width 21 height 15
click at [1112, 247] on span "Yes" at bounding box center [1107, 244] width 9 height 7
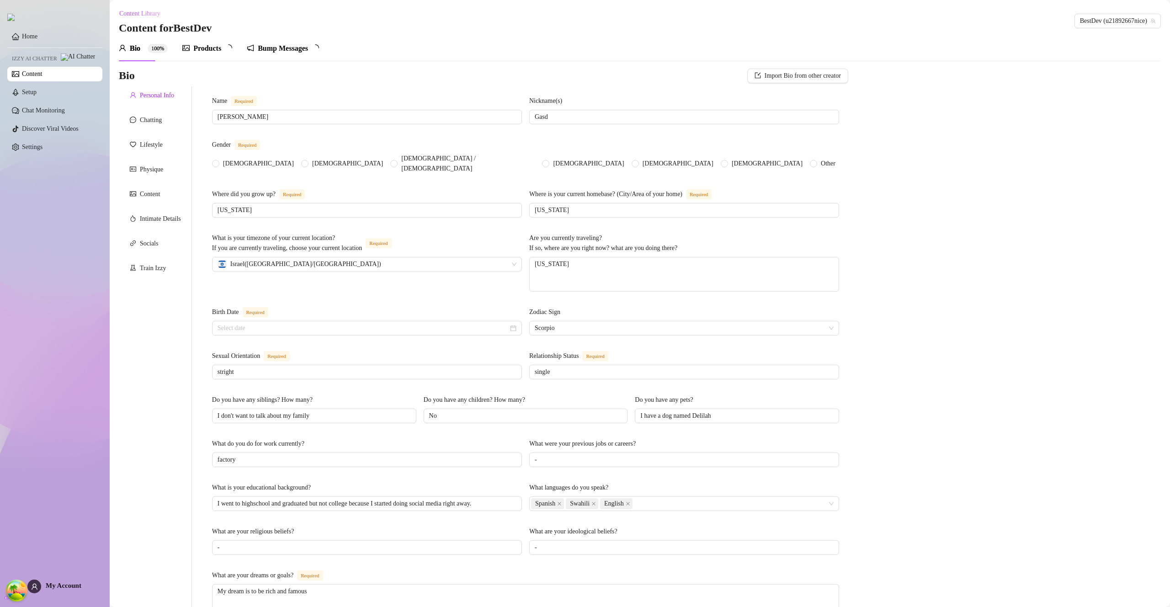
radio input "true"
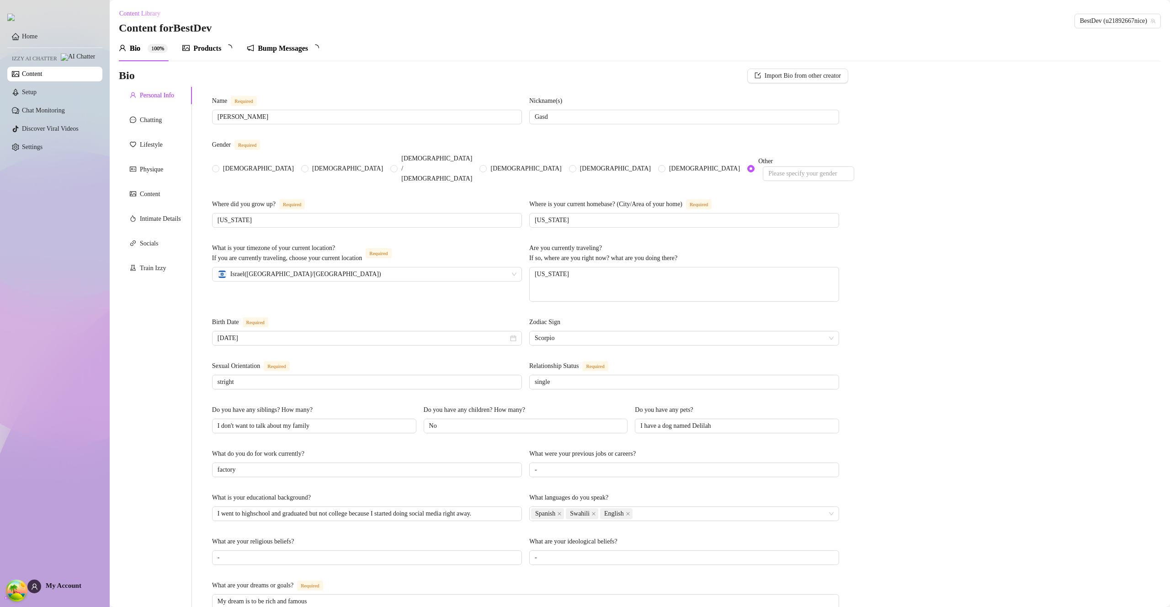
type input "March 4th, 2001"
click at [199, 52] on div "Products" at bounding box center [207, 48] width 28 height 11
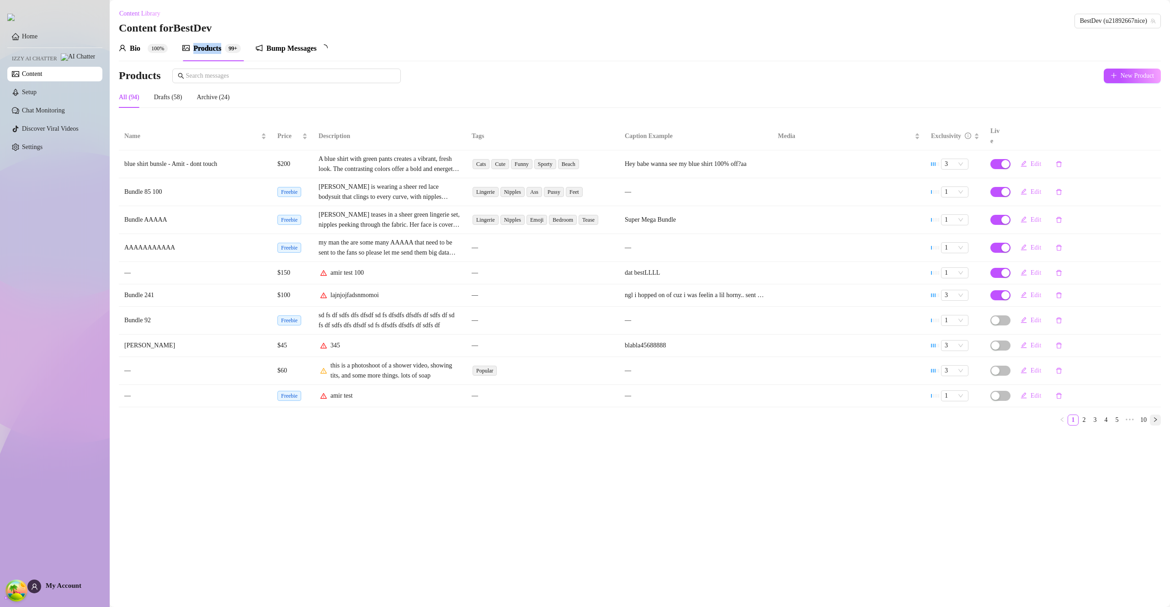
click at [1153, 415] on button "button" at bounding box center [1155, 420] width 11 height 11
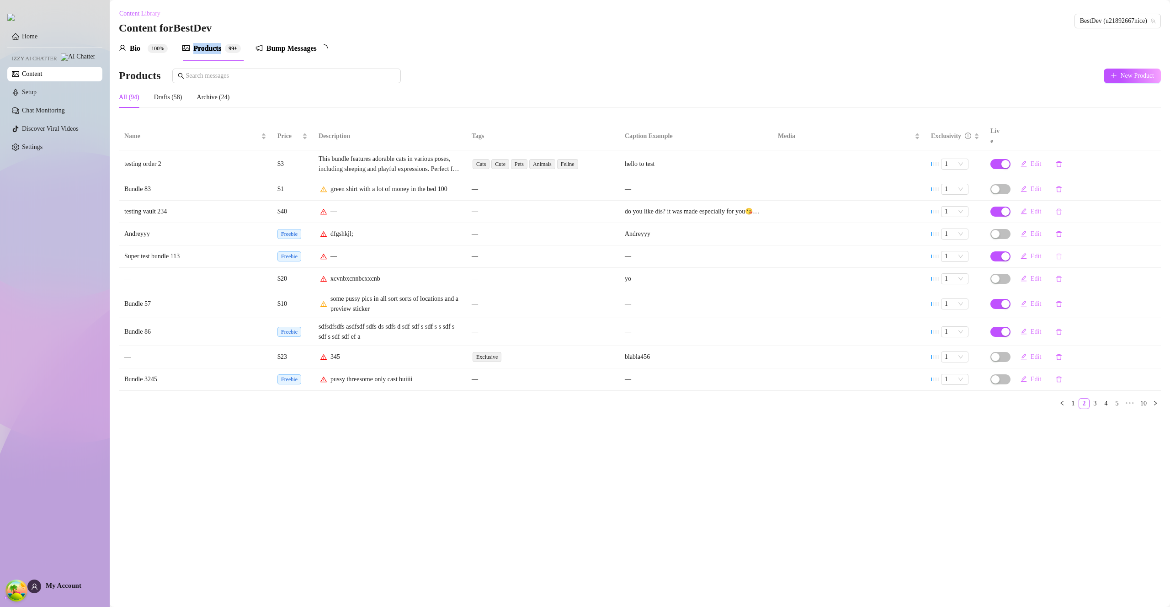
click at [1059, 253] on icon "delete" at bounding box center [1059, 256] width 6 height 6
click at [1112, 225] on span "Yes" at bounding box center [1107, 222] width 9 height 7
click at [1060, 208] on icon "delete" at bounding box center [1059, 211] width 6 height 6
click at [1109, 180] on button "Yes" at bounding box center [1108, 177] width 16 height 11
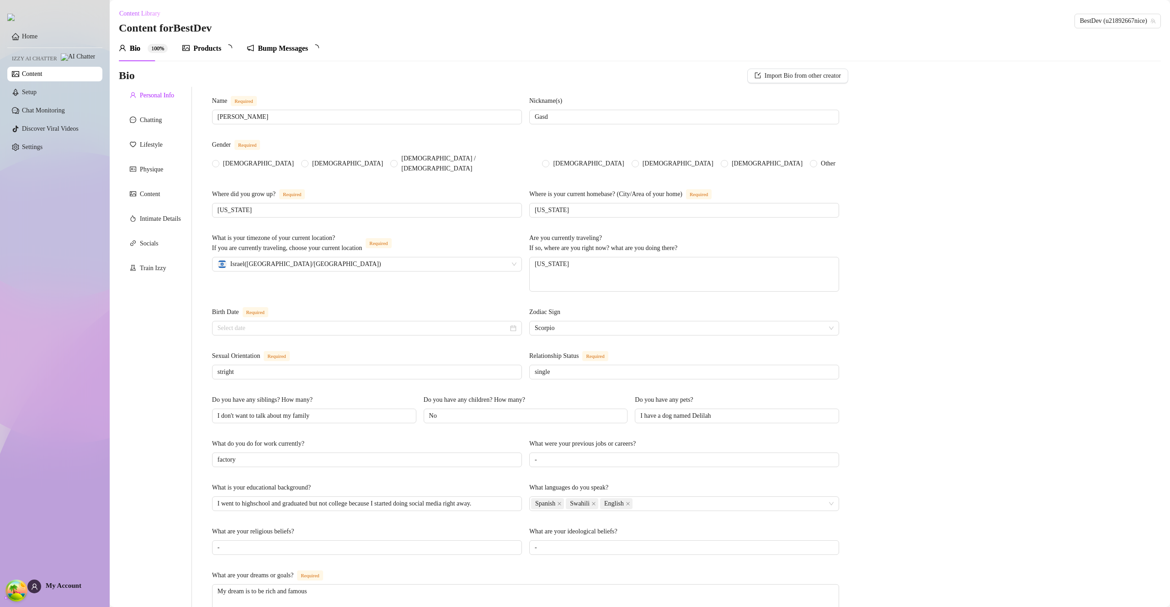
radio input "true"
type input "[DATE]"
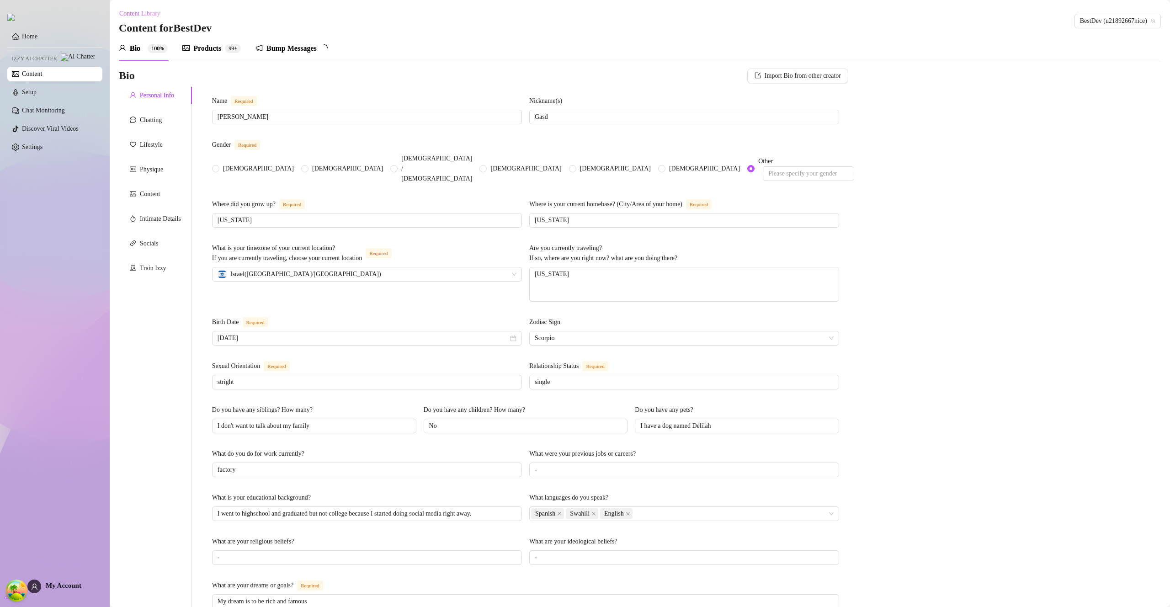
click at [197, 47] on div "Products" at bounding box center [207, 48] width 28 height 11
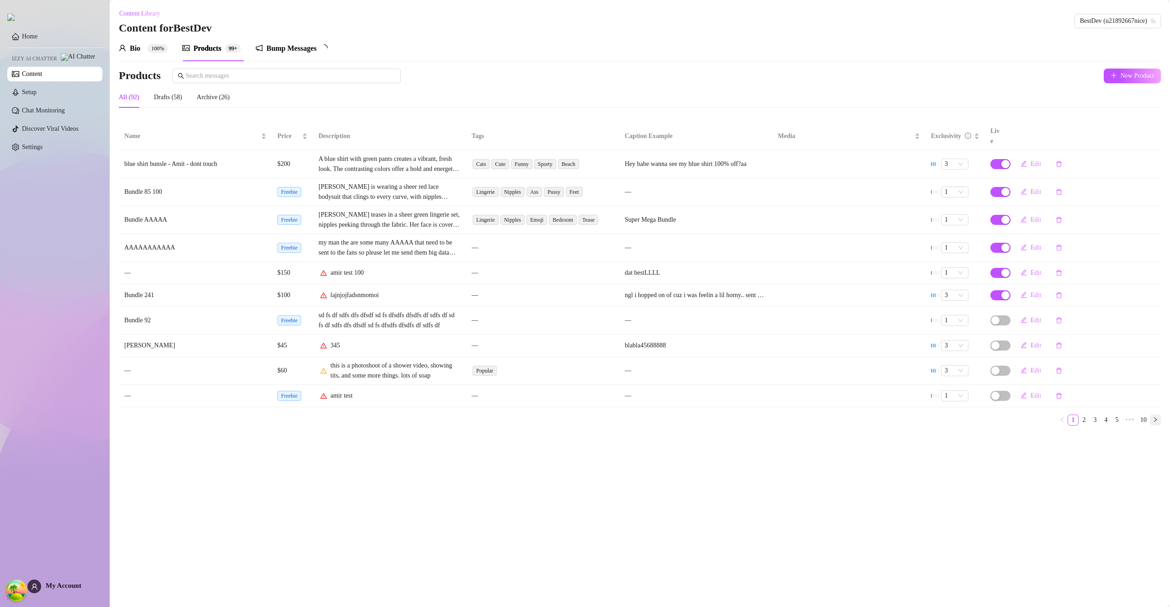
click at [1155, 417] on icon "right" at bounding box center [1155, 419] width 5 height 5
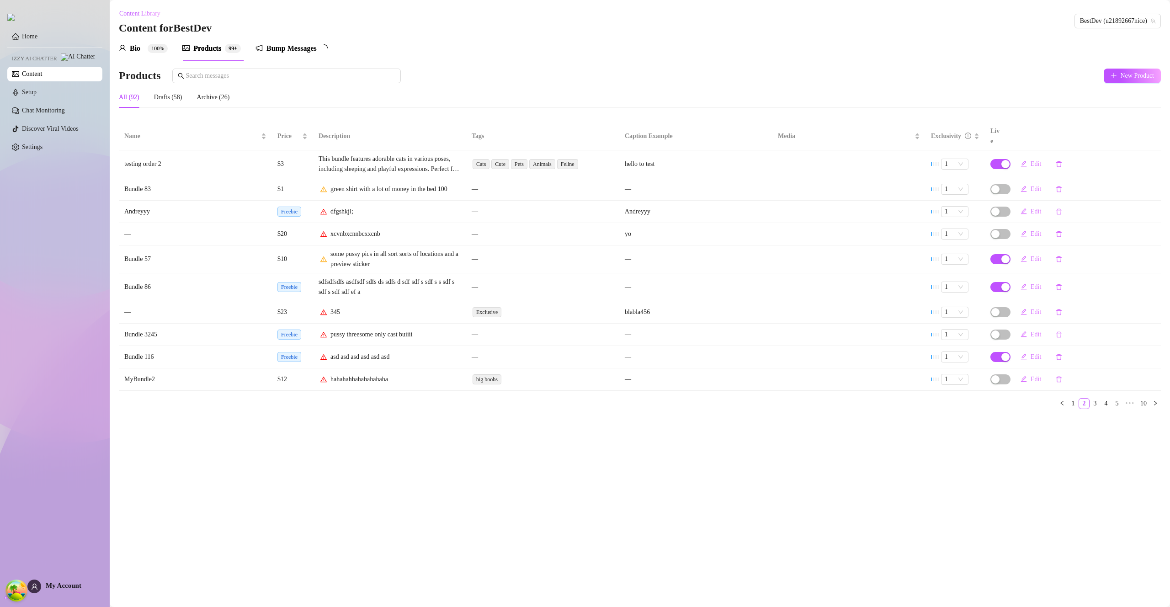
click at [1157, 402] on div "Name Price Description Tags Caption Example Media Exclusivity Live testing orde…" at bounding box center [640, 270] width 1042 height 294
click at [1156, 399] on button "button" at bounding box center [1155, 403] width 11 height 11
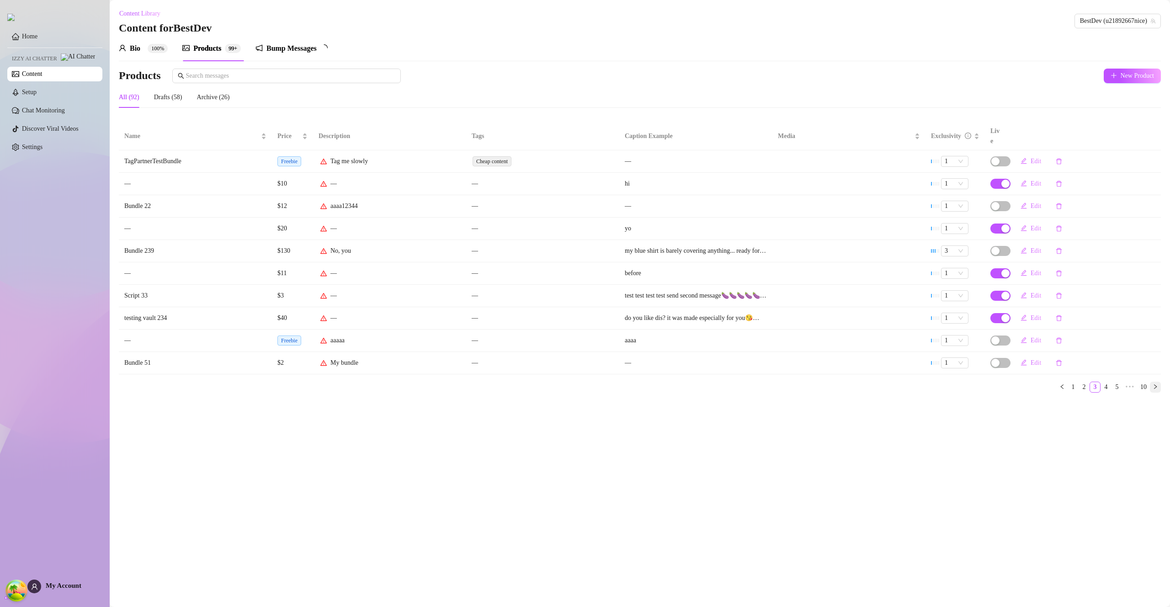
click at [1156, 384] on icon "right" at bounding box center [1155, 386] width 3 height 5
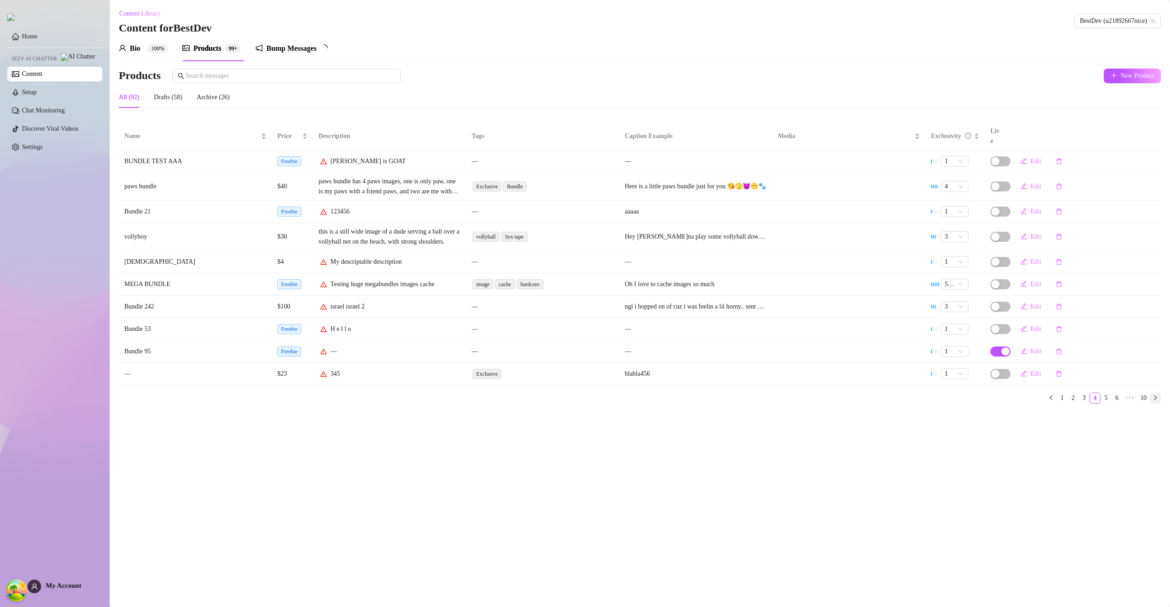
click at [1156, 395] on icon "right" at bounding box center [1155, 397] width 5 height 5
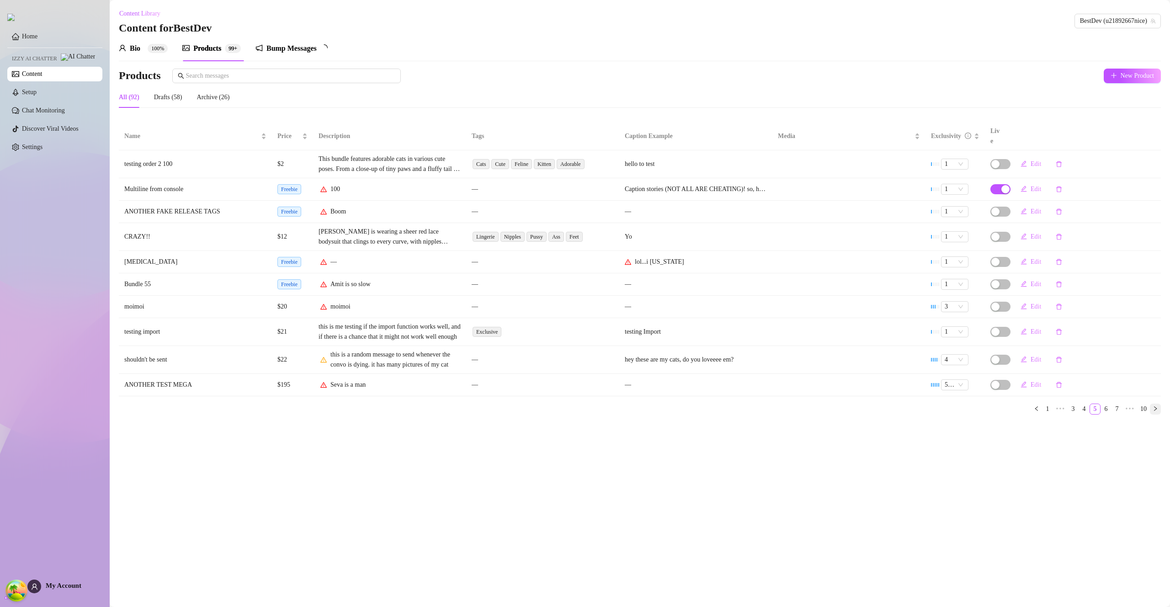
click at [1156, 404] on button "button" at bounding box center [1155, 409] width 11 height 11
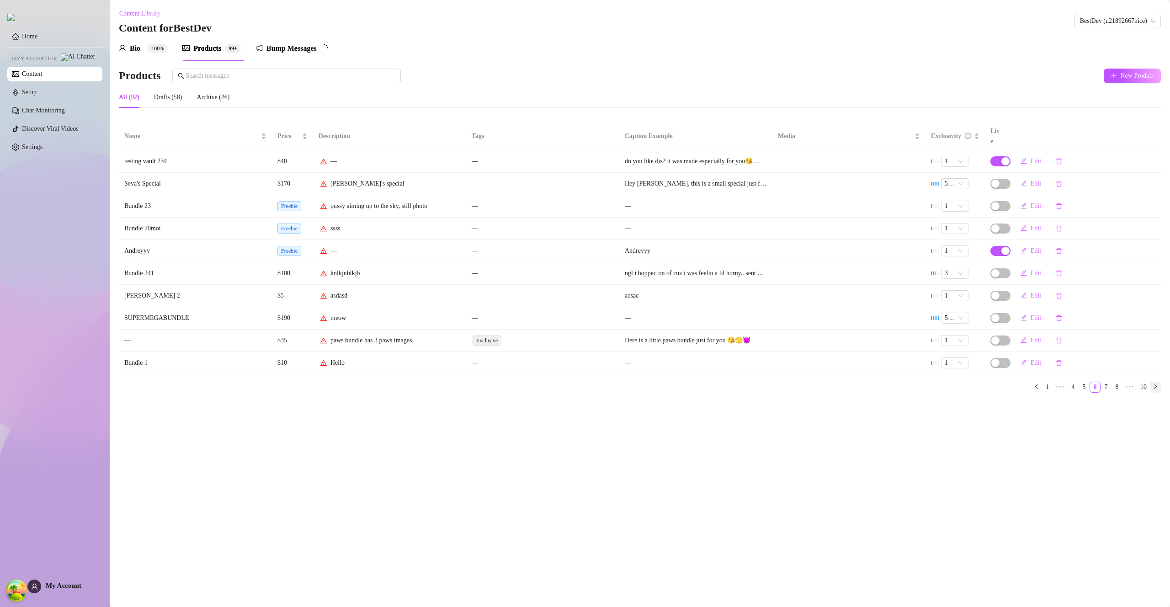
click at [1154, 382] on button "button" at bounding box center [1155, 387] width 11 height 11
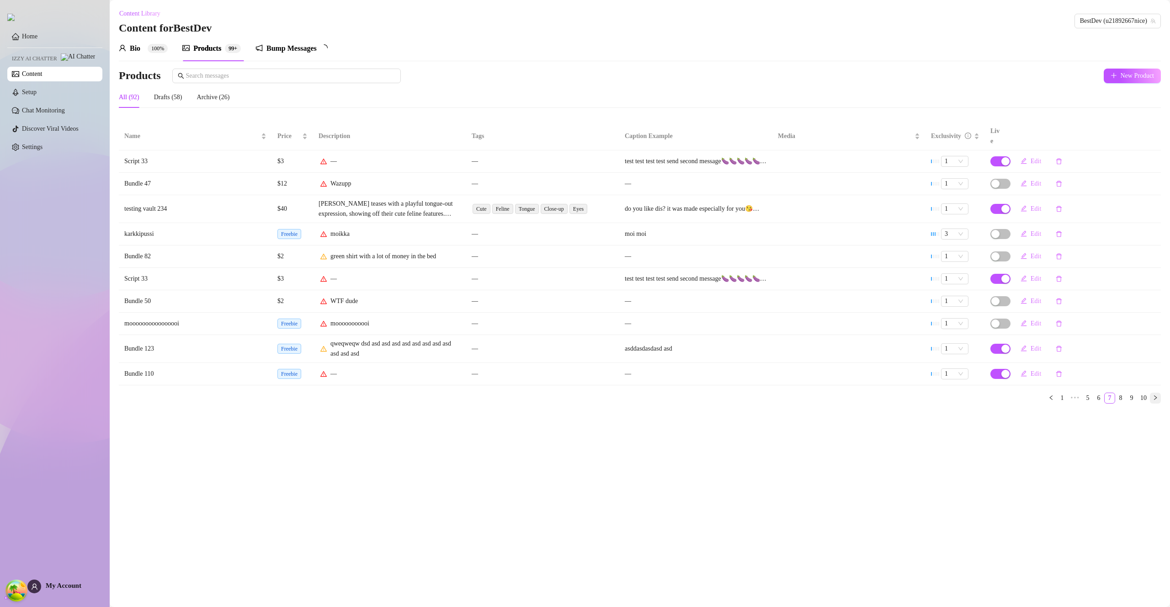
click at [1154, 380] on div "Name Price Description Tags Caption Example Media Exclusivity Live Script 33 $3…" at bounding box center [640, 263] width 1042 height 281
click at [222, 41] on div "Products 99+" at bounding box center [211, 49] width 59 height 26
click at [219, 42] on div "Products 99+" at bounding box center [211, 49] width 59 height 26
click at [42, 74] on link "Content" at bounding box center [32, 73] width 20 height 7
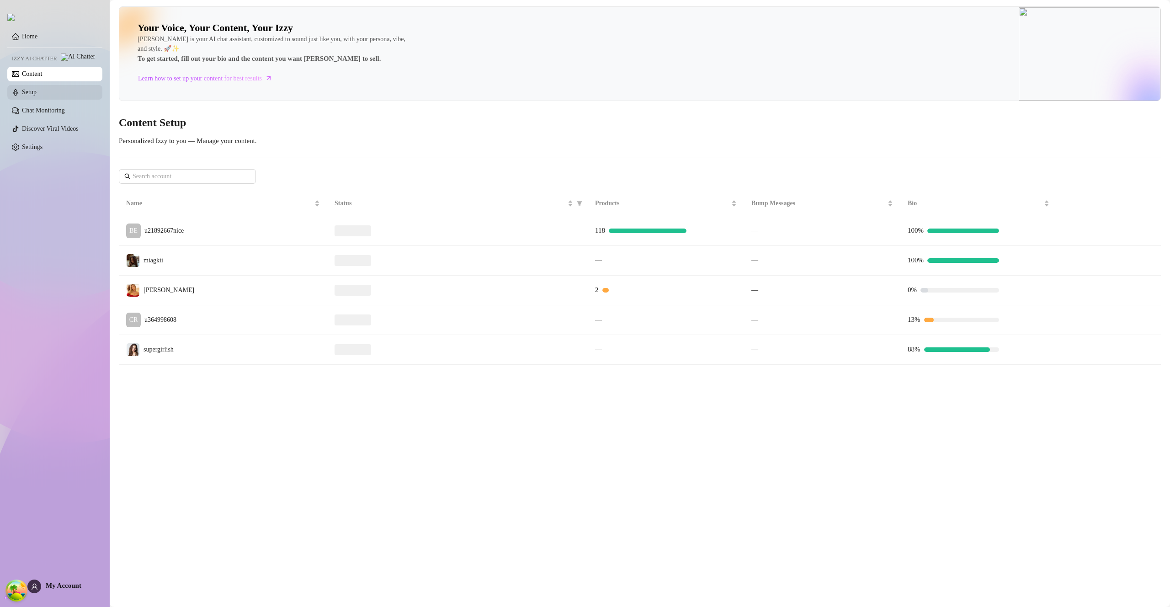
click at [37, 96] on link "Setup" at bounding box center [29, 92] width 15 height 7
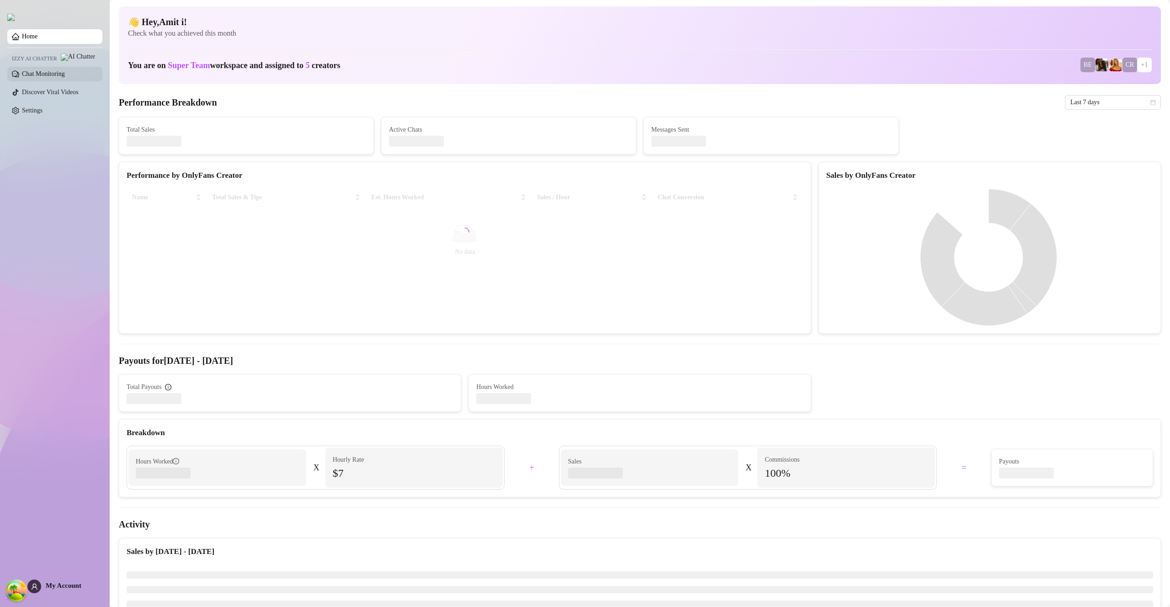
click at [65, 77] on link "Chat Monitoring" at bounding box center [43, 73] width 43 height 7
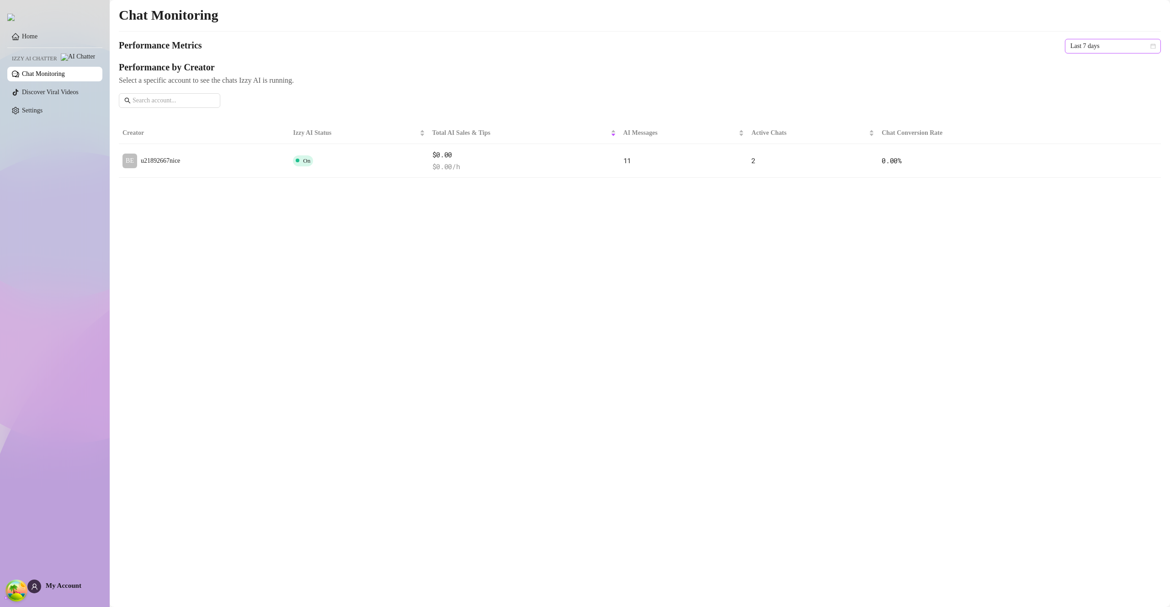
click at [1111, 47] on span "Last 7 days" at bounding box center [1113, 46] width 85 height 14
click at [1105, 60] on div "Last 24 hours" at bounding box center [1112, 64] width 81 height 10
click at [1133, 44] on span "Last 24 hours" at bounding box center [1113, 46] width 85 height 14
click at [1115, 75] on div "Last 7 days" at bounding box center [1112, 79] width 81 height 10
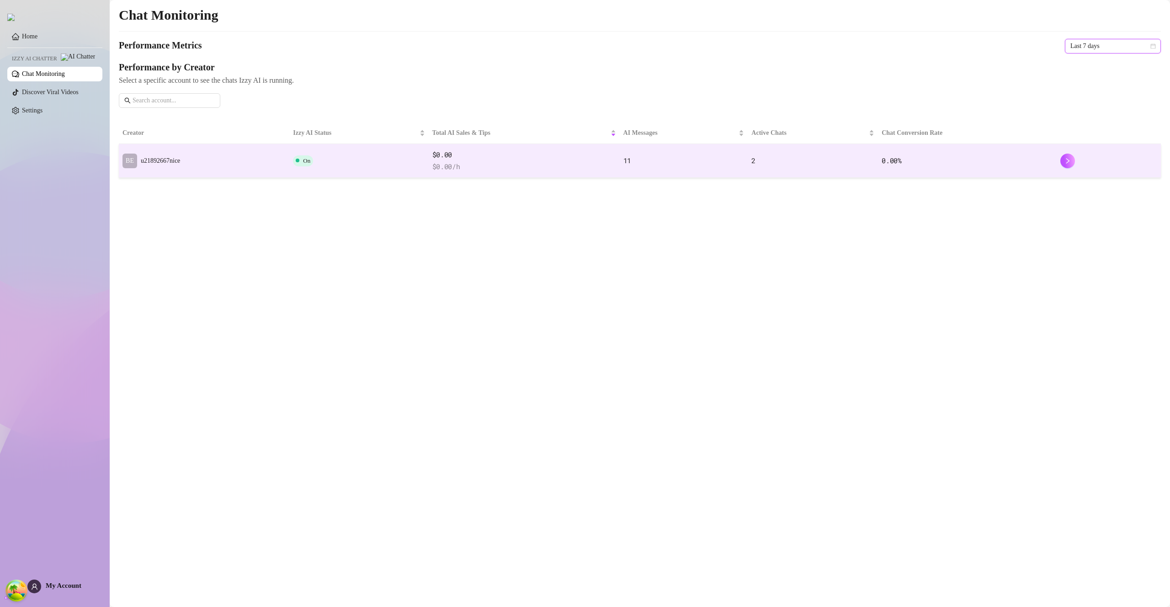
click at [269, 154] on td "BE u21892667nice" at bounding box center [204, 161] width 170 height 34
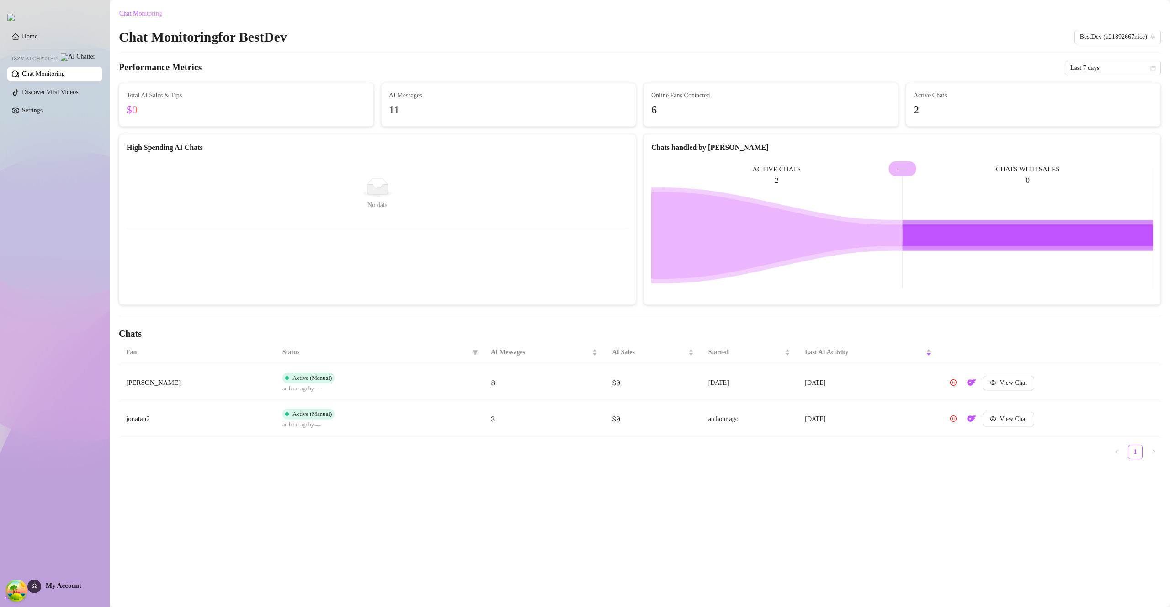
click at [65, 77] on link "Chat Monitoring" at bounding box center [43, 73] width 43 height 7
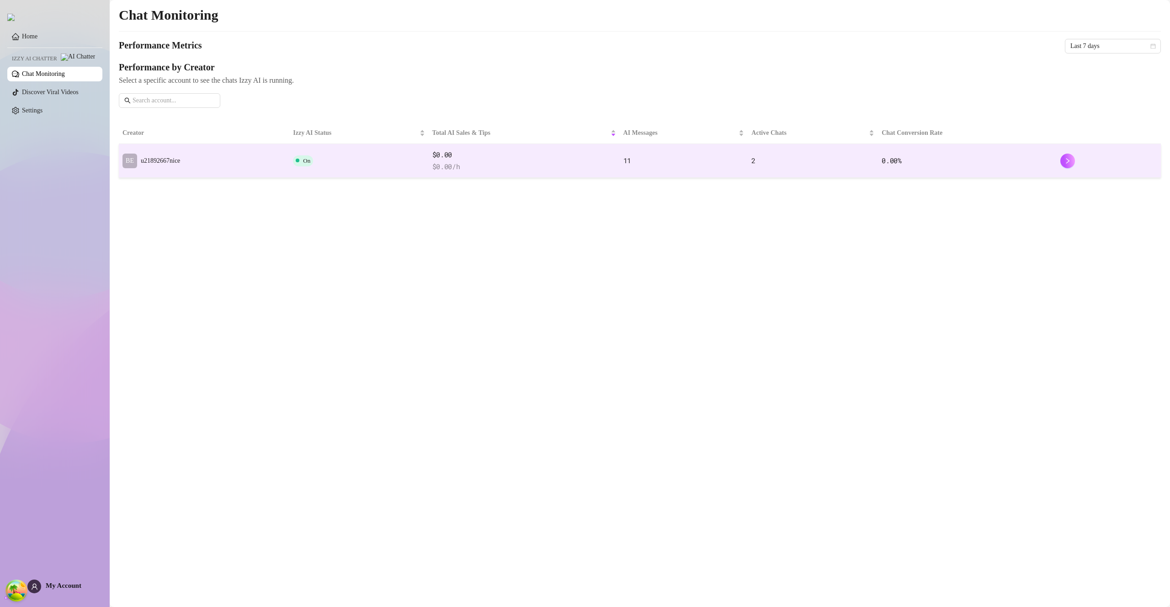
click at [278, 149] on td "BE u21892667nice" at bounding box center [204, 161] width 170 height 34
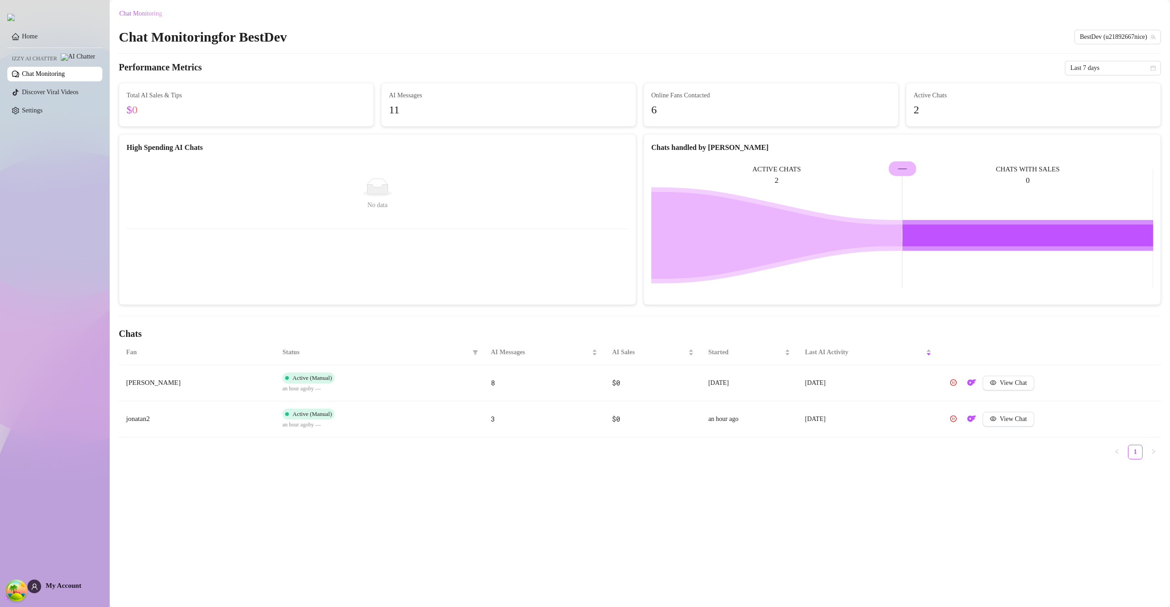
click at [48, 77] on link "Chat Monitoring" at bounding box center [43, 73] width 43 height 7
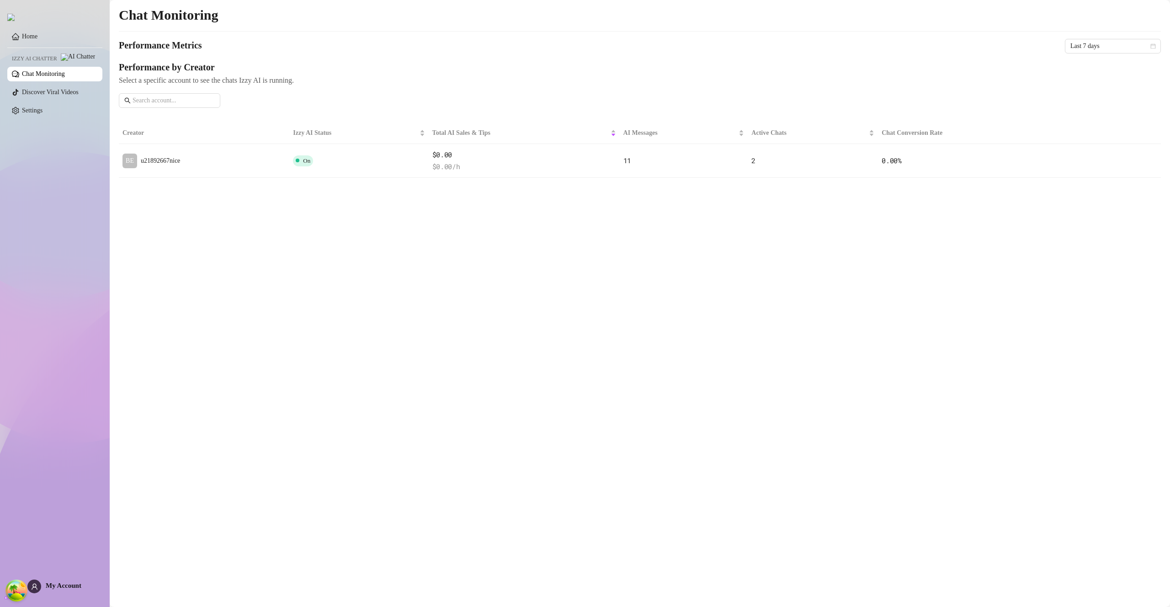
click at [416, 121] on div "Chat Monitoring Performance Metrics Last 7 days Performance by Creator Select a…" at bounding box center [640, 91] width 1042 height 171
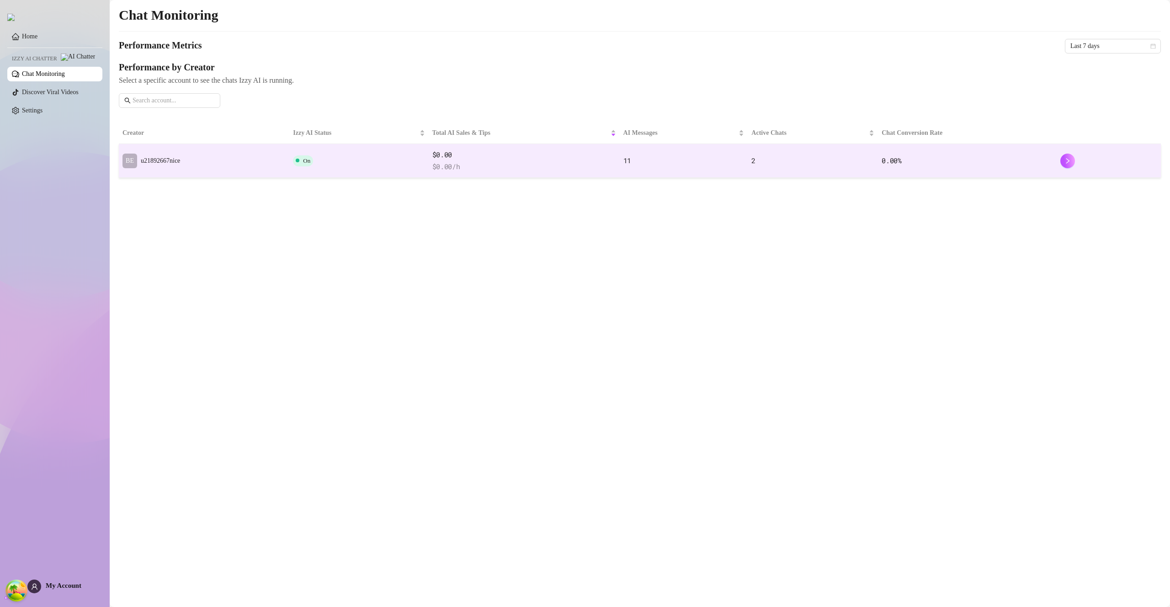
click at [176, 161] on span "u21892667nice" at bounding box center [160, 160] width 39 height 7
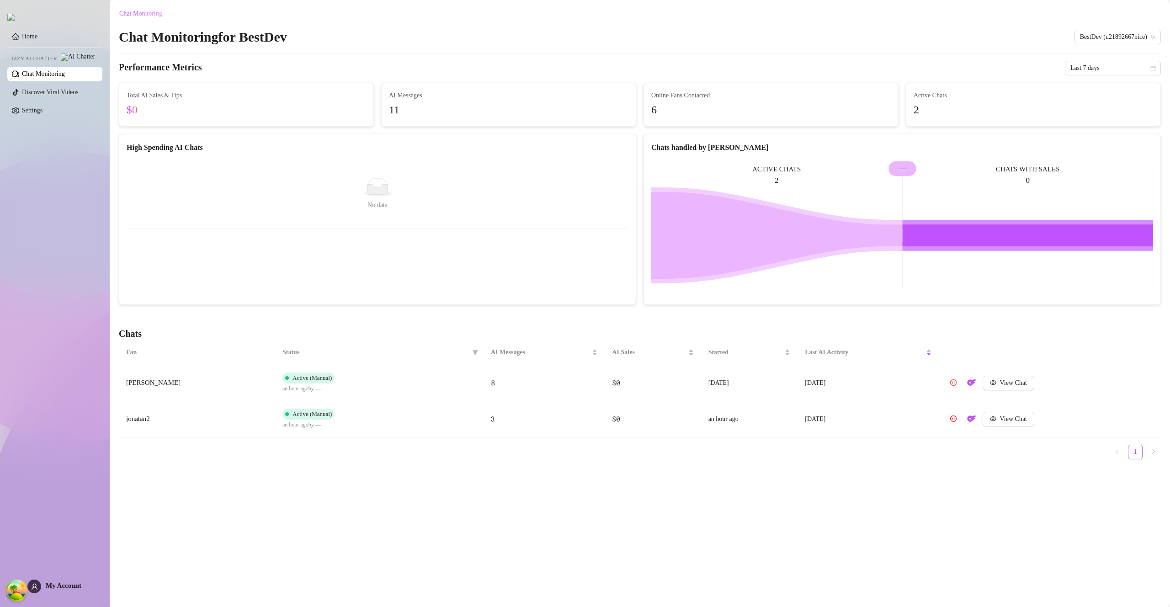
click at [957, 384] on icon "pause-circle" at bounding box center [953, 382] width 6 height 6
click at [957, 383] on icon "pause-circle" at bounding box center [953, 382] width 6 height 6
click at [64, 591] on div "My Account" at bounding box center [54, 587] width 54 height 14
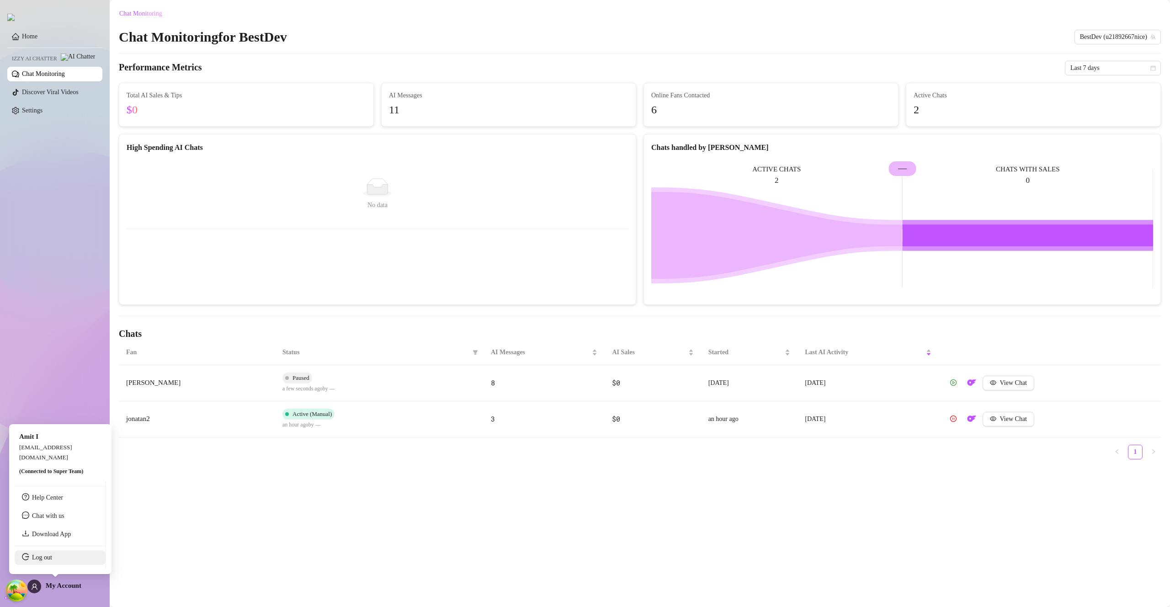
click at [52, 555] on link "Log out" at bounding box center [42, 557] width 20 height 7
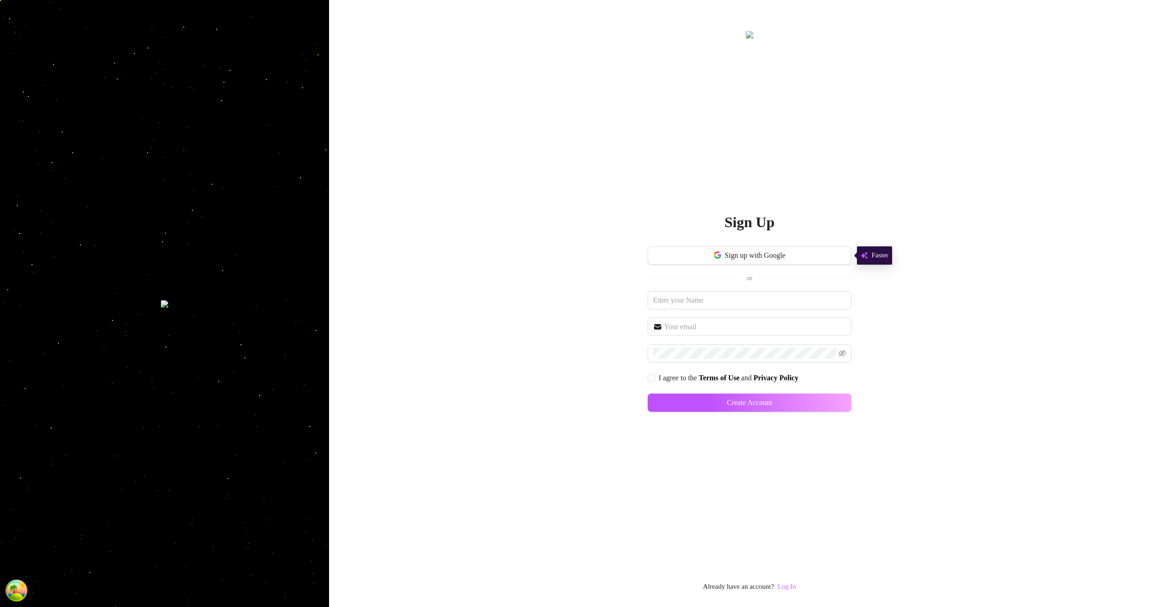
click at [792, 585] on link "Log In" at bounding box center [787, 586] width 18 height 7
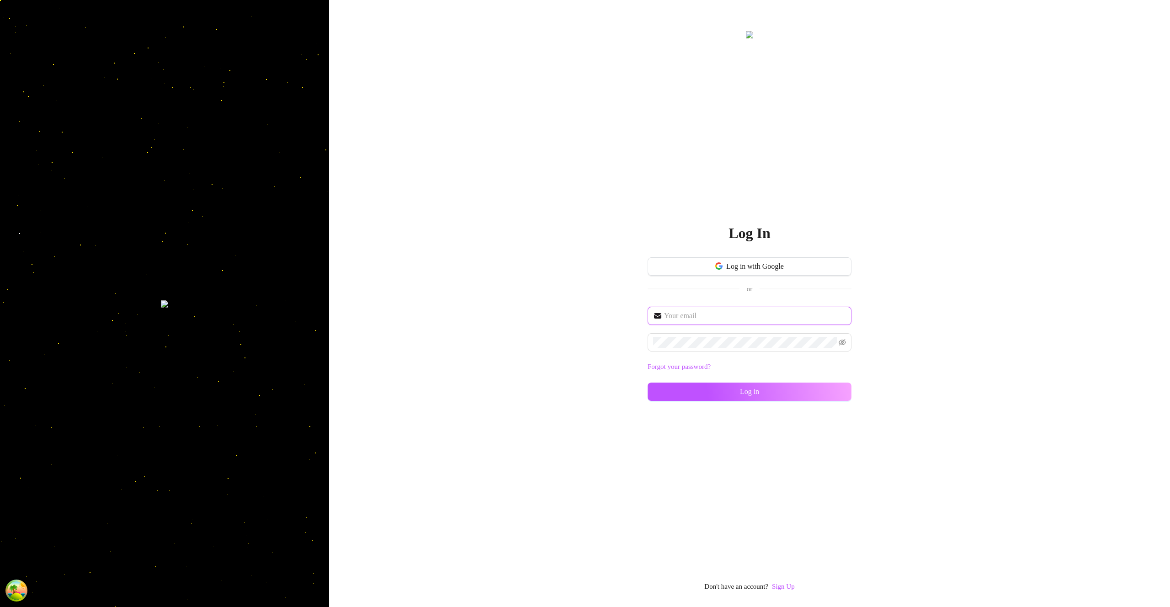
click at [714, 315] on input "text" at bounding box center [755, 315] width 182 height 11
type input "[EMAIL_ADDRESS][DOMAIN_NAME]"
click at [744, 333] on div at bounding box center [750, 342] width 204 height 18
click at [829, 390] on button "Log in" at bounding box center [750, 392] width 204 height 18
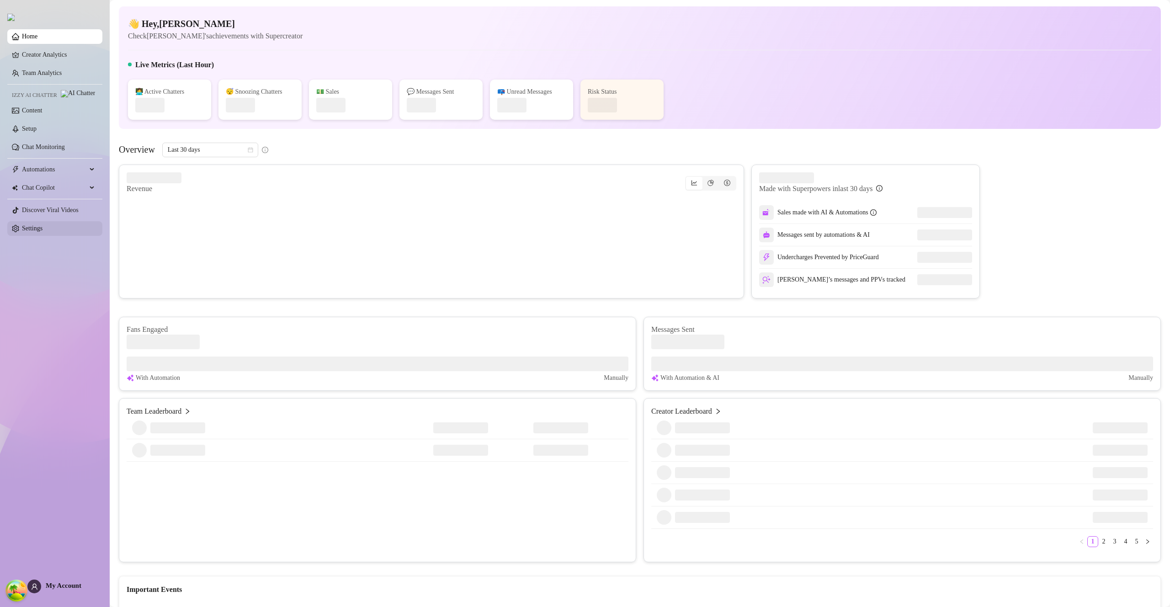
click at [43, 230] on link "Settings" at bounding box center [32, 228] width 21 height 7
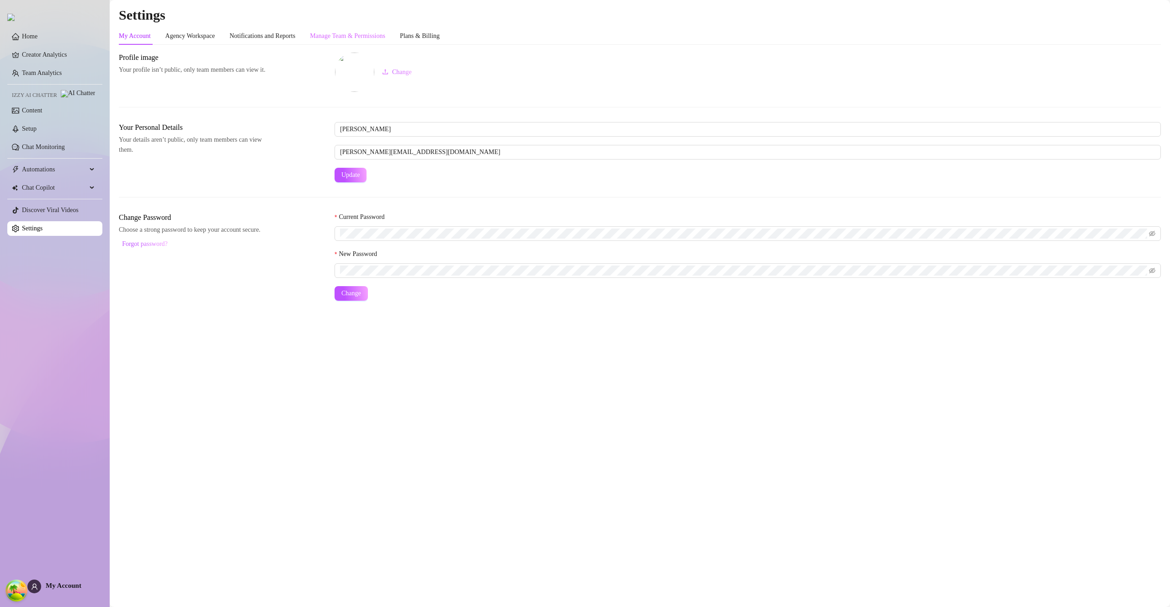
click at [358, 30] on div "Manage Team & Permissions" at bounding box center [347, 35] width 75 height 17
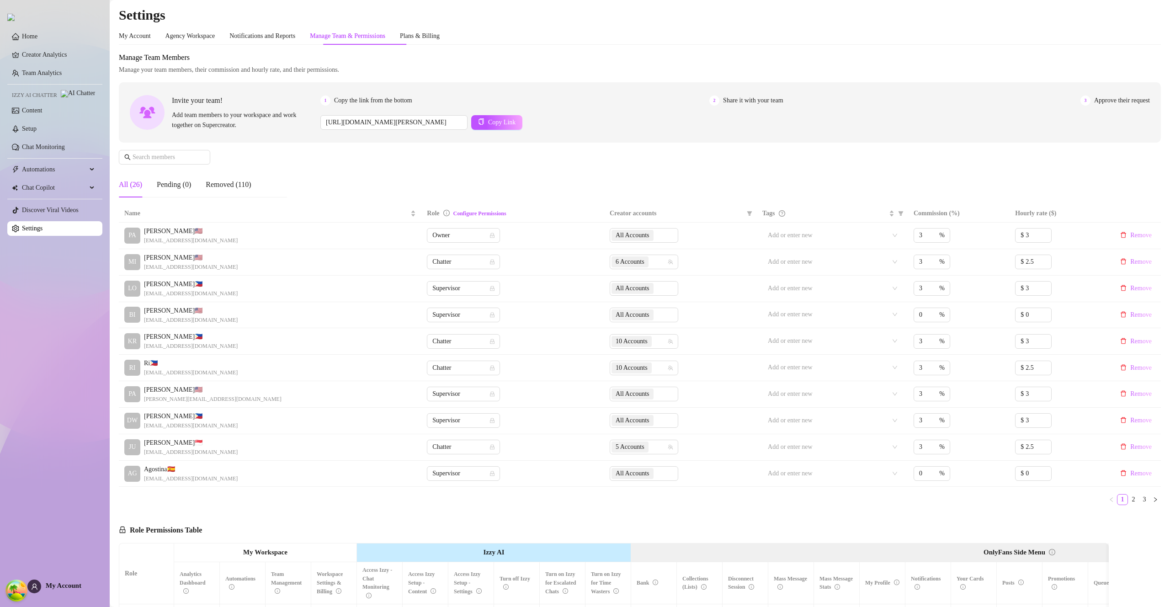
scroll to position [210, 0]
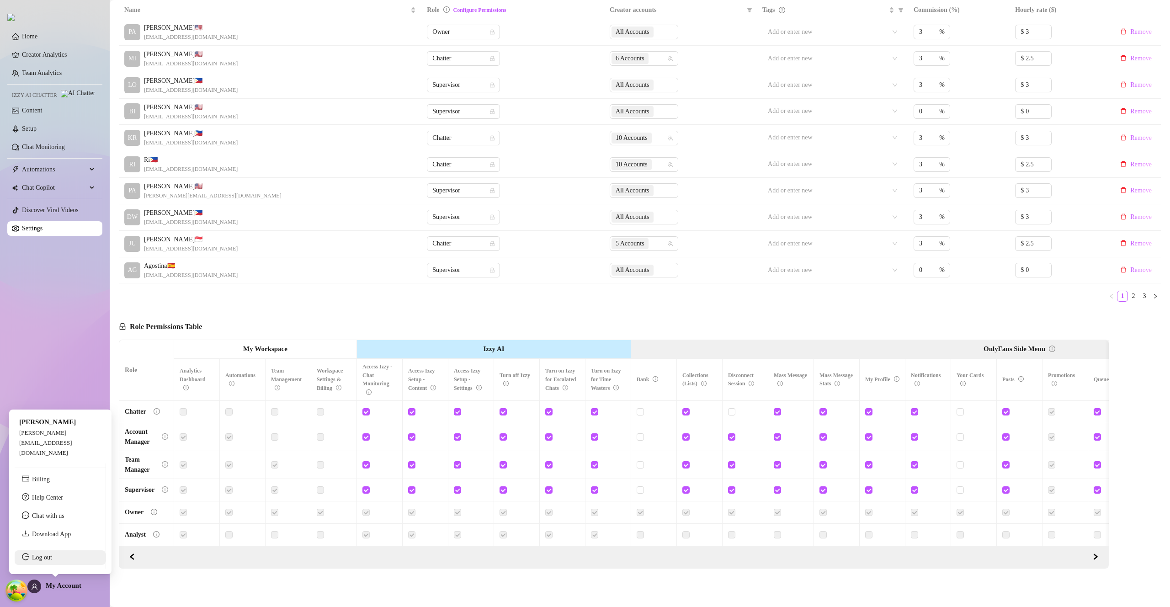
click at [51, 561] on link "Log out" at bounding box center [42, 557] width 20 height 7
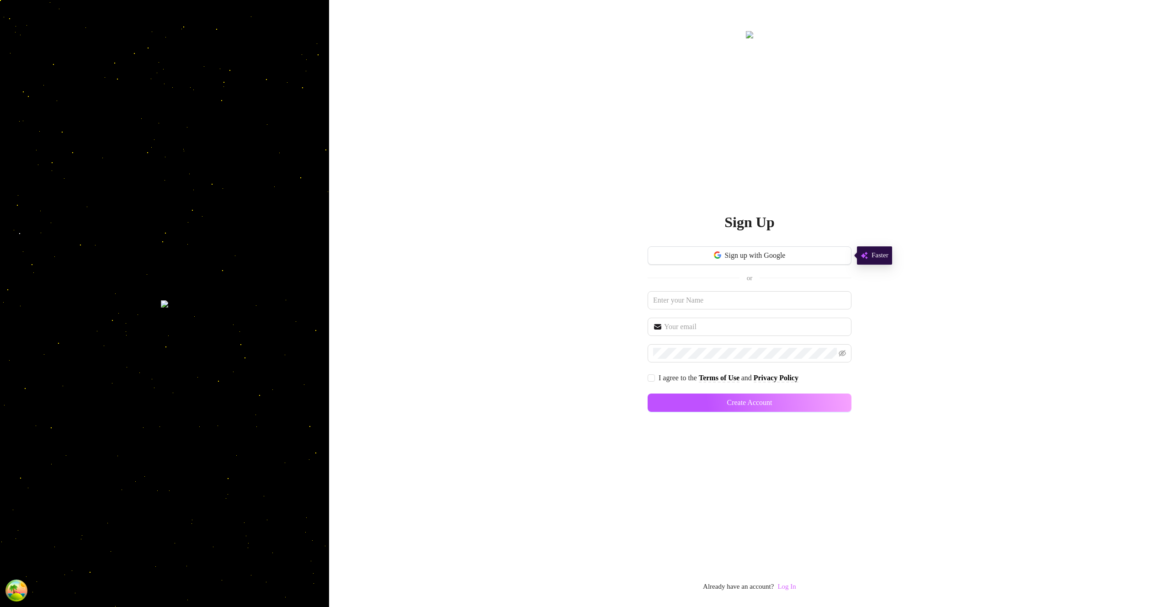
click at [786, 586] on link "Log In" at bounding box center [787, 586] width 18 height 7
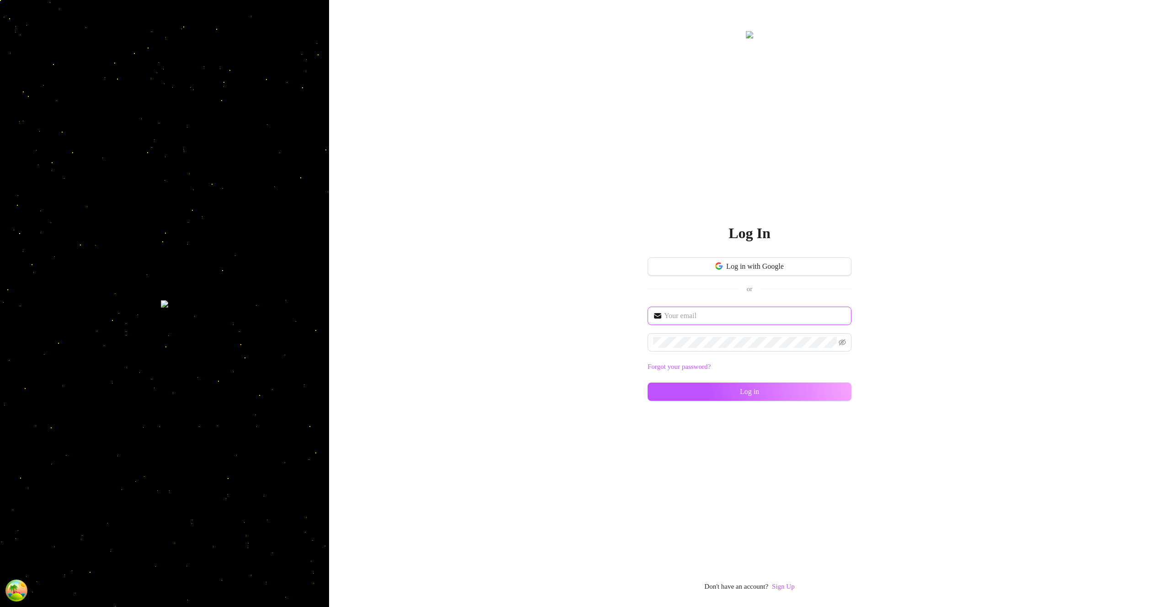
click at [695, 317] on input "text" at bounding box center [755, 315] width 182 height 11
type input "[EMAIL_ADDRESS][DOMAIN_NAME]"
click at [782, 398] on button "Log in" at bounding box center [750, 392] width 204 height 18
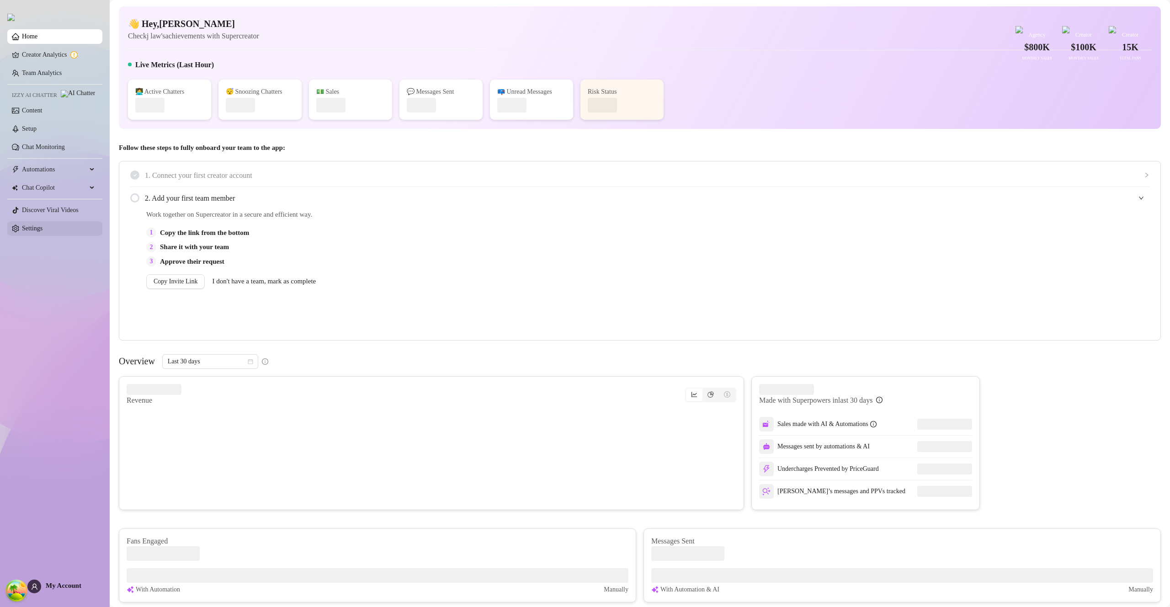
click at [43, 232] on link "Settings" at bounding box center [32, 228] width 21 height 7
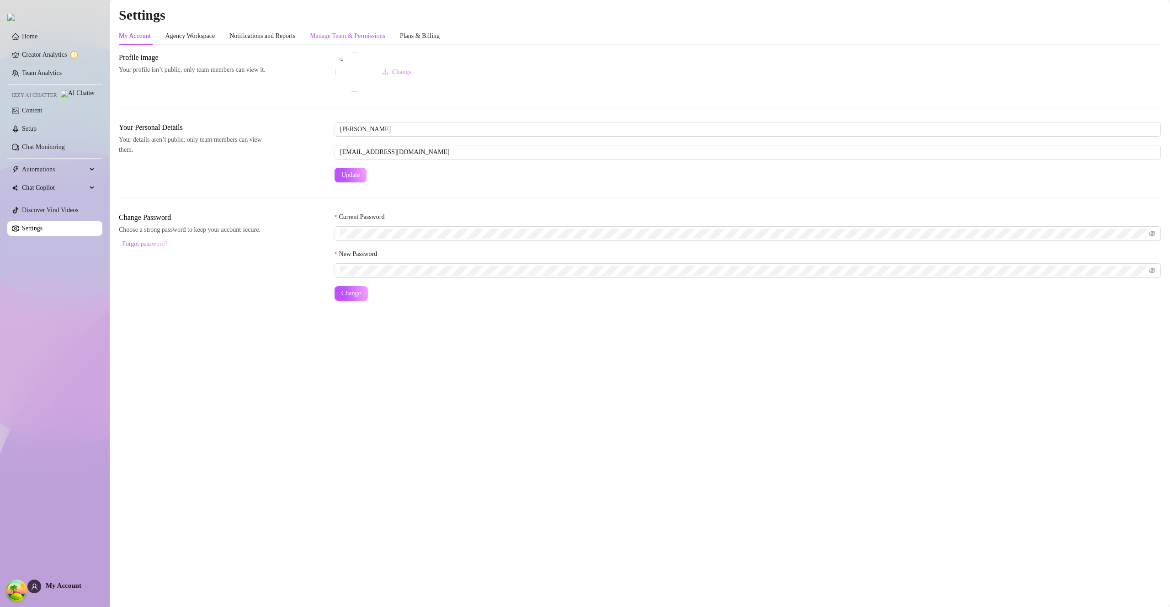
click at [385, 32] on div "Manage Team & Permissions" at bounding box center [347, 36] width 75 height 10
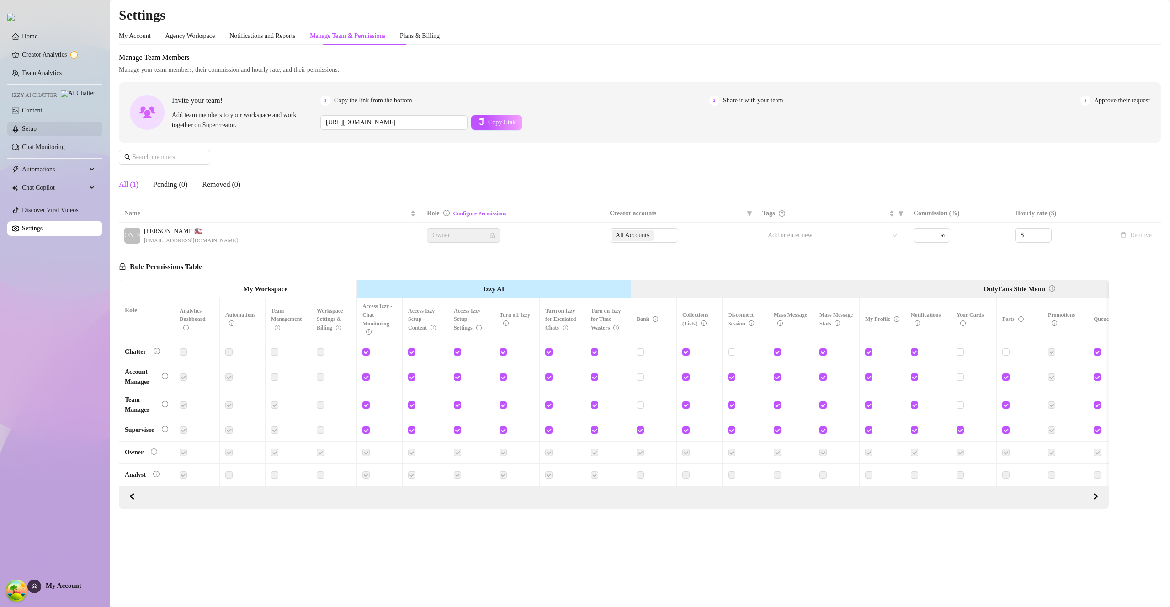
click at [27, 132] on link "Setup" at bounding box center [29, 128] width 15 height 7
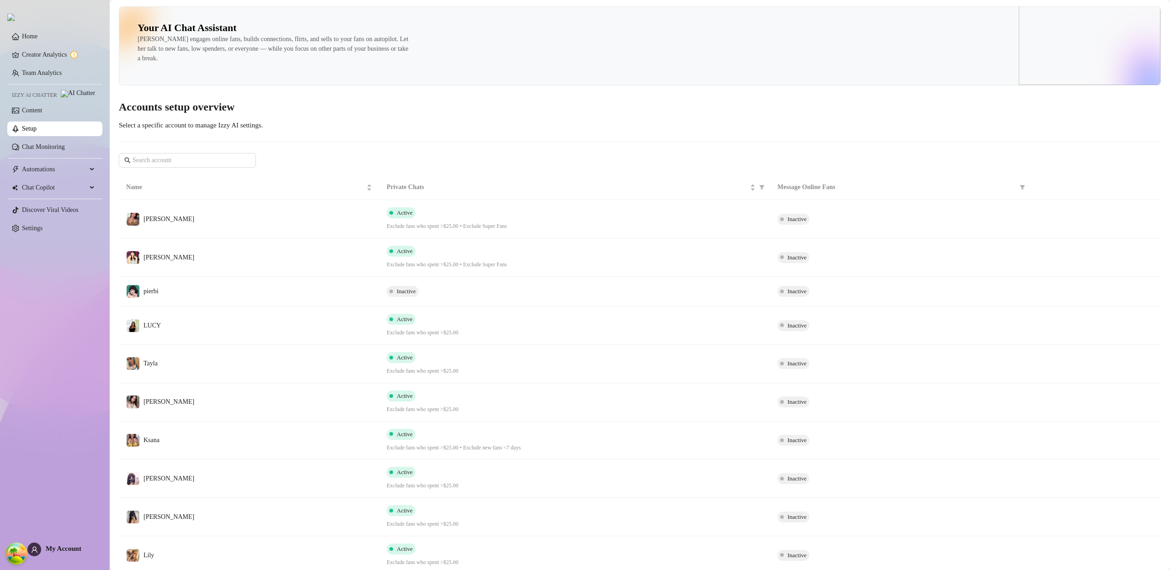
click at [47, 550] on span "My Account" at bounding box center [64, 548] width 36 height 7
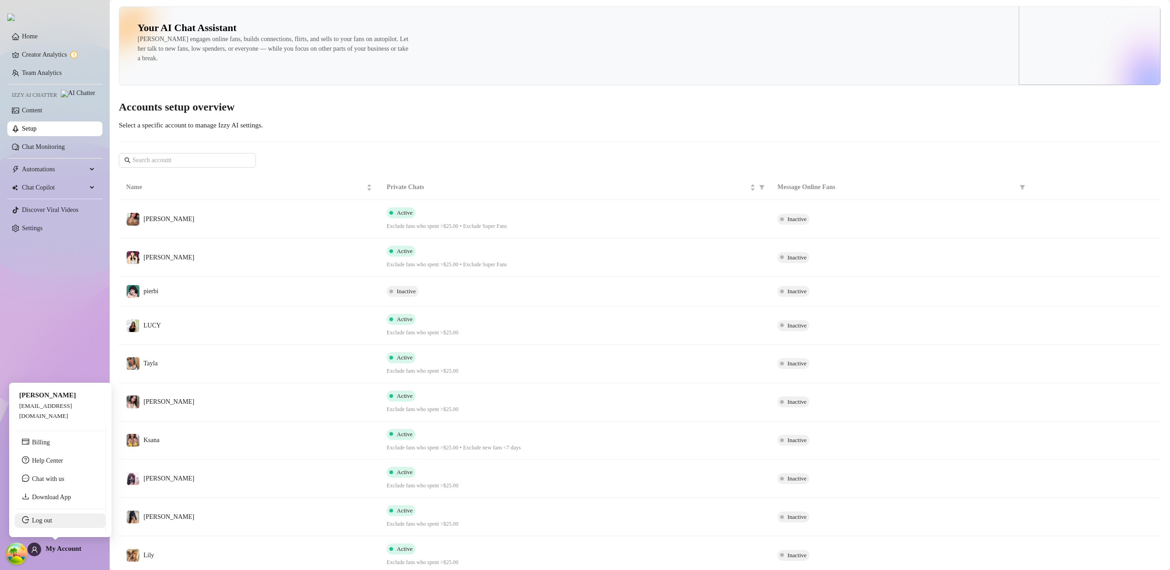
click at [51, 524] on link "Log out" at bounding box center [42, 520] width 20 height 7
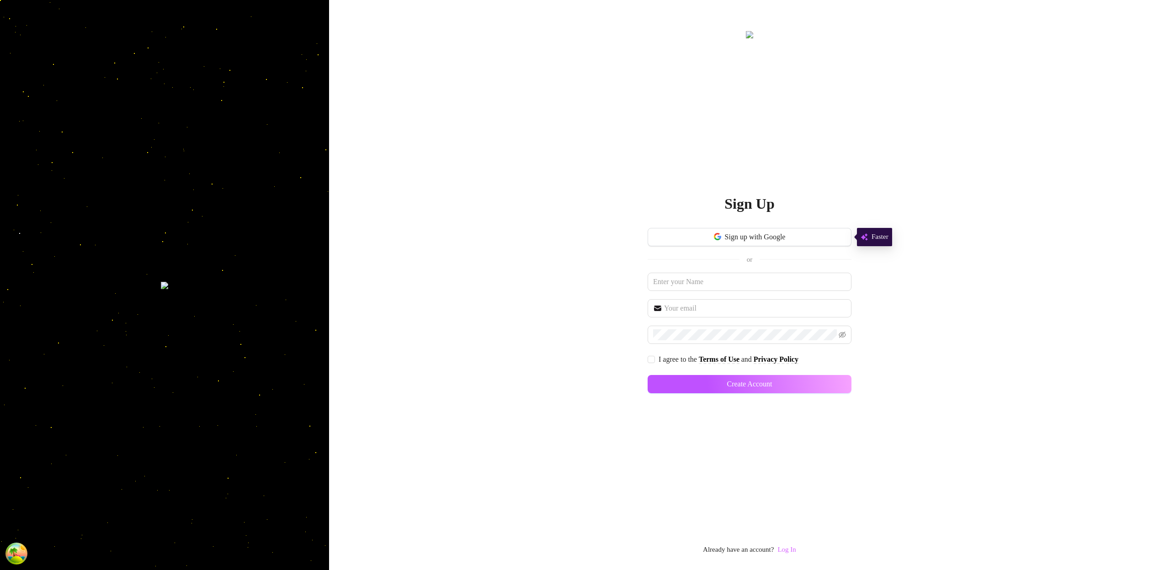
click at [789, 550] on link "Log In" at bounding box center [787, 549] width 18 height 7
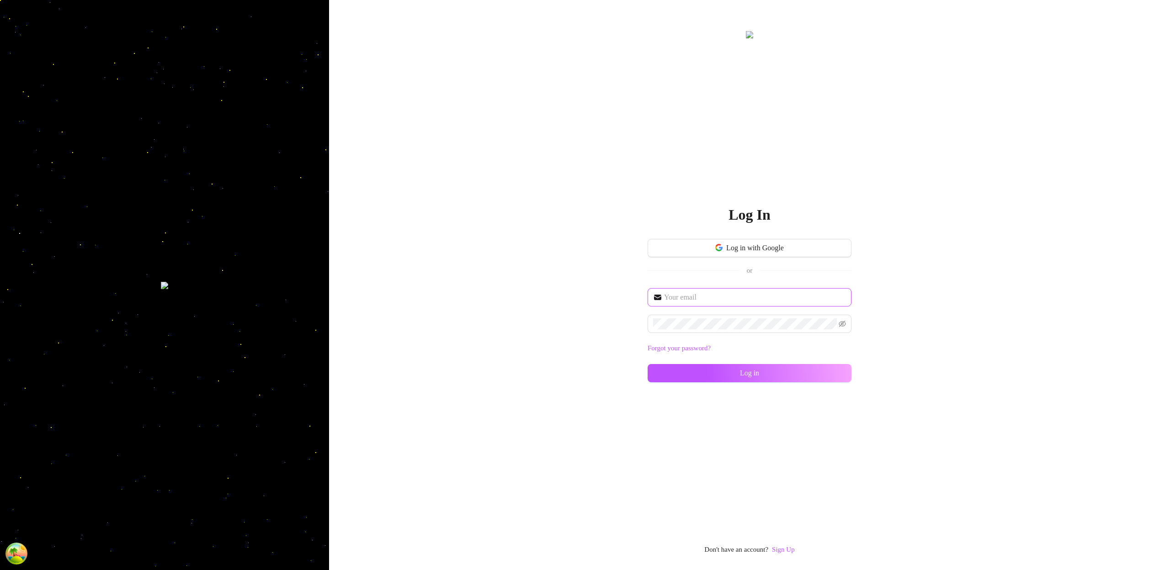
click at [733, 299] on input "text" at bounding box center [755, 297] width 182 height 11
type input "[EMAIL_ADDRESS][DOMAIN_NAME]"
click at [737, 315] on span at bounding box center [750, 324] width 204 height 18
click at [829, 375] on button "Log in" at bounding box center [750, 373] width 204 height 18
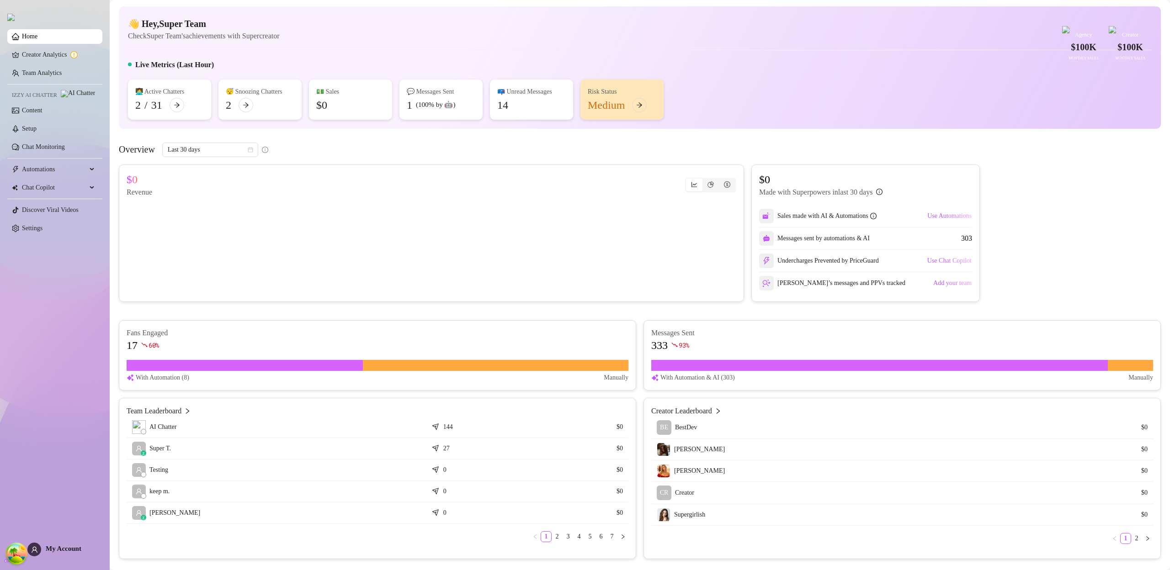
click at [56, 549] on span "My Account" at bounding box center [64, 548] width 36 height 7
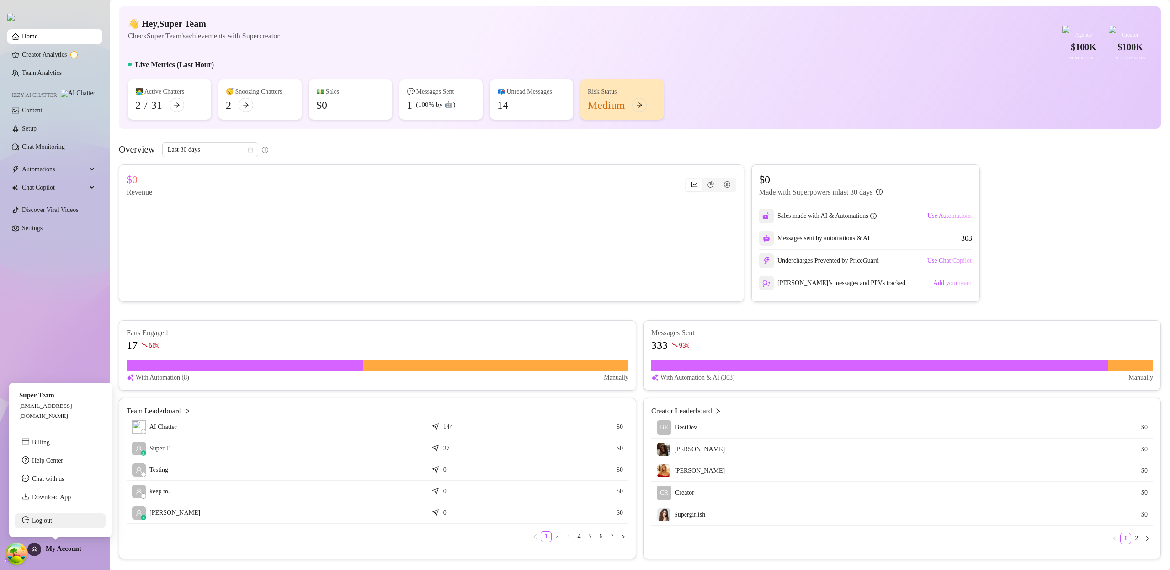
click at [52, 523] on link "Log out" at bounding box center [42, 520] width 20 height 7
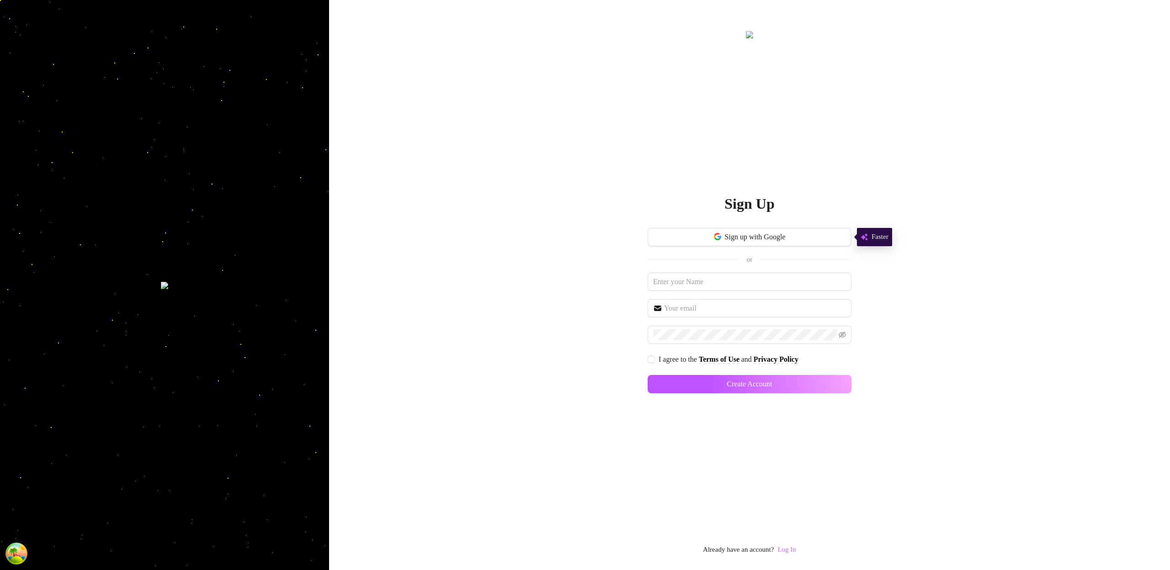
click at [794, 552] on link "Log In" at bounding box center [787, 549] width 18 height 7
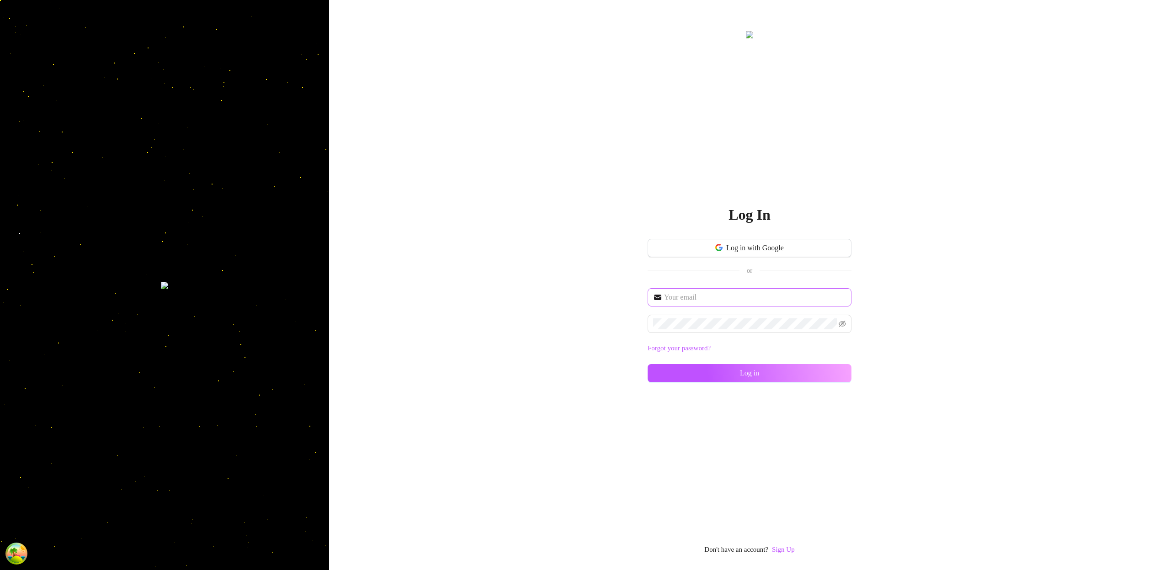
click at [734, 290] on span at bounding box center [750, 297] width 204 height 18
click at [733, 293] on input "text" at bounding box center [755, 297] width 182 height 11
type input "[EMAIL_ADDRESS][DOMAIN_NAME]"
click at [831, 383] on div "[EMAIL_ADDRESS][DOMAIN_NAME] Forgot your password? Log in" at bounding box center [750, 339] width 204 height 102
click at [831, 380] on button "Log in" at bounding box center [750, 373] width 204 height 18
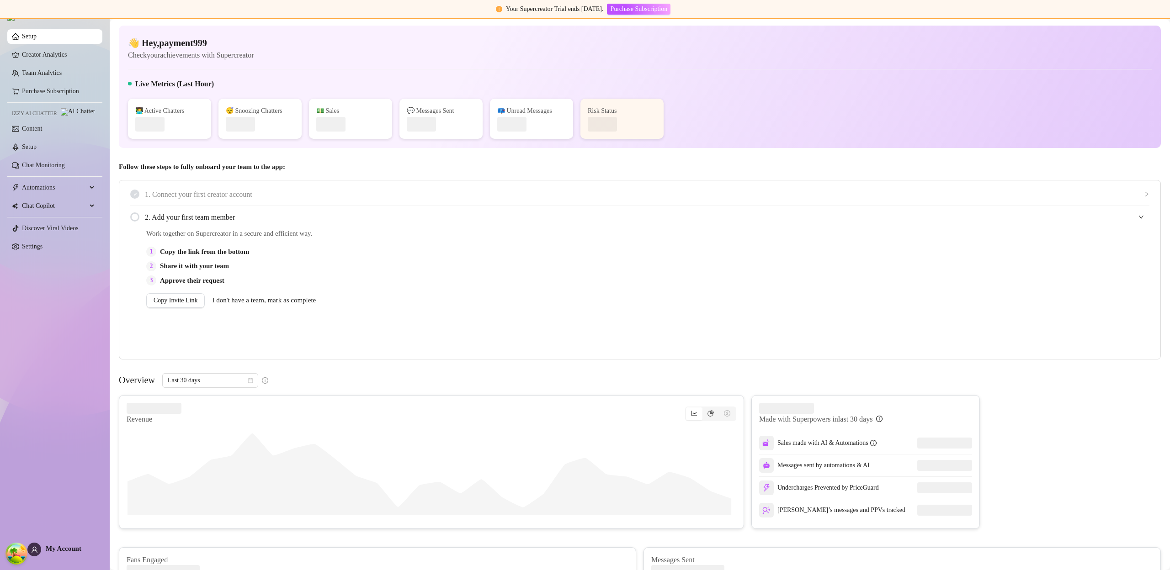
click at [63, 547] on span "My Account" at bounding box center [64, 548] width 36 height 7
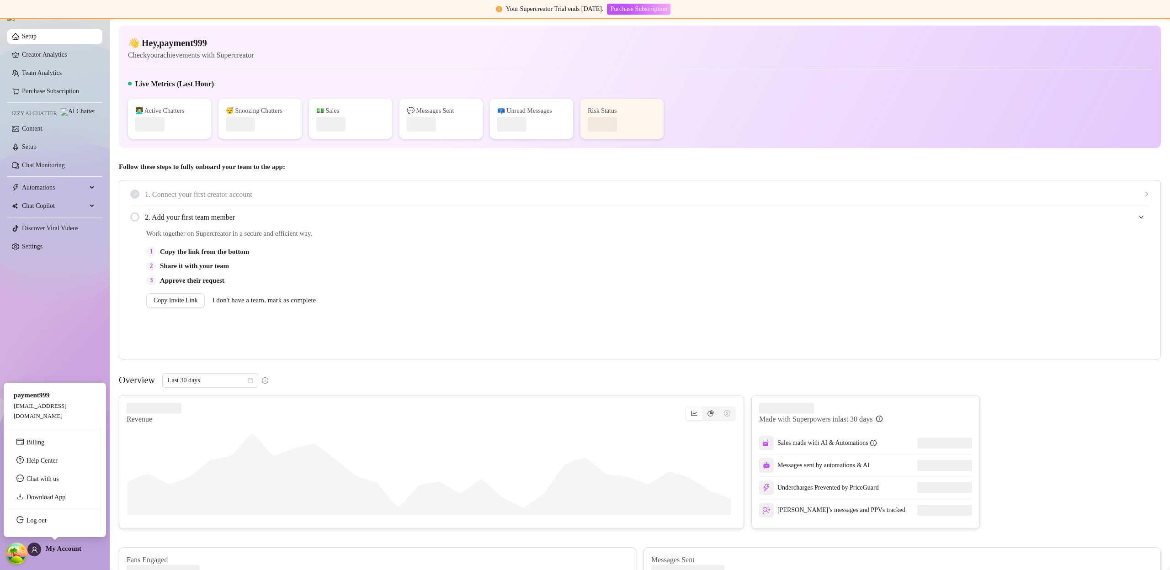
click at [63, 547] on span "My Account" at bounding box center [64, 548] width 36 height 7
click at [57, 531] on ul "Billing Help Center Chat with us Download App Log out" at bounding box center [54, 479] width 91 height 105
click at [47, 521] on link "Log out" at bounding box center [37, 520] width 20 height 7
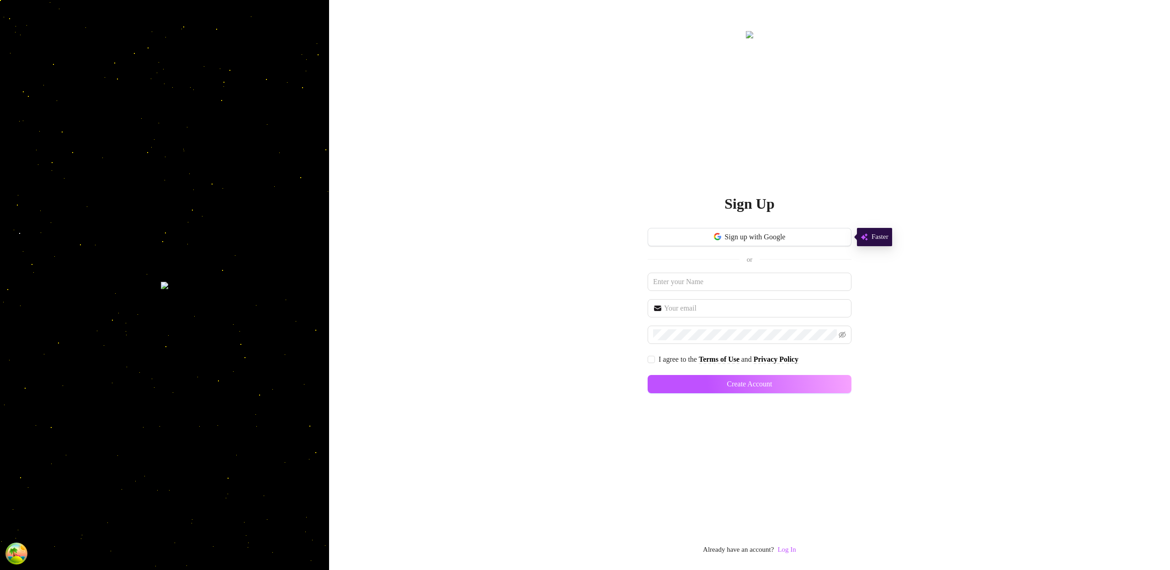
click at [794, 548] on link "Log In" at bounding box center [787, 549] width 18 height 7
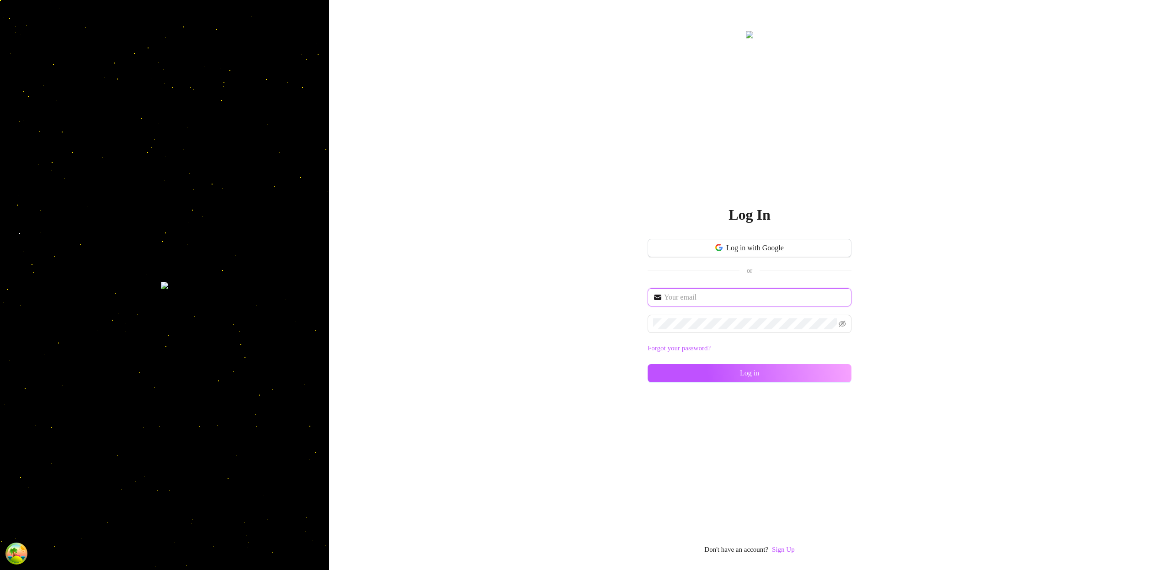
click at [718, 295] on input "text" at bounding box center [755, 297] width 182 height 11
click at [717, 296] on input "text" at bounding box center [755, 297] width 182 height 11
type input "im@supercreator.app"
click at [825, 378] on button "Log in" at bounding box center [750, 373] width 204 height 18
